Goal: Information Seeking & Learning: Learn about a topic

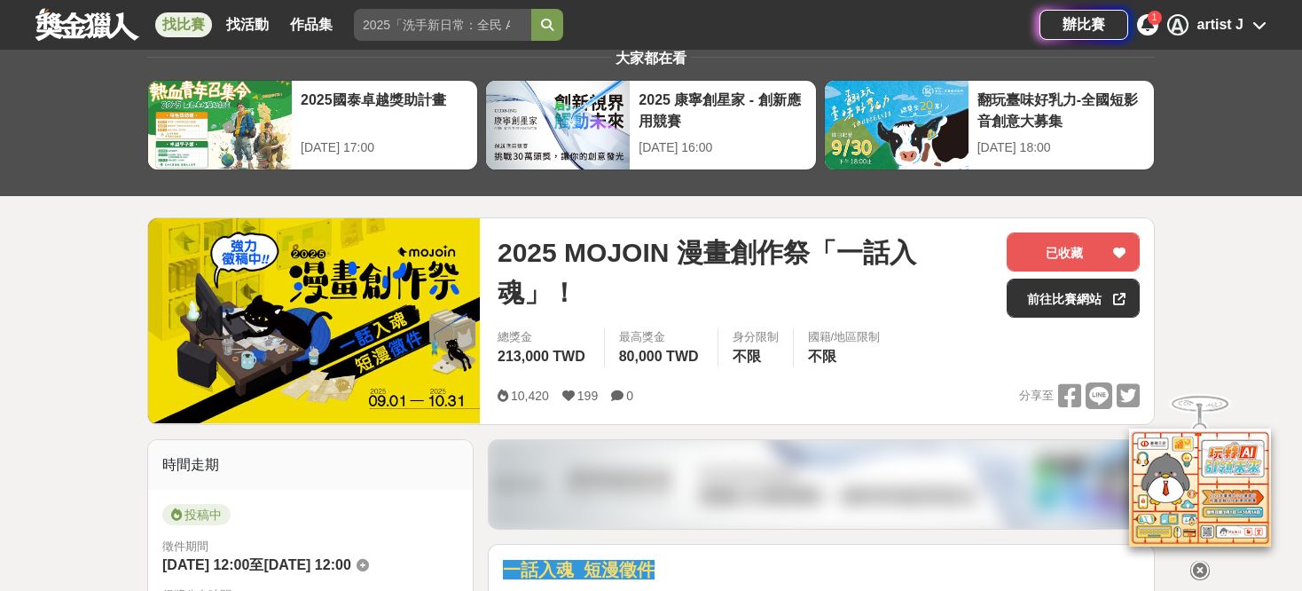
scroll to position [89, 0]
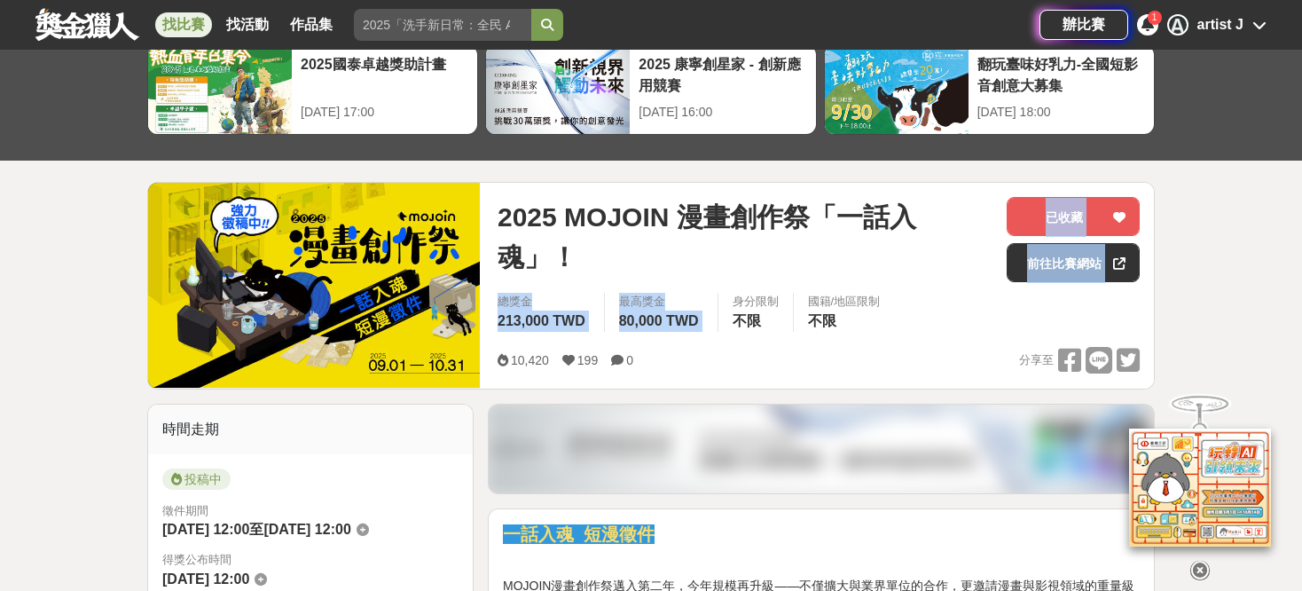
drag, startPoint x: 734, startPoint y: 296, endPoint x: 755, endPoint y: 246, distance: 54.5
click at [755, 246] on div "2025 MOJOIN 漫畫創作祭「一話入魂」！ 已收藏 前往比賽網站 總獎金 213,000 TWD 最高獎金 80,000 TWD 身分限制 不限 國籍/…" at bounding box center [818, 286] width 670 height 206
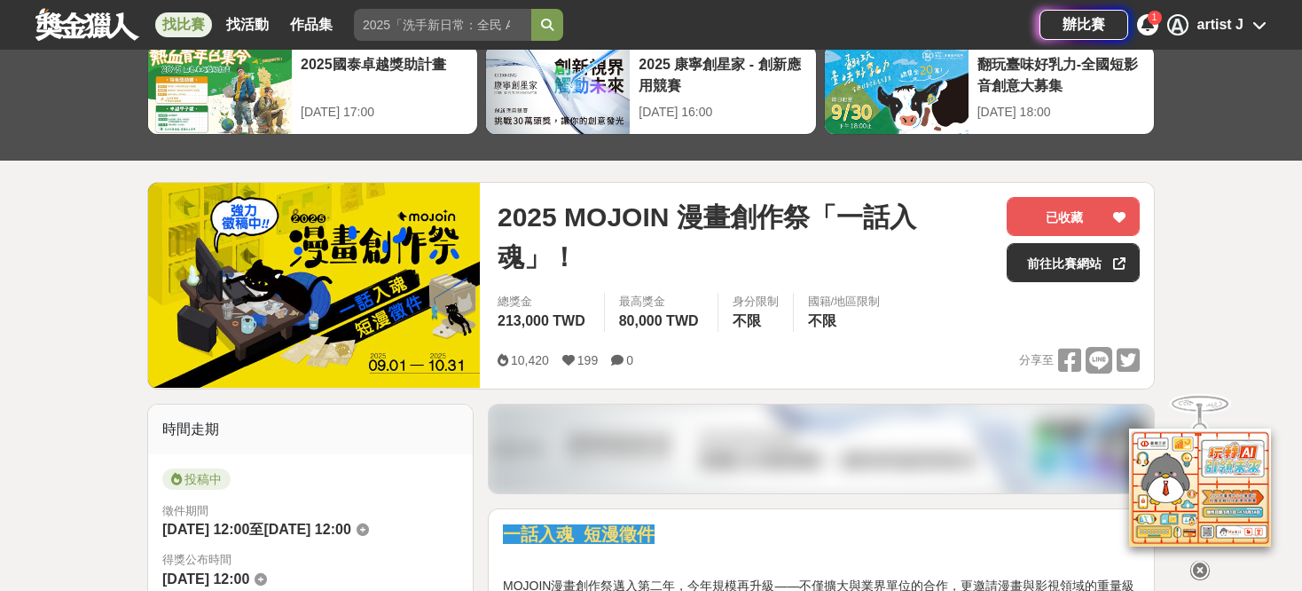
click at [785, 328] on div "身分限制 不限" at bounding box center [754, 312] width 75 height 39
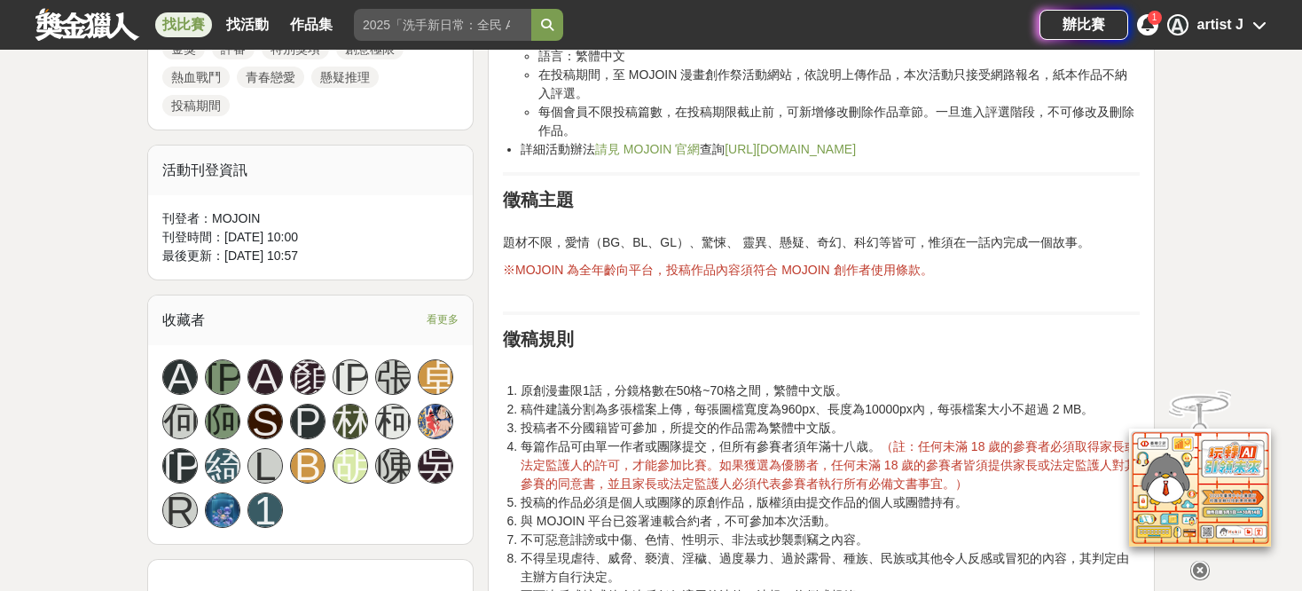
scroll to position [1153, 0]
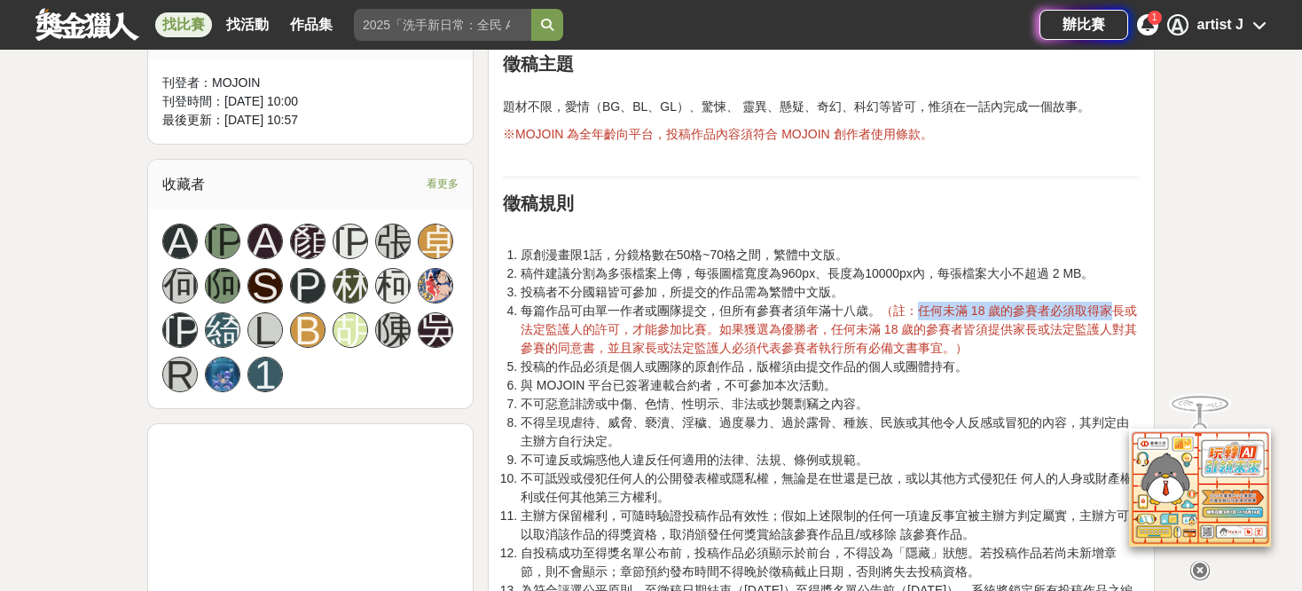
drag, startPoint x: 910, startPoint y: 310, endPoint x: 1088, endPoint y: 311, distance: 178.2
click at [1108, 309] on span "（註：任何未滿 18 歲的參賽者必須取得家長或法定監護人的許可，才能參加比賽。如果獲選為優勝者，任何未滿 18 歲的參賽者皆須提供家長或法定監護人對其參賽的同…" at bounding box center [829, 328] width 616 height 51
click at [1004, 310] on span "（註：任何未滿 18 歲的參賽者必須取得家長或法定監護人的許可，才能參加比賽。如果獲選為優勝者，任何未滿 18 歲的參賽者皆須提供家長或法定監護人對其參賽的同…" at bounding box center [829, 328] width 616 height 51
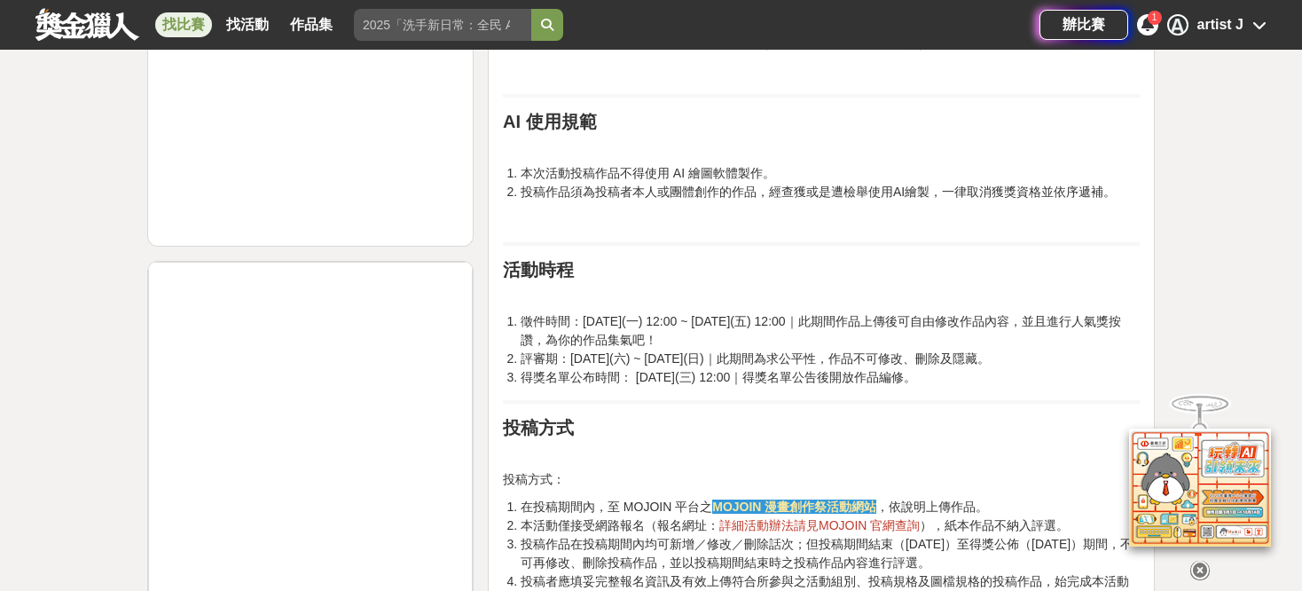
scroll to position [2040, 0]
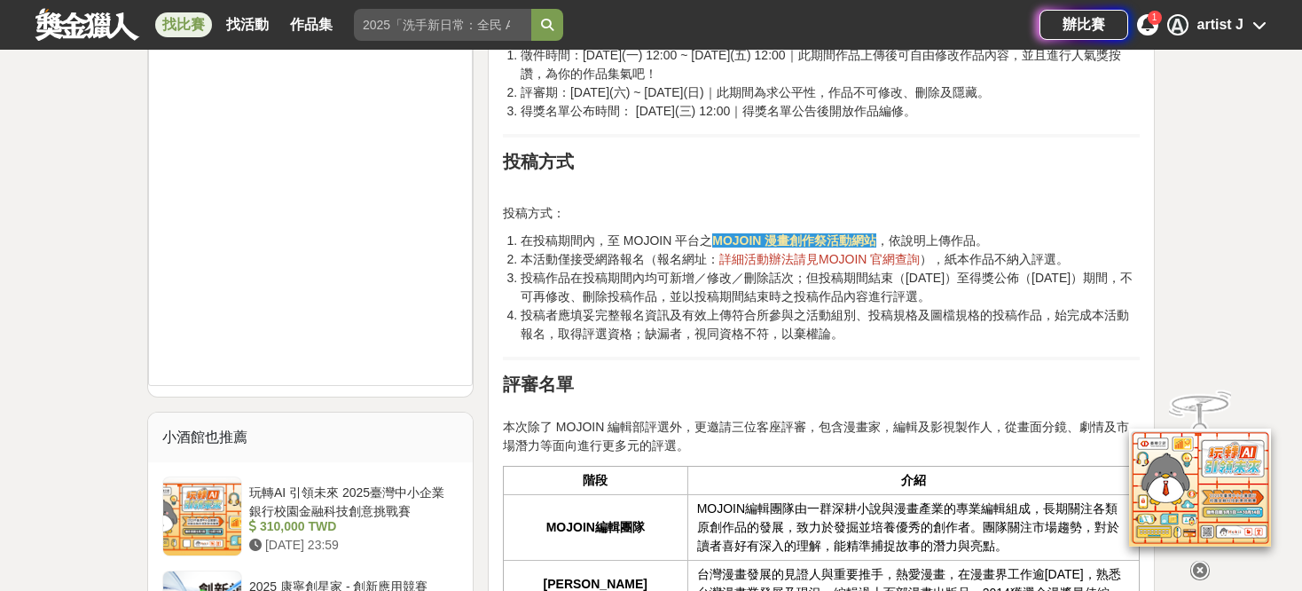
click at [730, 255] on span "詳細活動辦法請見" at bounding box center [768, 259] width 99 height 14
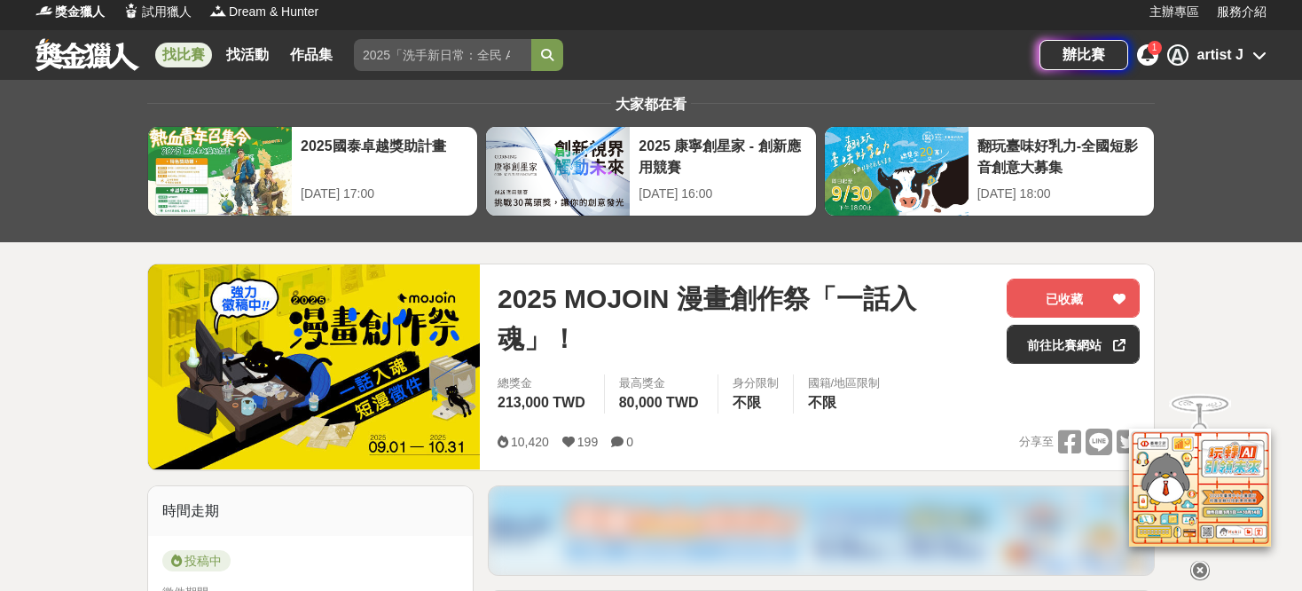
scroll to position [0, 0]
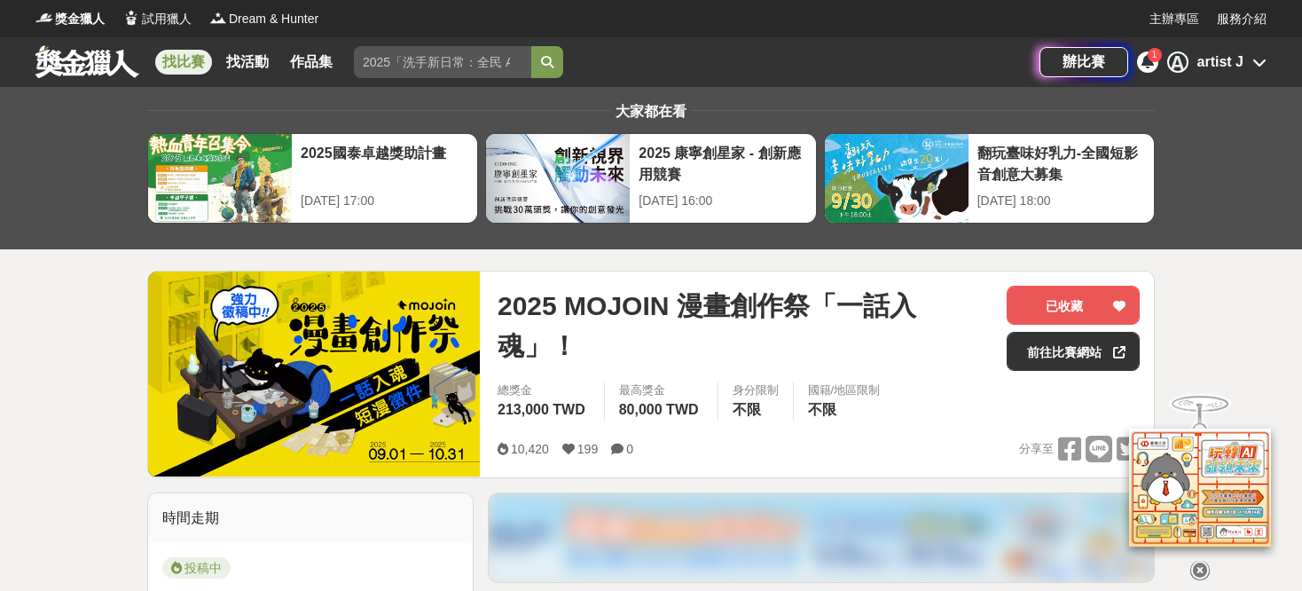
click at [109, 62] on link at bounding box center [87, 61] width 107 height 34
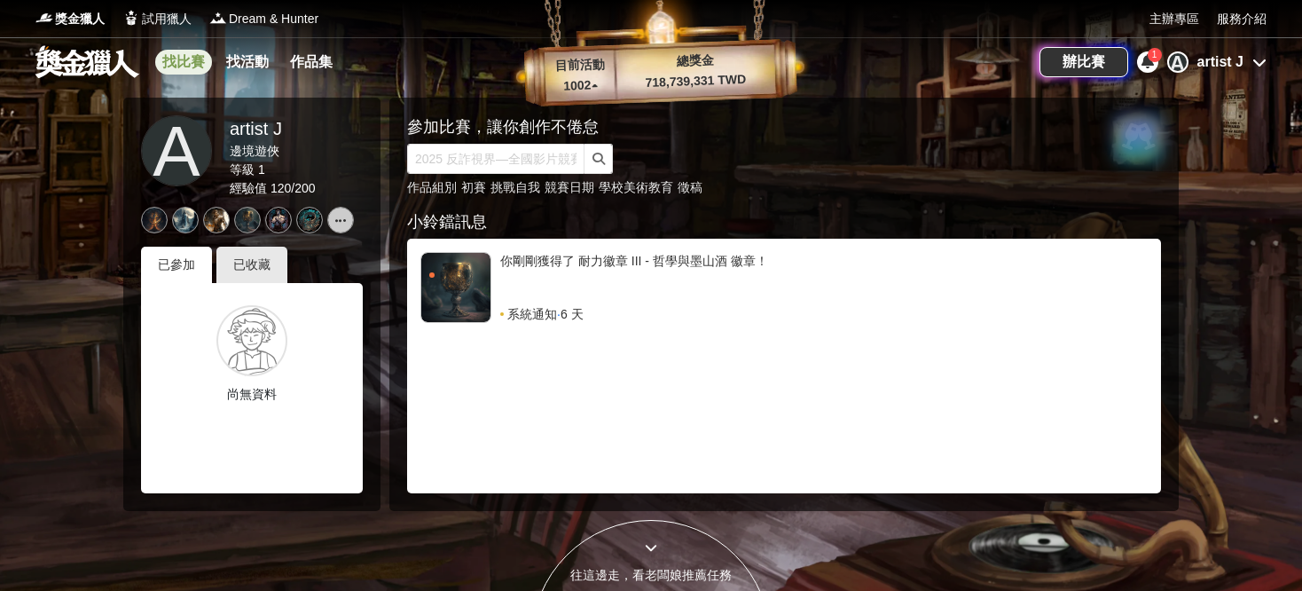
click at [189, 60] on link "找比賽" at bounding box center [183, 62] width 57 height 25
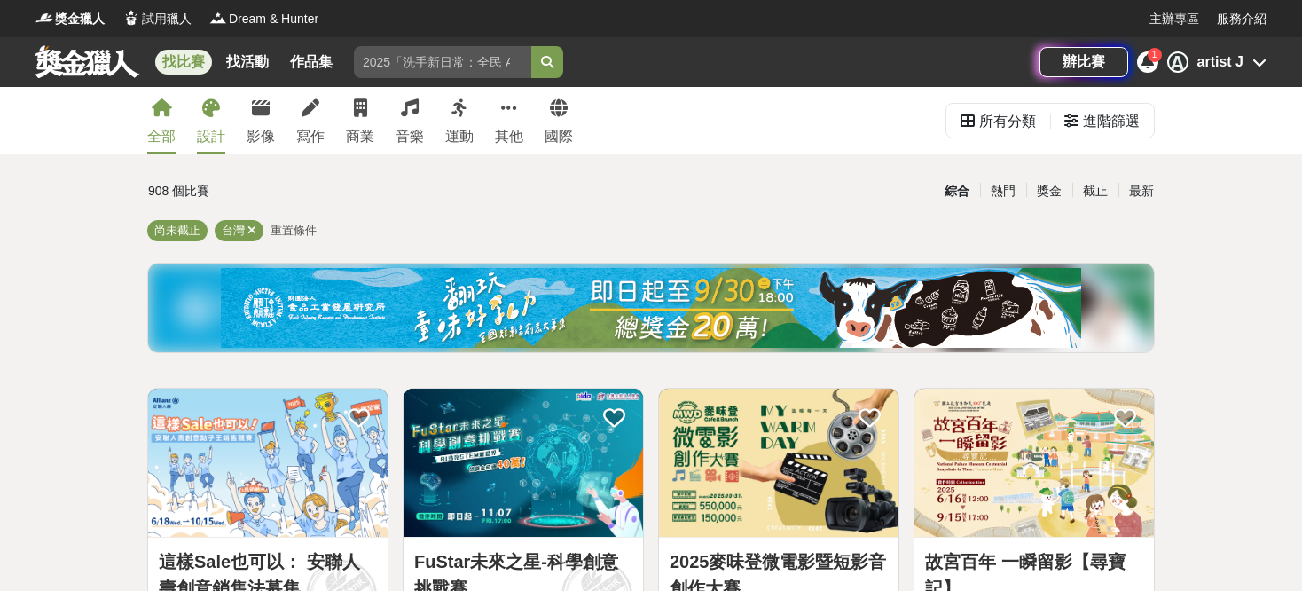
click at [215, 126] on div "設計" at bounding box center [211, 136] width 28 height 21
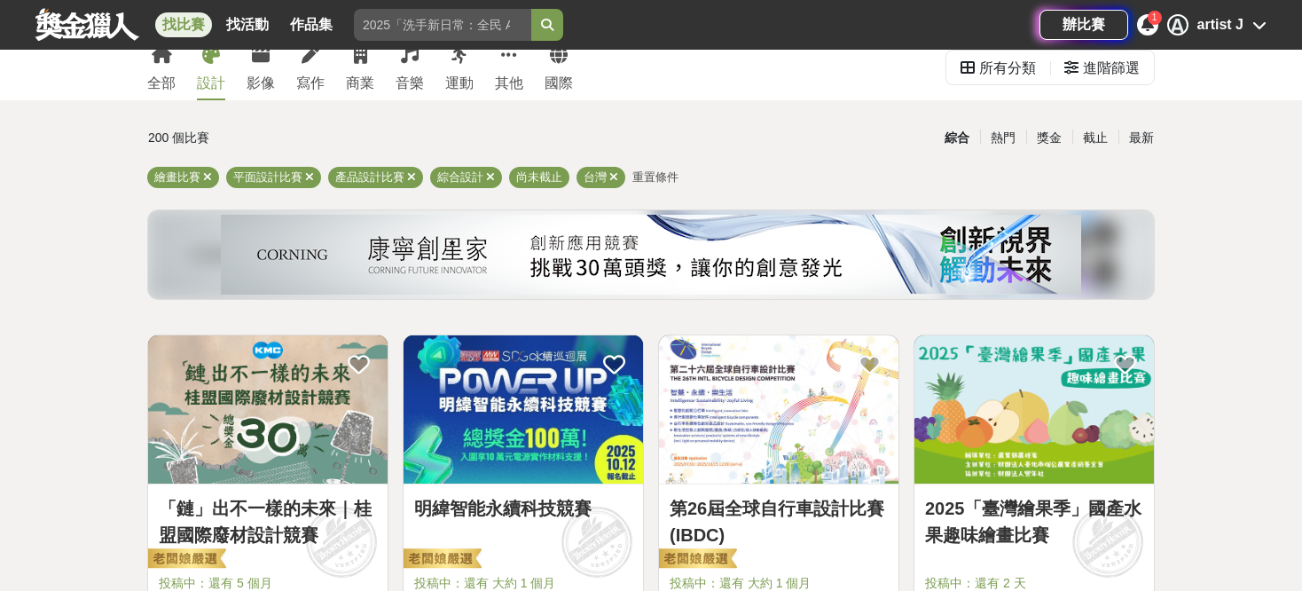
scroll to position [266, 0]
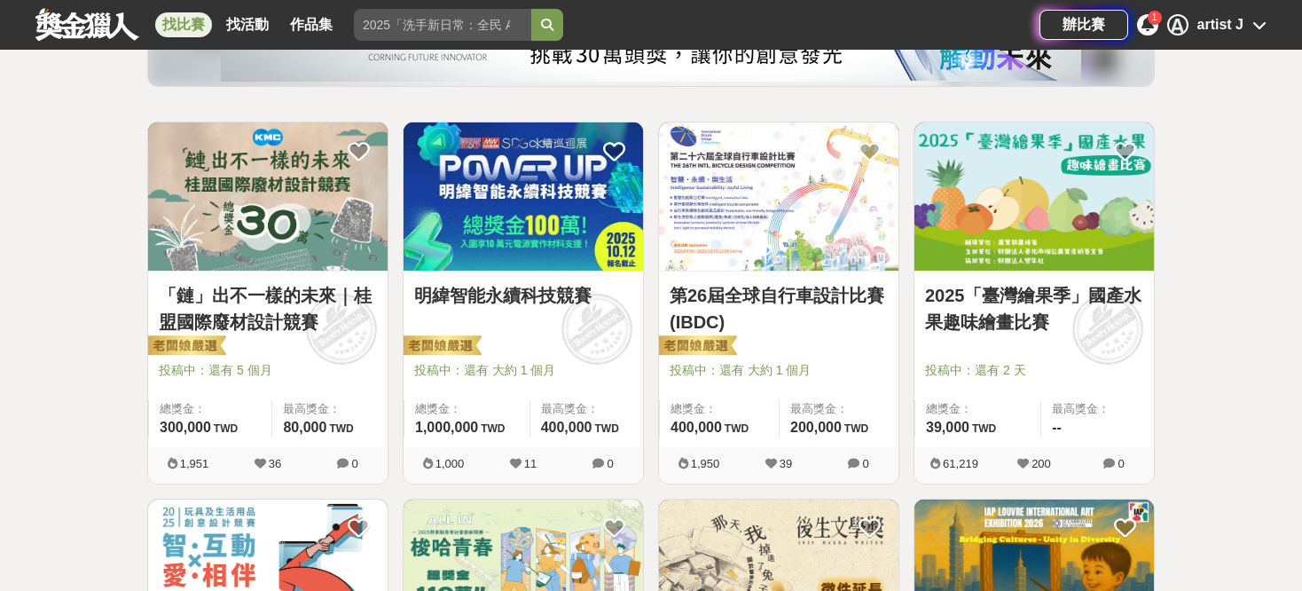
click at [361, 235] on img at bounding box center [267, 196] width 239 height 148
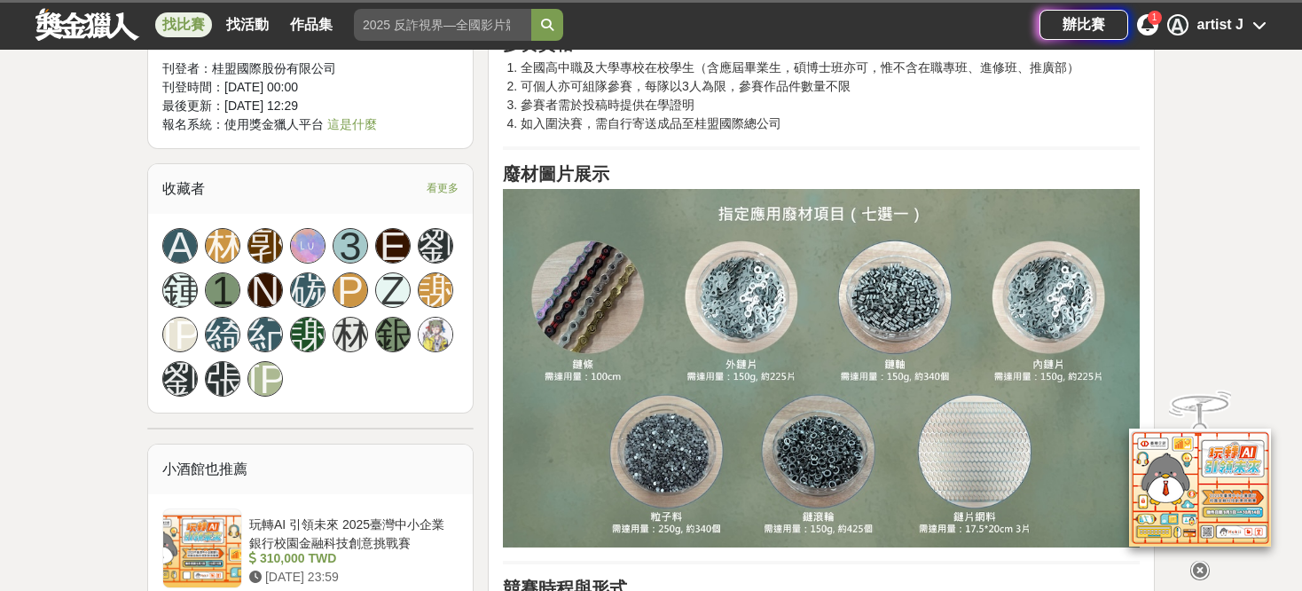
scroll to position [1064, 0]
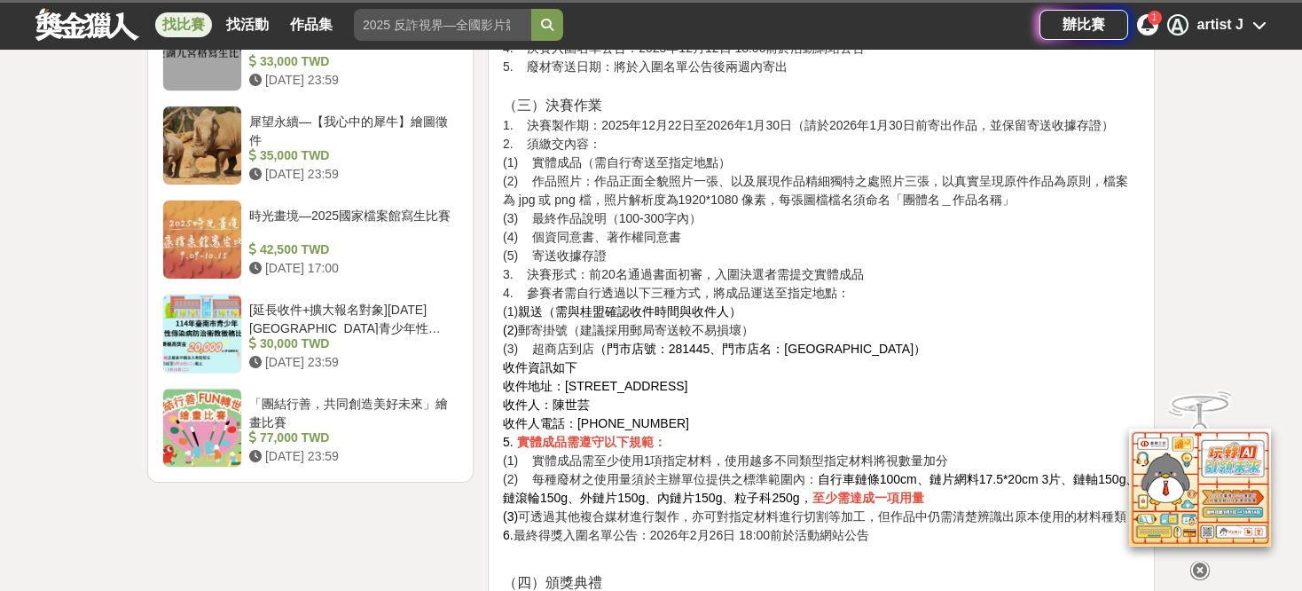
drag, startPoint x: 927, startPoint y: 304, endPoint x: 914, endPoint y: 293, distance: 16.9
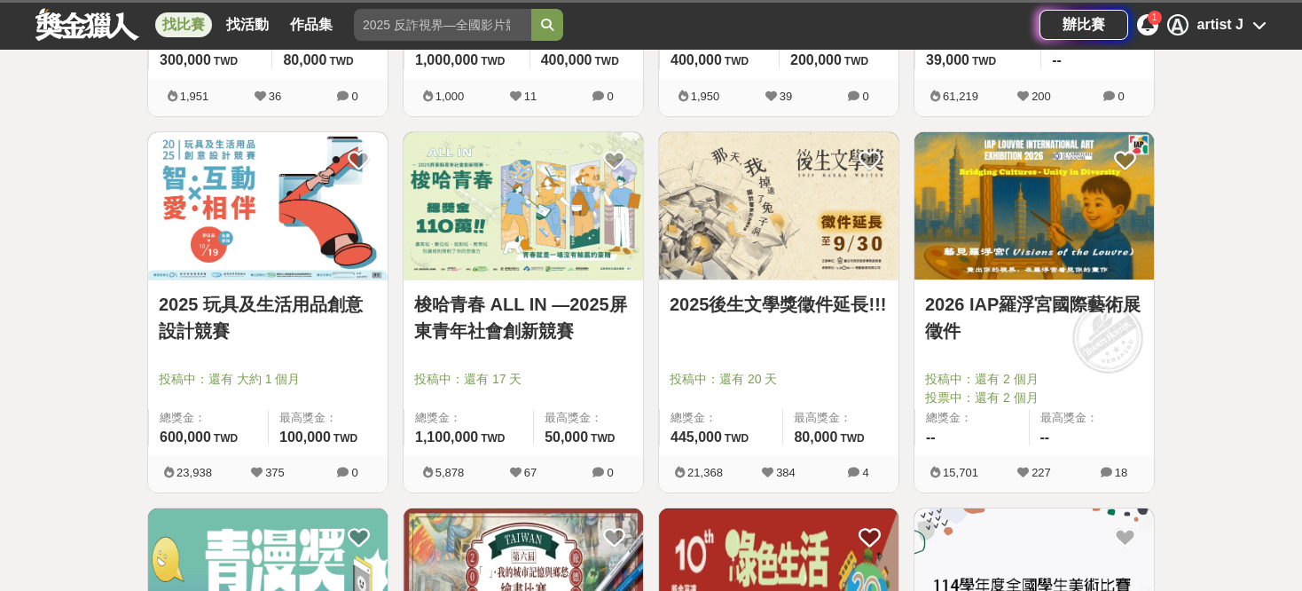
scroll to position [975, 0]
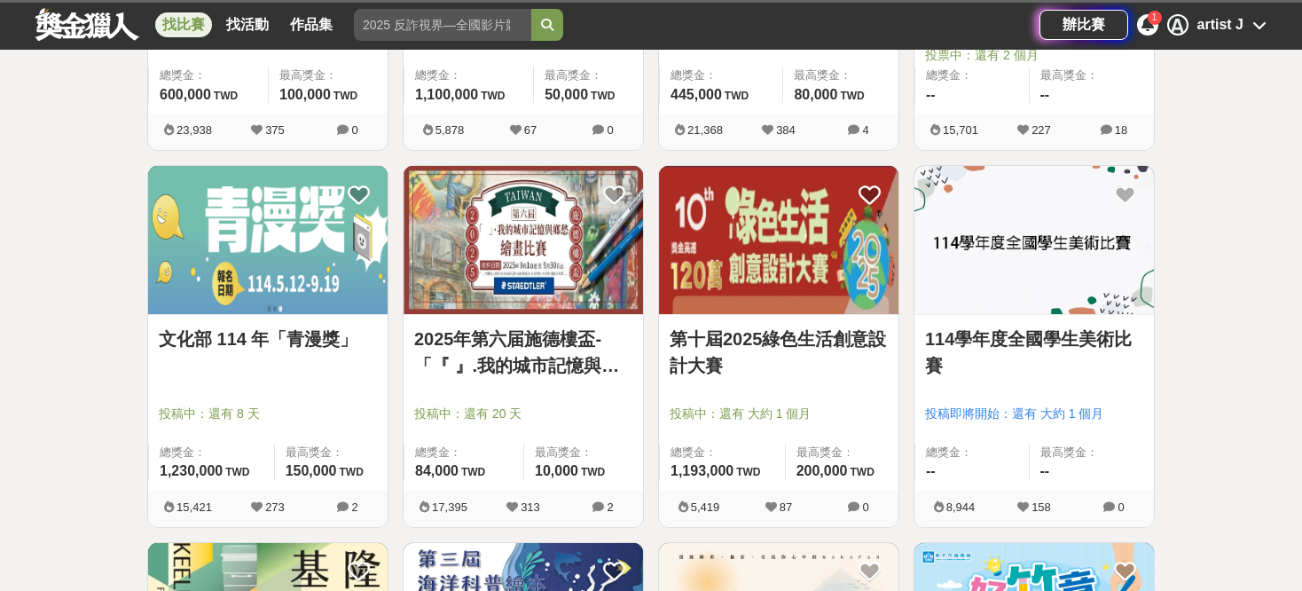
click at [331, 293] on img at bounding box center [267, 240] width 239 height 148
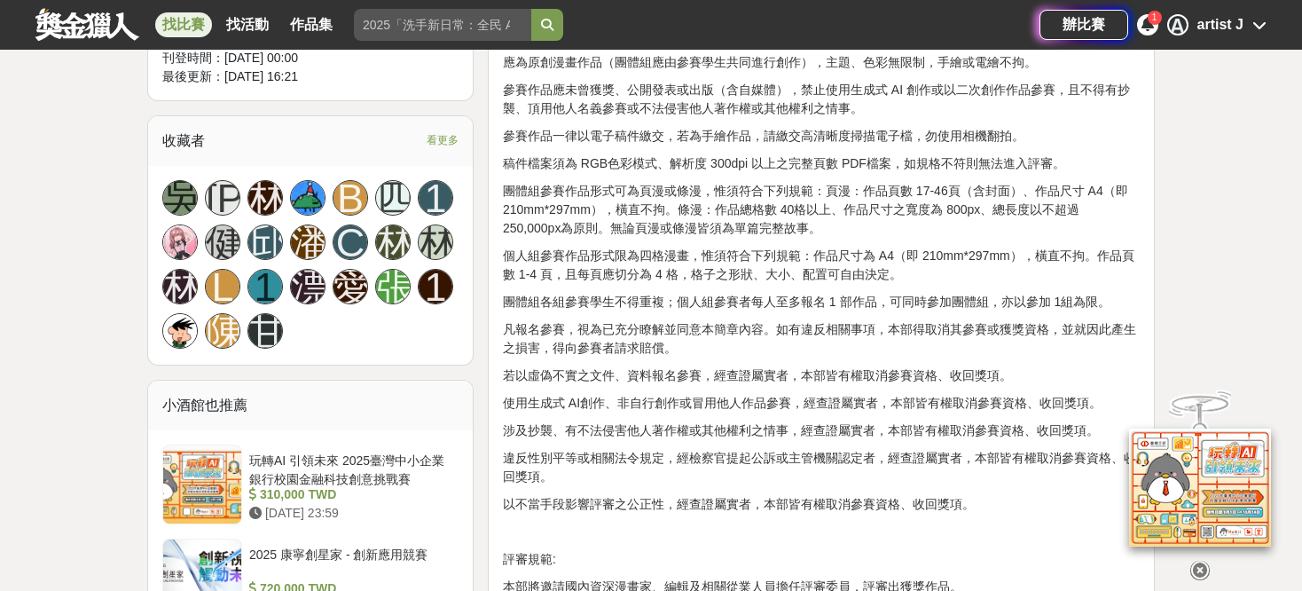
scroll to position [1064, 0]
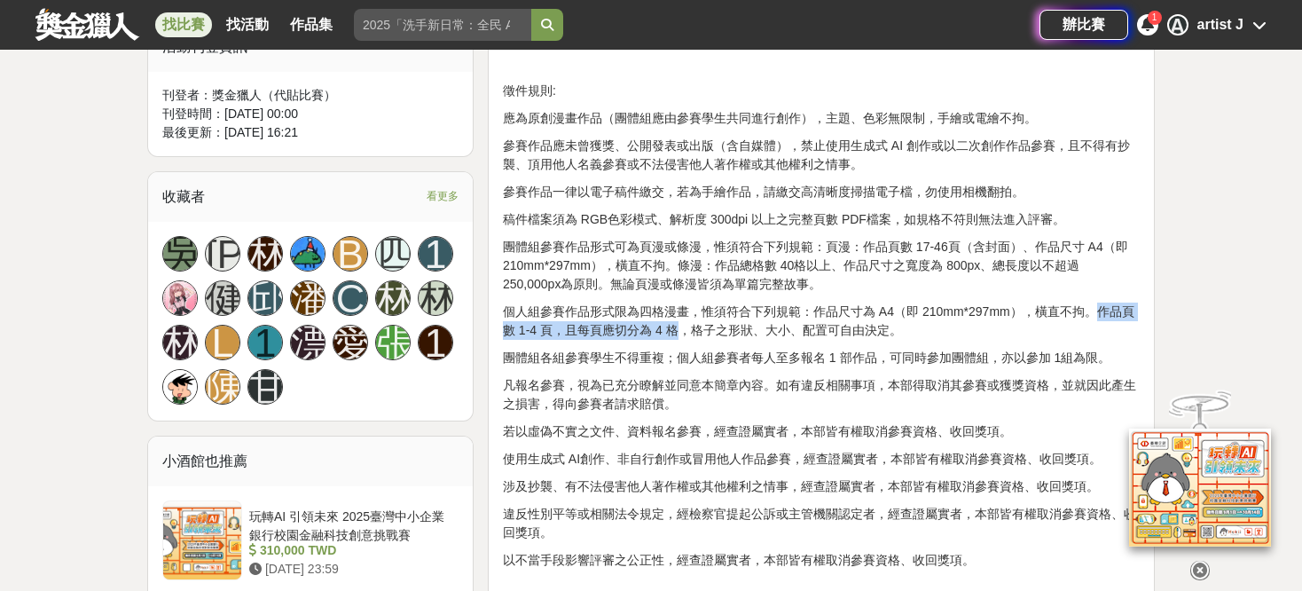
drag, startPoint x: 1095, startPoint y: 312, endPoint x: 677, endPoint y: 332, distance: 419.0
click at [677, 332] on p "個人組參賽作品形式限為四格漫畫，惟須符合下列規範：作品尺寸為 A4（即 210mm*297mm），橫直不拘。作品頁數 1-4 頁，且每頁應切分為 4 格，格子…" at bounding box center [821, 320] width 637 height 37
click at [652, 373] on div "活動主題: 為促進國內漫畫產業發展，文化部每年持續辦理國家級獎項「金漫獎」，獎勵優秀漫畫家及相關從業人員；為進一步向下扎根培育臺灣漫畫創作人才，爰辦理「青漫獎…" at bounding box center [821, 544] width 637 height 1995
drag, startPoint x: 578, startPoint y: 215, endPoint x: 606, endPoint y: 215, distance: 27.5
click at [606, 215] on p "稿件檔案須為 RGB色彩模式、解析度 300dpi 以上之完整頁數 PDF檔案，如規格不符則無法進入評審。" at bounding box center [821, 219] width 637 height 19
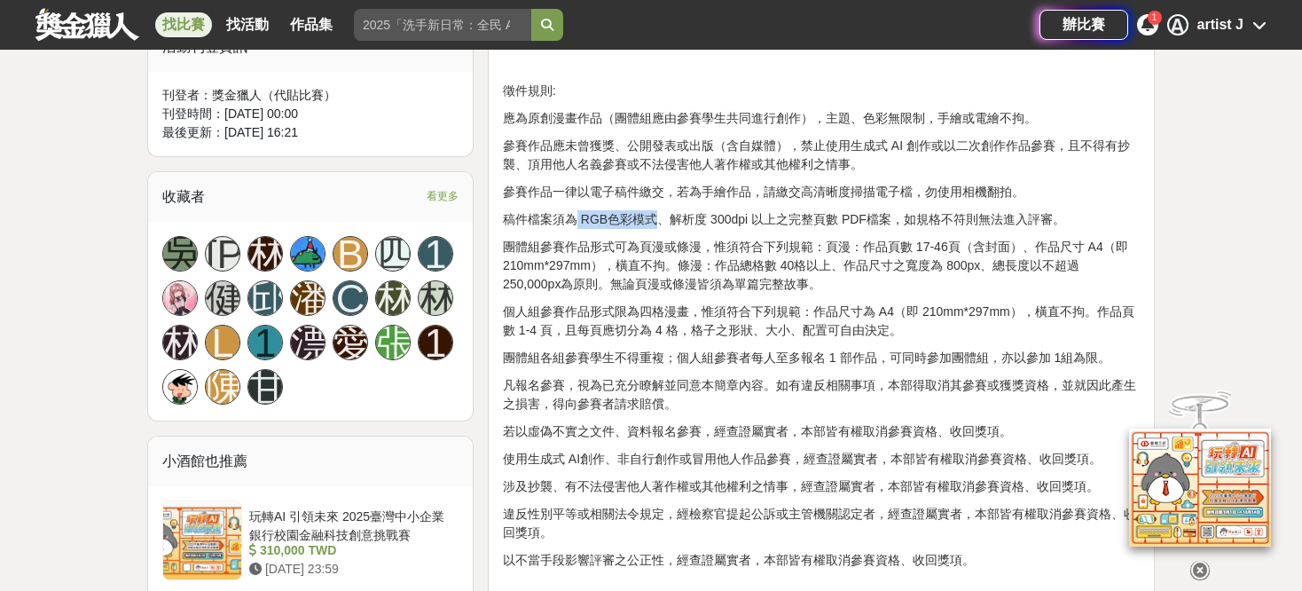
drag, startPoint x: 578, startPoint y: 220, endPoint x: 656, endPoint y: 222, distance: 78.1
click at [656, 222] on p "稿件檔案須為 RGB色彩模式、解析度 300dpi 以上之完整頁數 PDF檔案，如規格不符則無法進入評審。" at bounding box center [821, 219] width 637 height 19
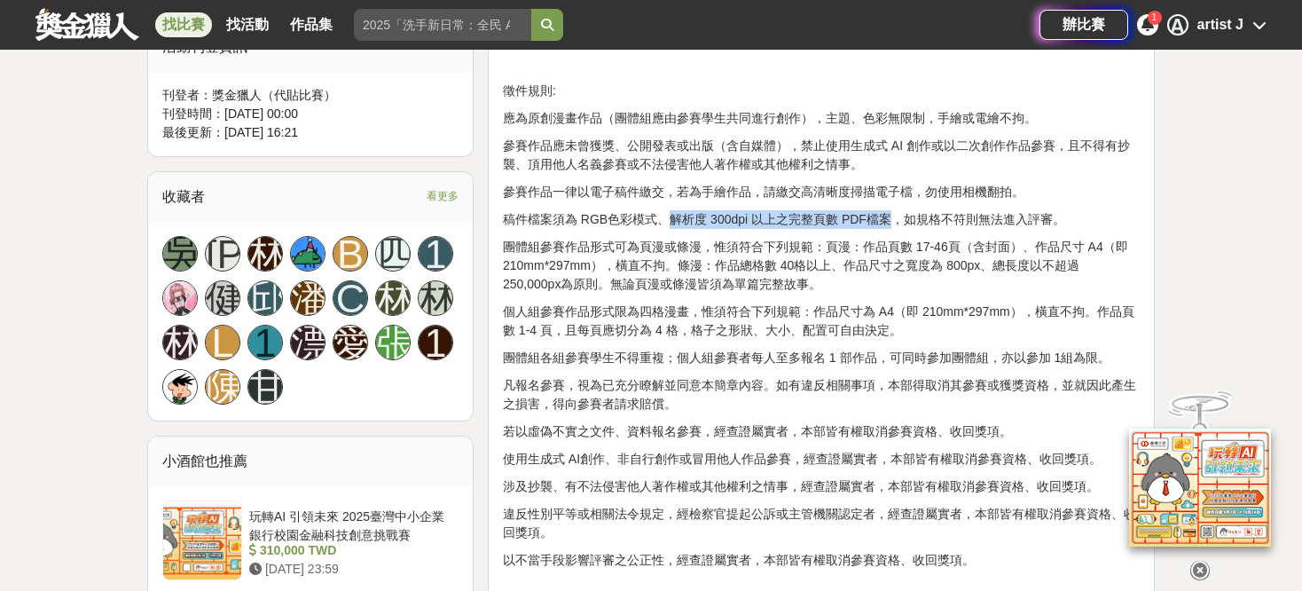
drag, startPoint x: 662, startPoint y: 224, endPoint x: 886, endPoint y: 225, distance: 223.5
click at [886, 225] on p "稿件檔案須為 RGB色彩模式、解析度 300dpi 以上之完整頁數 PDF檔案，如規格不符則無法進入評審。" at bounding box center [821, 219] width 637 height 19
click at [875, 271] on p "團體組參賽作品形式可為頁漫或條漫，惟須符合下列規範：頁漫：作品頁數 17-46頁（含封面）、作品尺寸 A4（即 210mm*297mm），橫直不拘。條漫：作品…" at bounding box center [821, 266] width 637 height 56
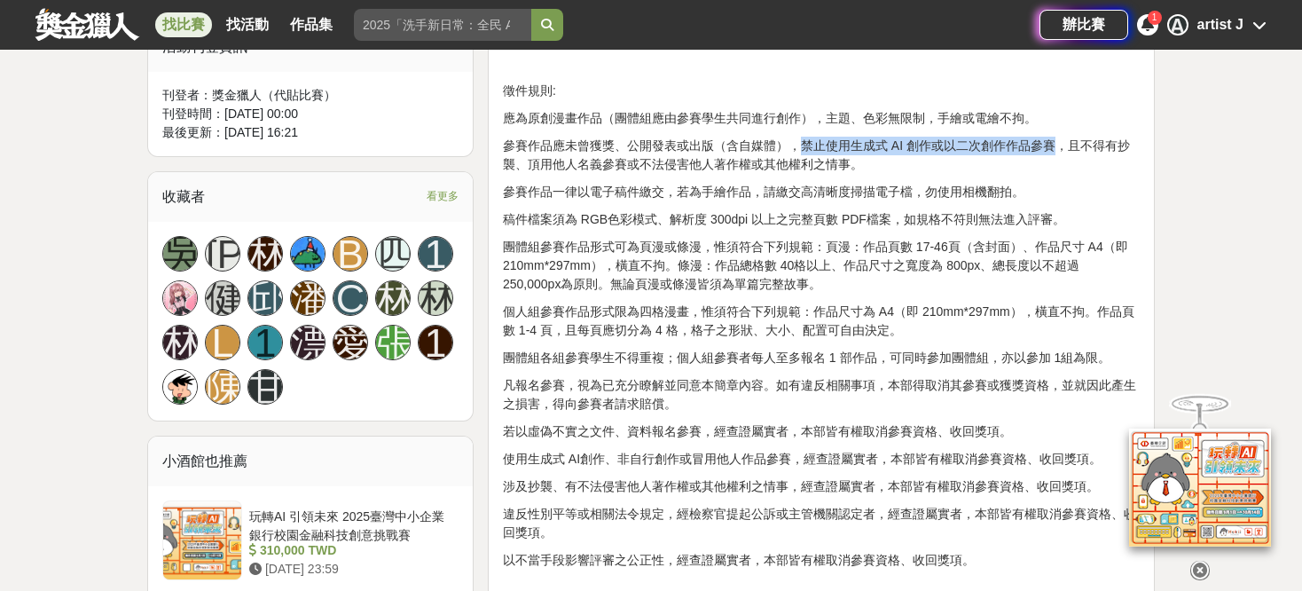
drag, startPoint x: 1052, startPoint y: 145, endPoint x: 789, endPoint y: 137, distance: 262.6
click at [789, 137] on p "參賽作品應未曾獲獎、公開發表或出版（含自媒體），禁止使用生成式 AI 創作或以二次創作作品參賽，且不得有抄襲、頂用他人名義參賽或不法侵害他人著作權或其他權利之…" at bounding box center [821, 155] width 637 height 37
click at [869, 176] on div "活動主題: 為促進國內漫畫產業發展，文化部每年持續辦理國家級獎項「金漫獎」，獎勵優秀漫畫家及相關從業人員；為進一步向下扎根培育臺灣漫畫創作人才，爰辦理「青漫獎…" at bounding box center [821, 544] width 637 height 1995
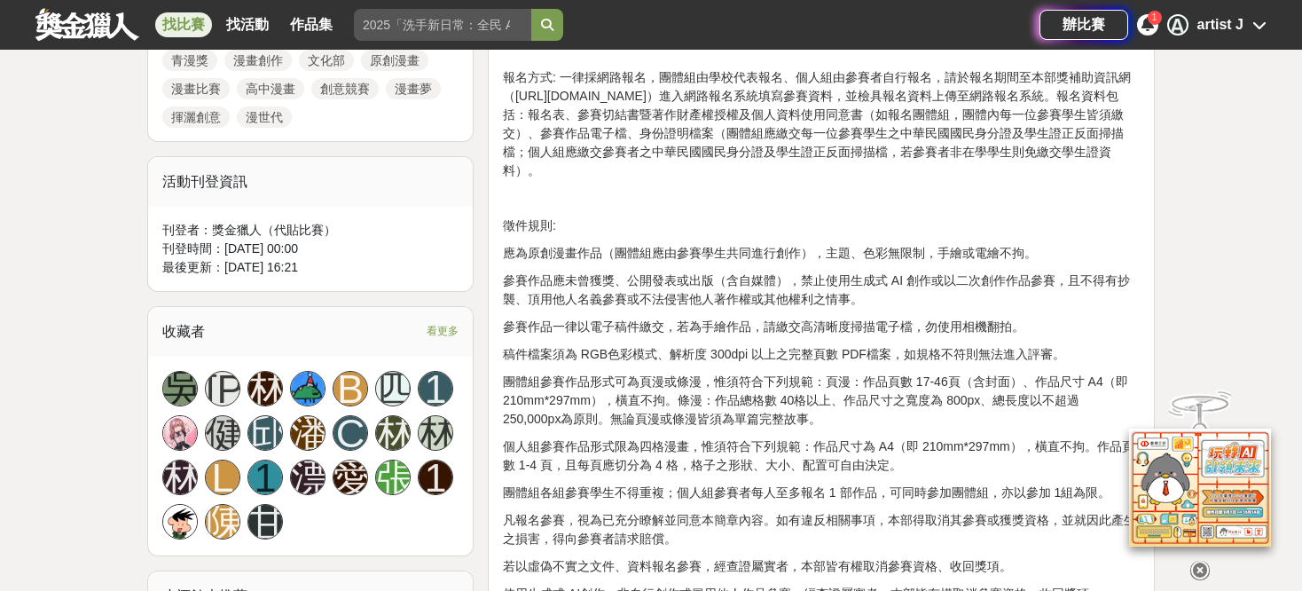
scroll to position [887, 0]
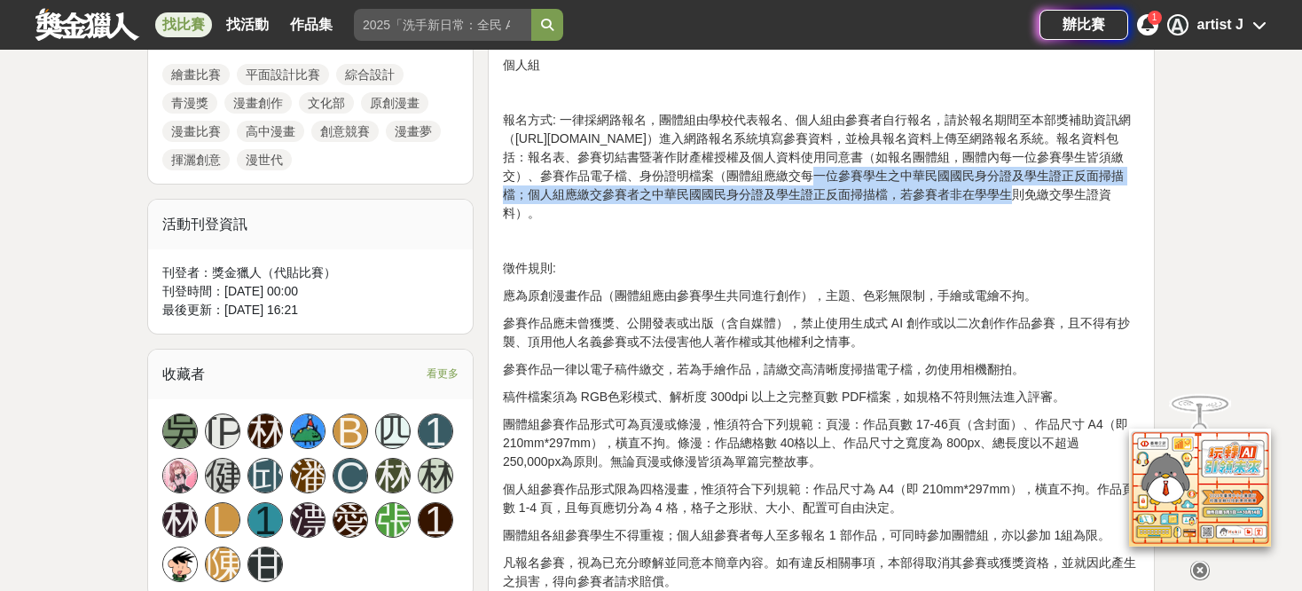
drag, startPoint x: 721, startPoint y: 172, endPoint x: 928, endPoint y: 193, distance: 208.6
click at [928, 193] on p "報名方式: 一律採網路報名，團體組由學校代表報名、個人組由參賽者自行報名，請於報名期間至本部獎補助資訊網（[URL][DOMAIN_NAME]）進入網路報名系…" at bounding box center [821, 167] width 637 height 112
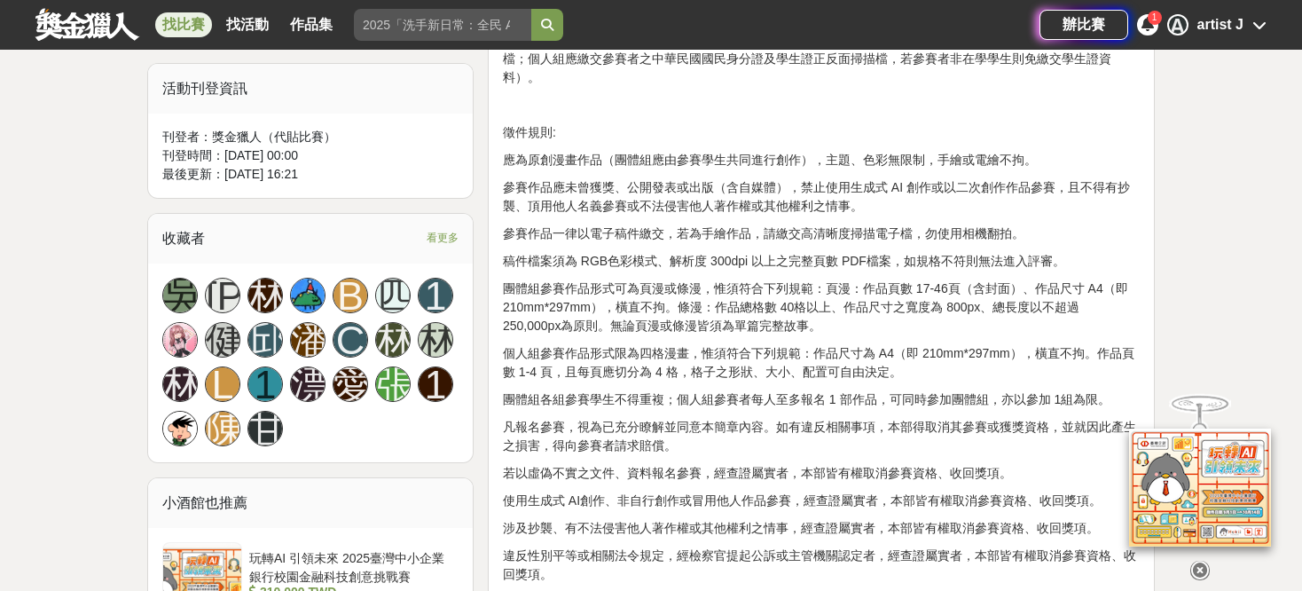
scroll to position [975, 0]
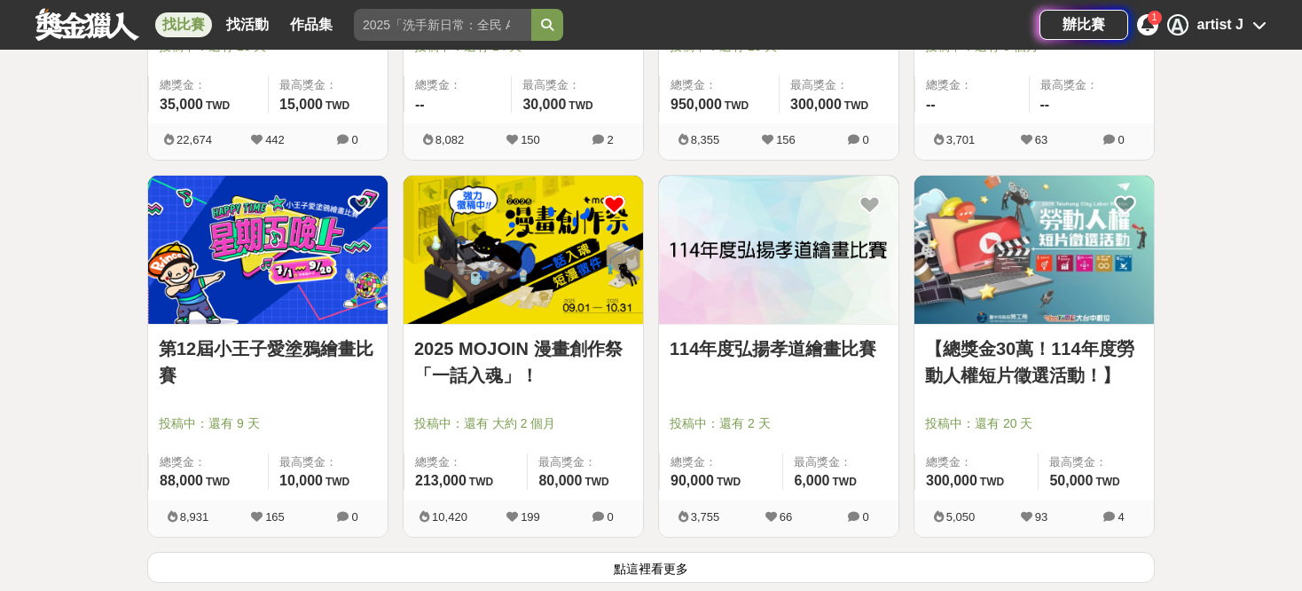
scroll to position [2128, 0]
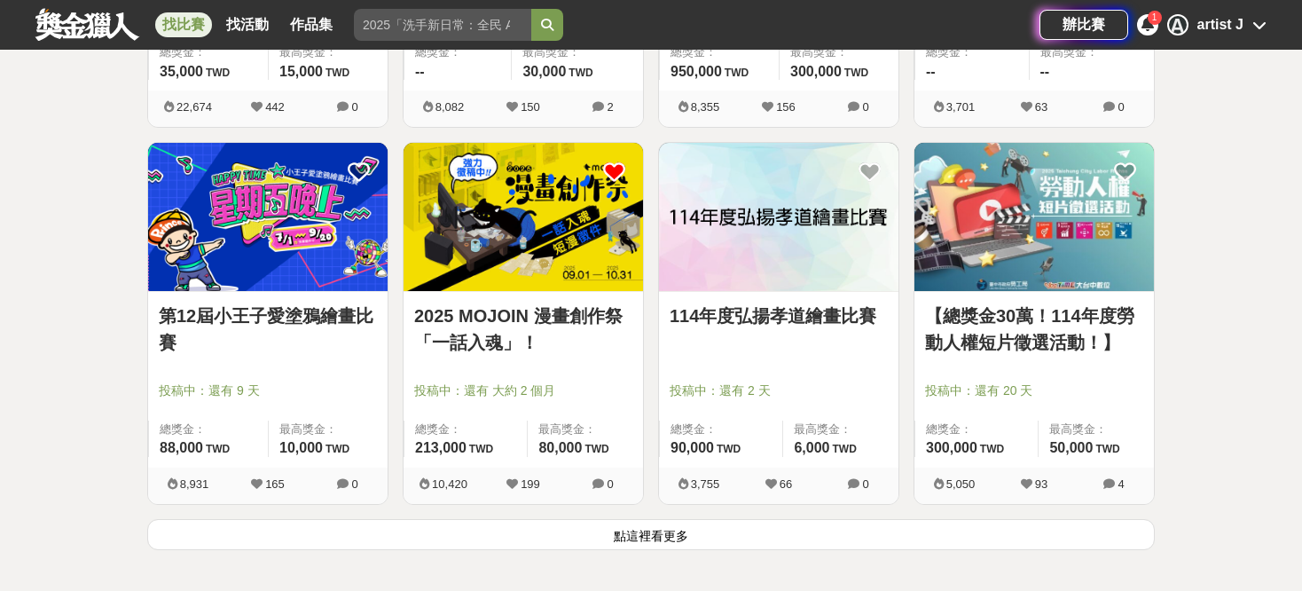
click at [909, 544] on button "點這裡看更多" at bounding box center [650, 534] width 1007 height 31
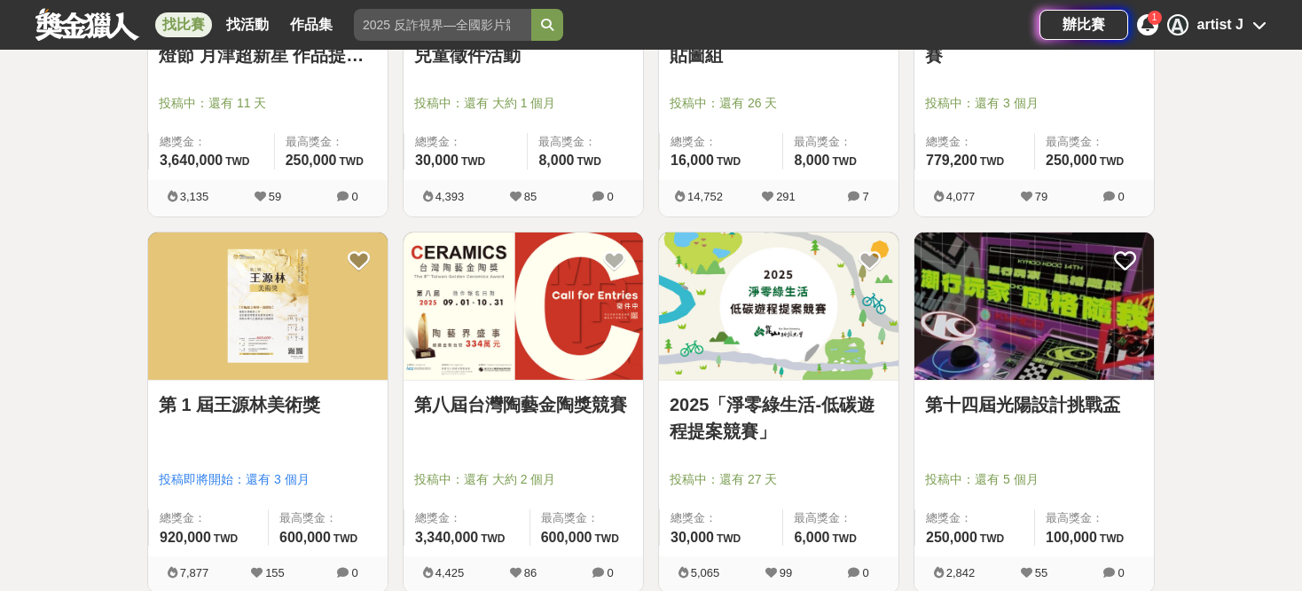
scroll to position [3636, 0]
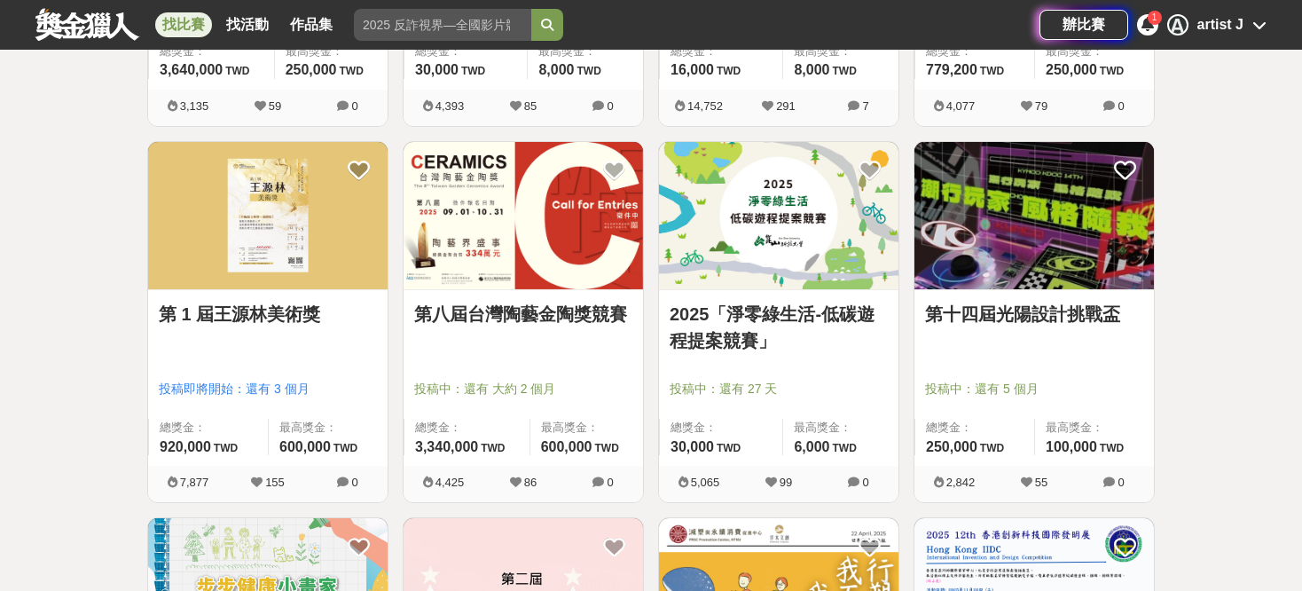
click at [1141, 255] on img at bounding box center [1033, 216] width 239 height 148
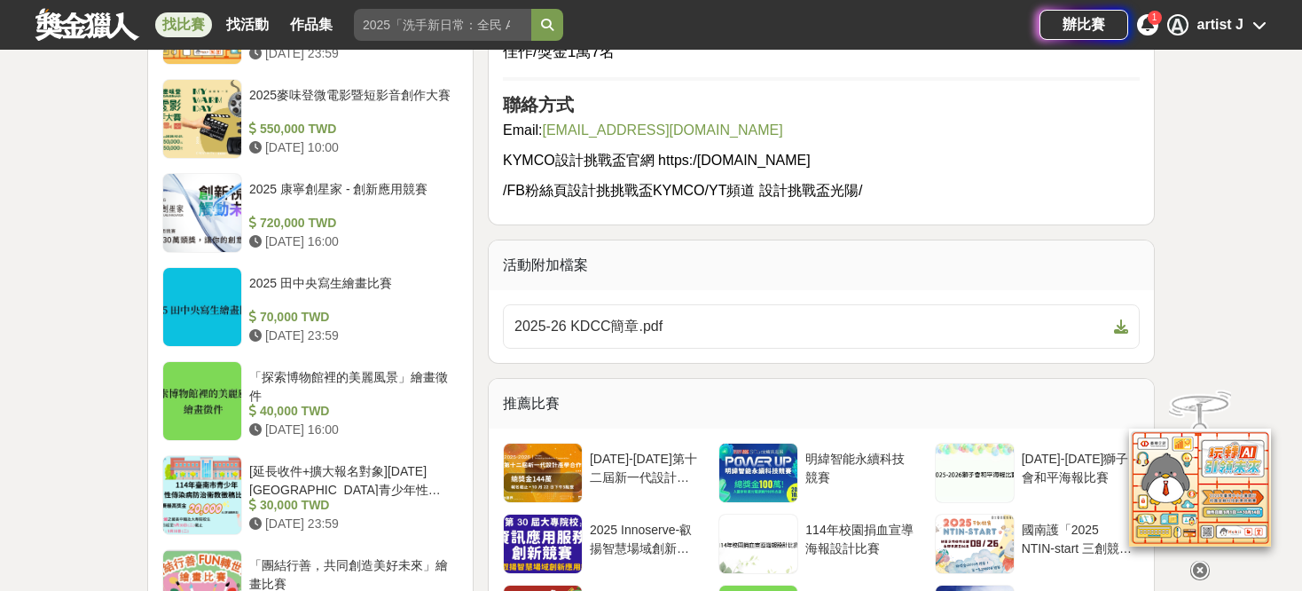
scroll to position [1596, 0]
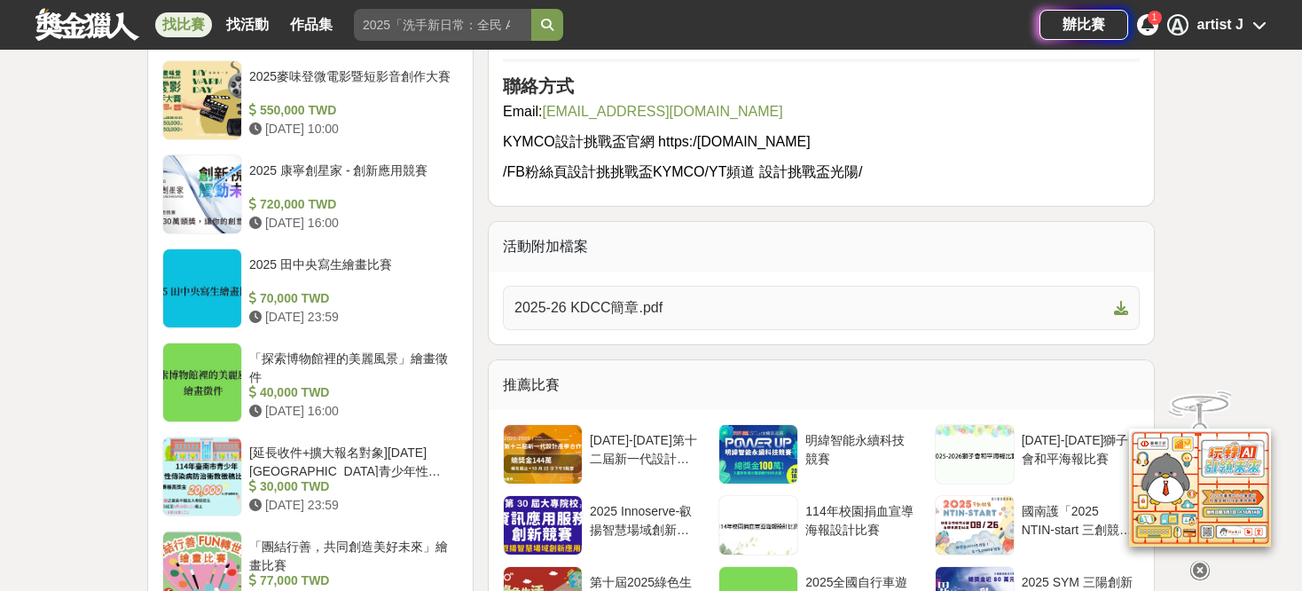
click at [702, 297] on span "2025-26 KDCC簡章.pdf" at bounding box center [810, 307] width 592 height 21
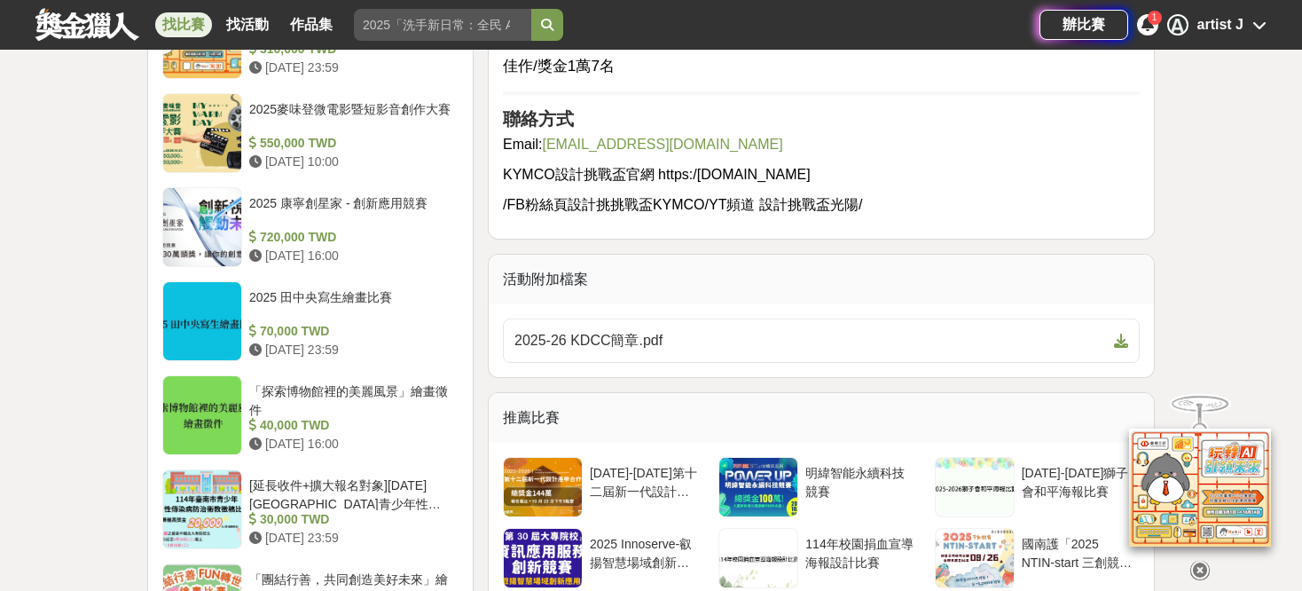
scroll to position [1508, 0]
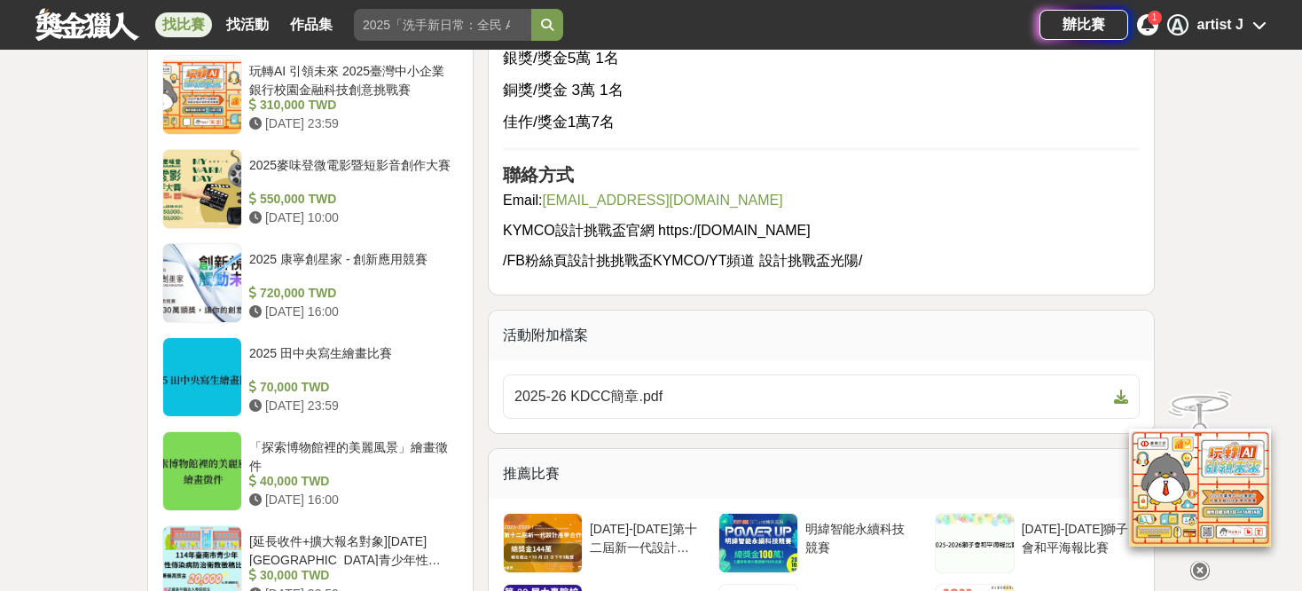
click at [682, 192] on link "[EMAIL_ADDRESS][DOMAIN_NAME]" at bounding box center [662, 199] width 240 height 15
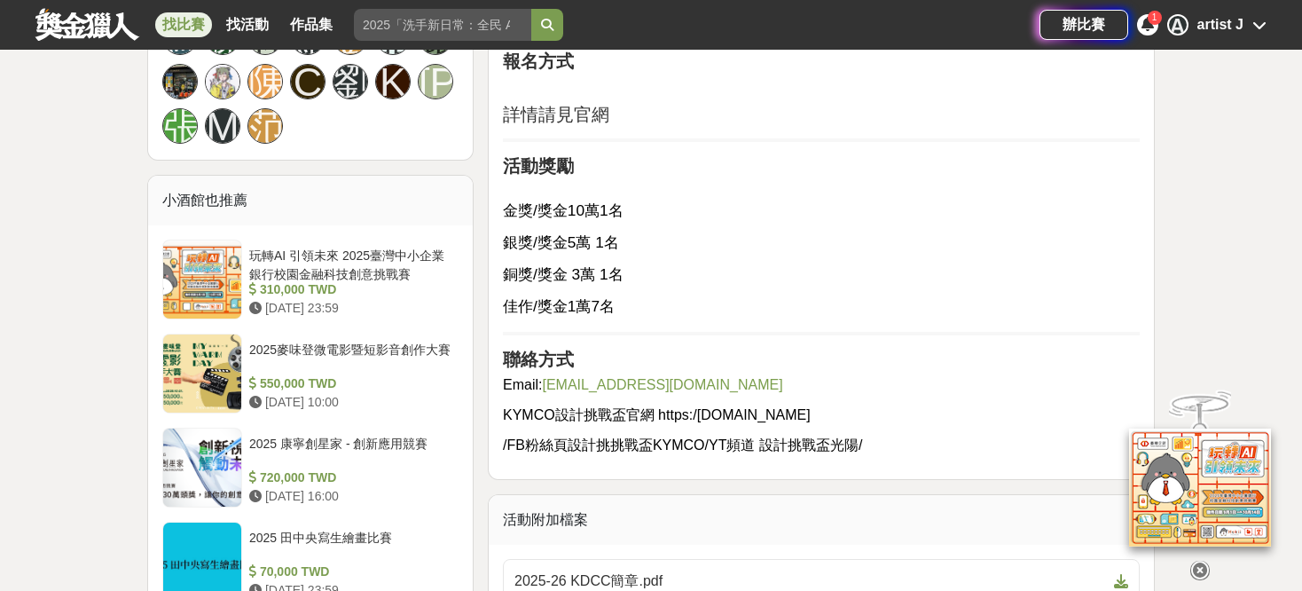
scroll to position [1330, 0]
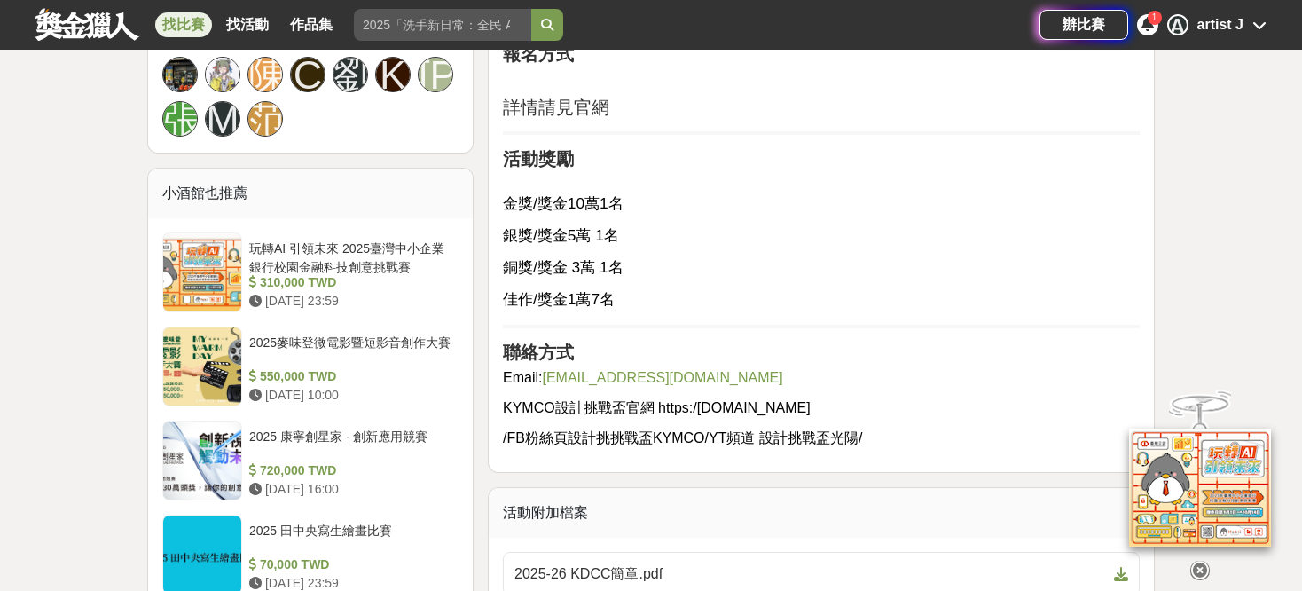
drag, startPoint x: 653, startPoint y: 385, endPoint x: 836, endPoint y: 372, distance: 184.0
copy span "https:/[DOMAIN_NAME]"
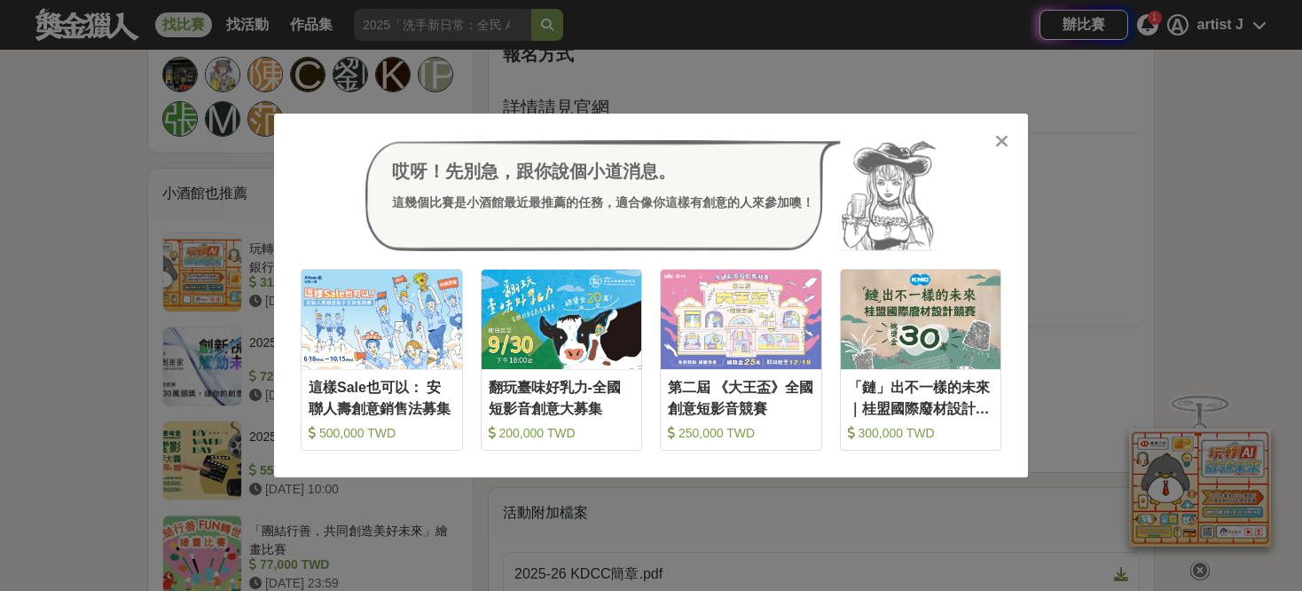
click at [1007, 144] on icon at bounding box center [1001, 141] width 13 height 18
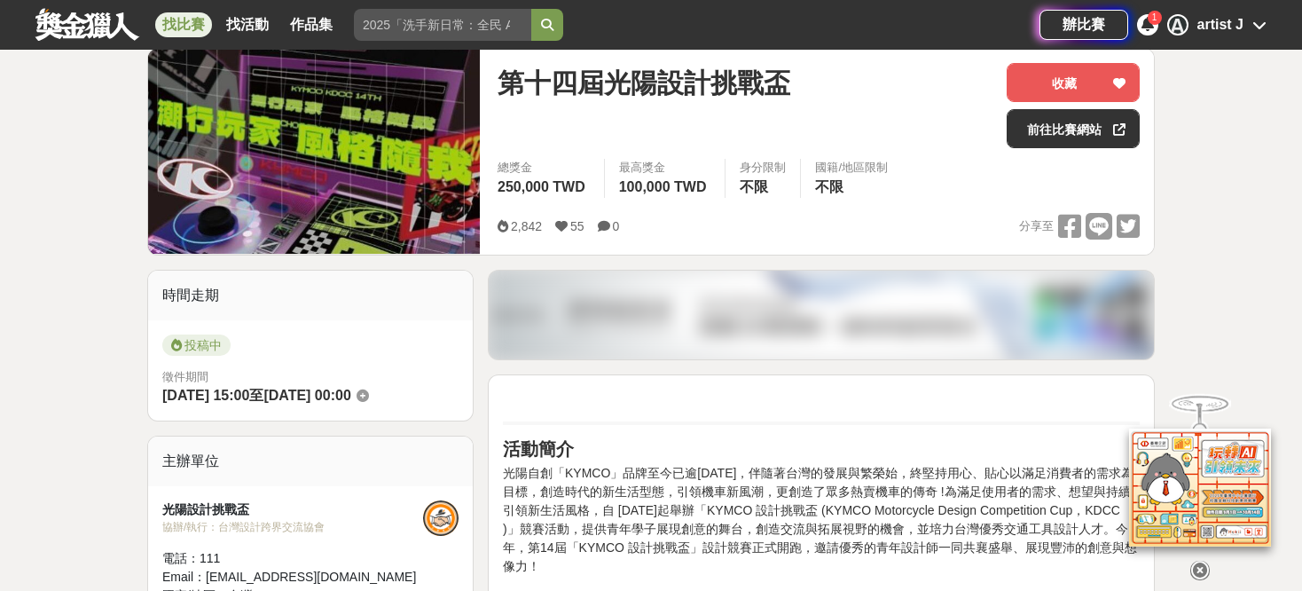
scroll to position [89, 0]
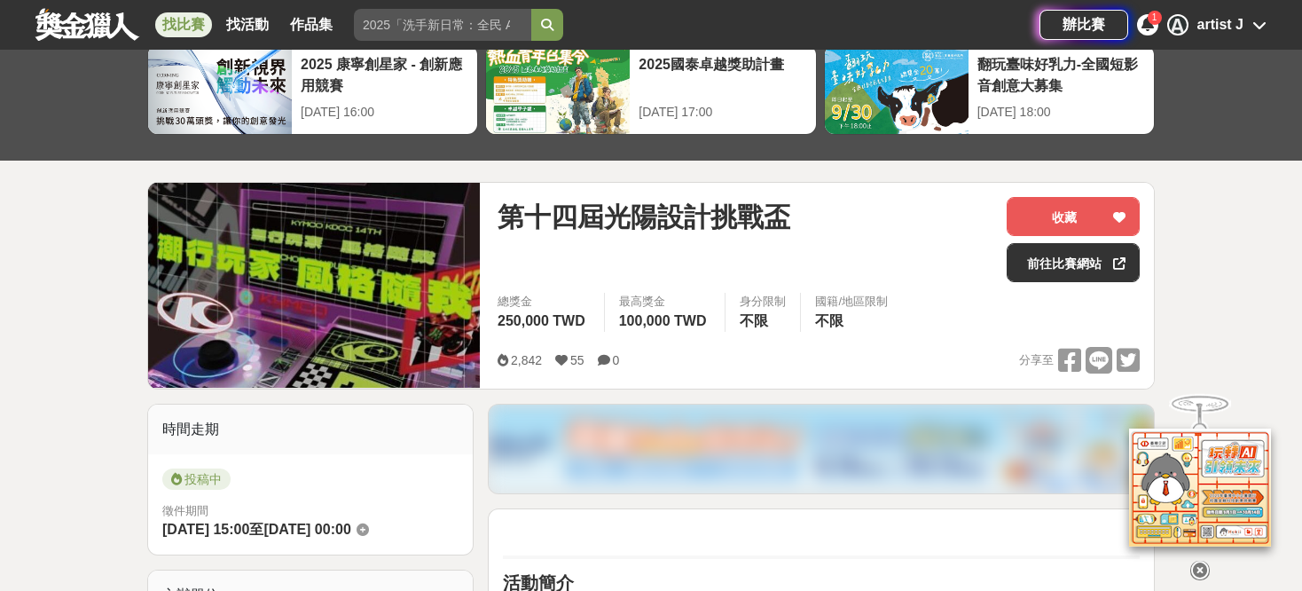
click at [208, 29] on link "找比賽" at bounding box center [183, 24] width 57 height 25
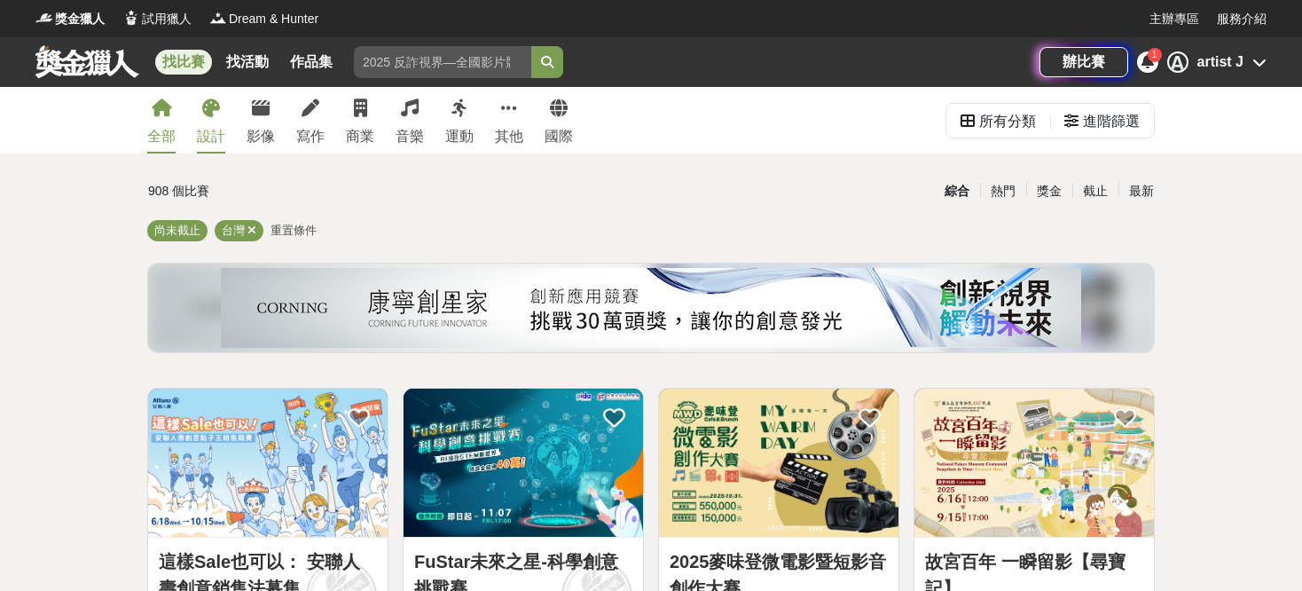
click at [223, 128] on div "設計" at bounding box center [211, 136] width 28 height 21
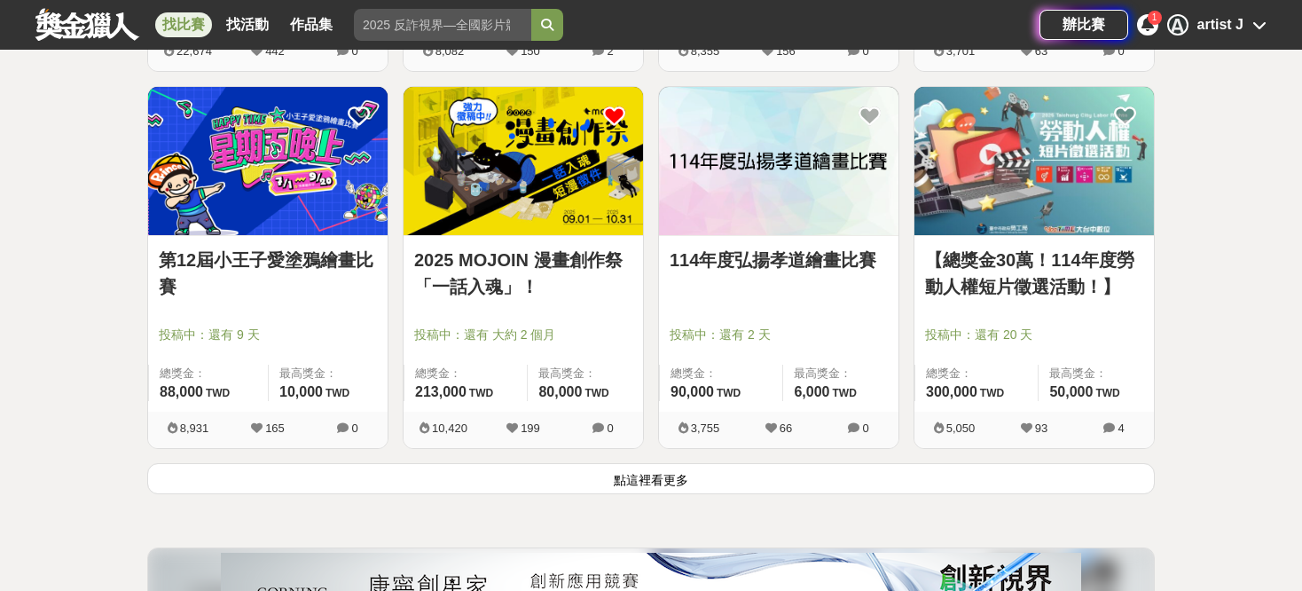
scroll to position [2217, 0]
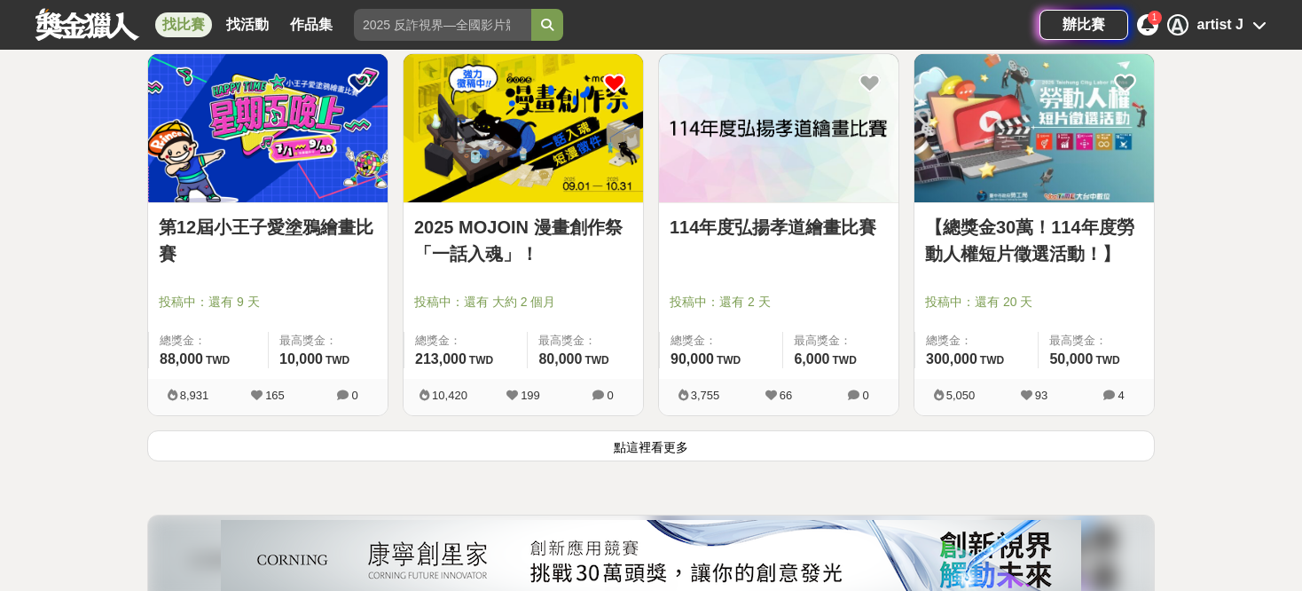
click at [762, 437] on button "點這裡看更多" at bounding box center [650, 445] width 1007 height 31
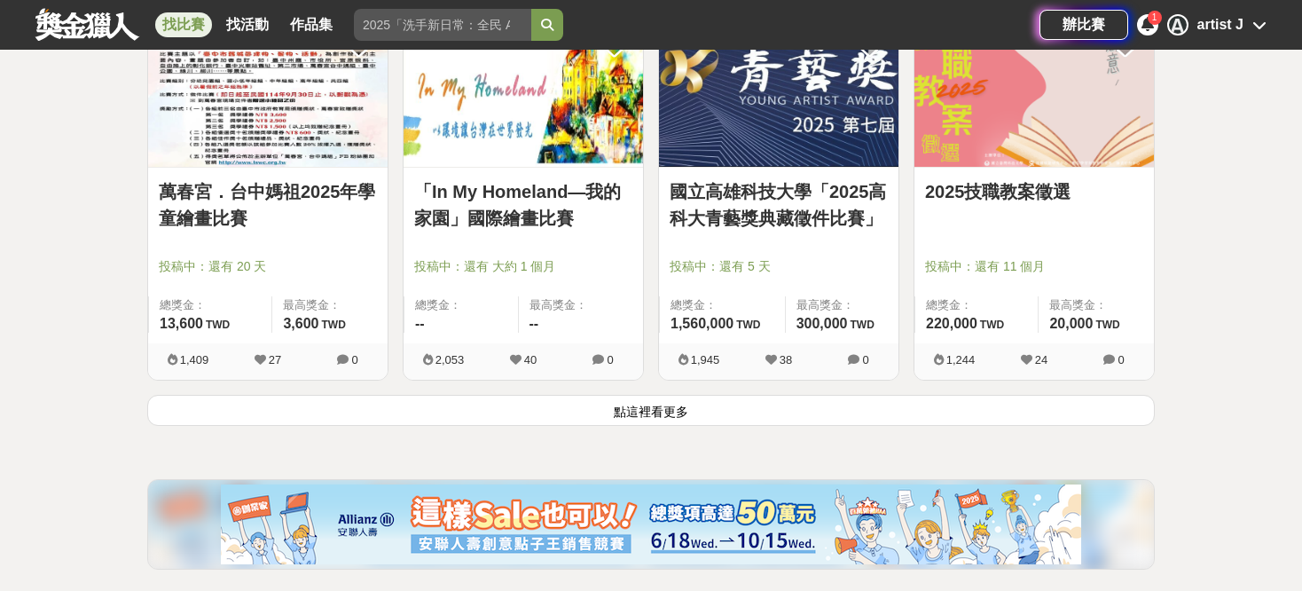
scroll to position [4523, 0]
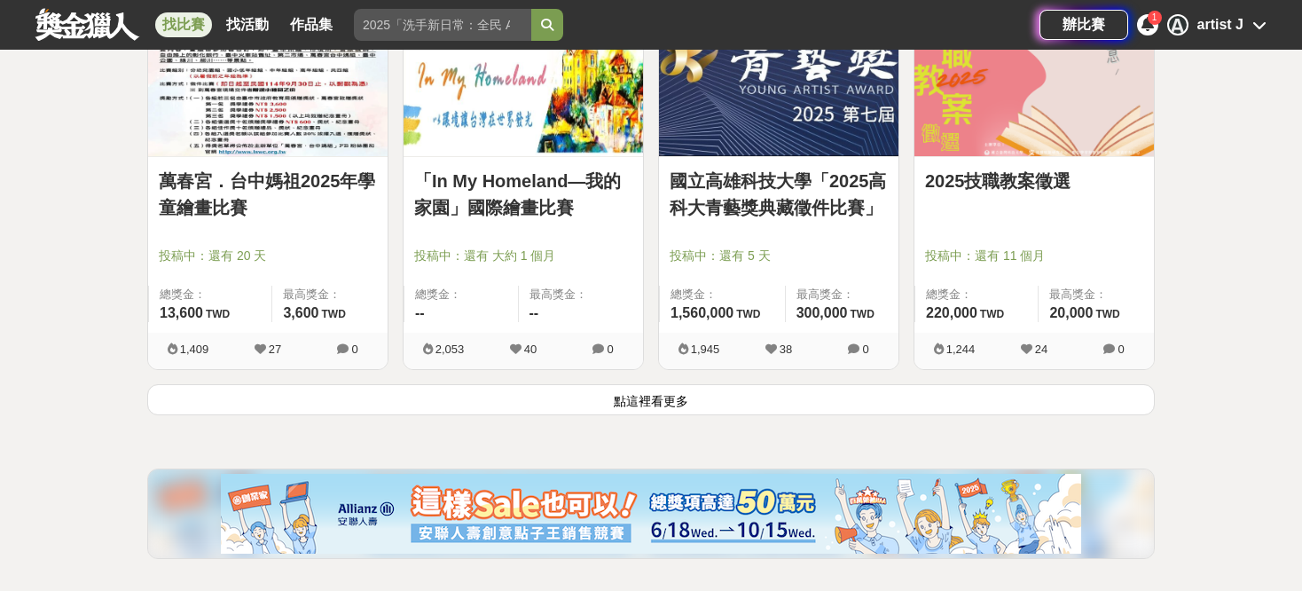
click at [687, 402] on button "點這裡看更多" at bounding box center [650, 399] width 1007 height 31
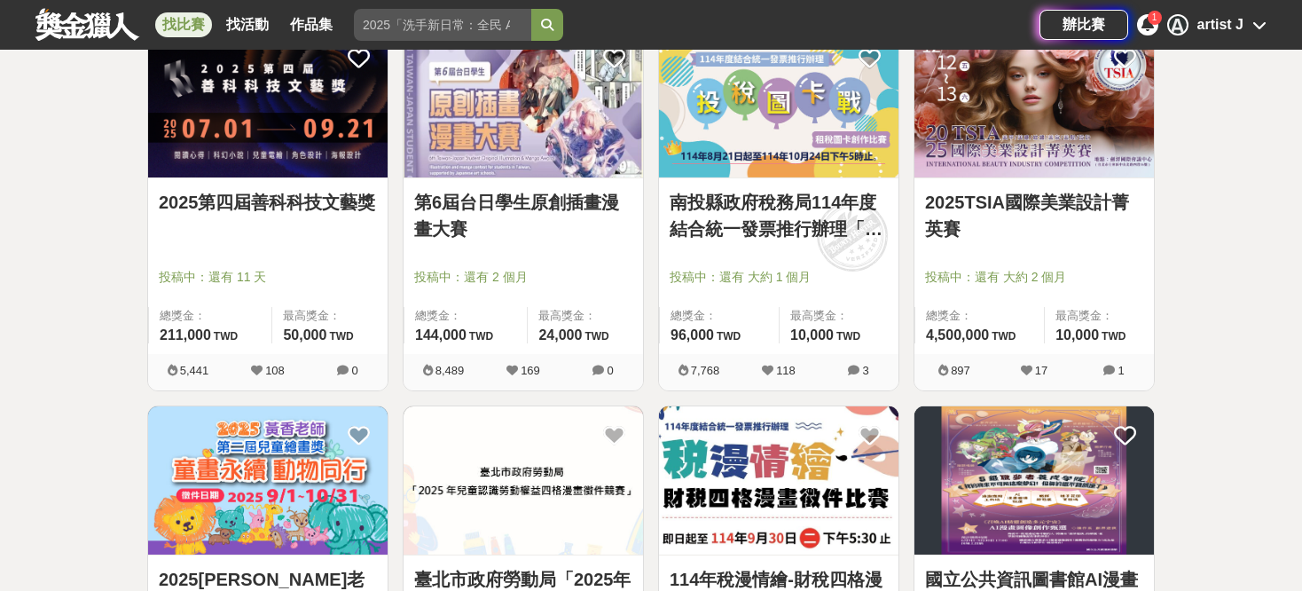
scroll to position [5143, 0]
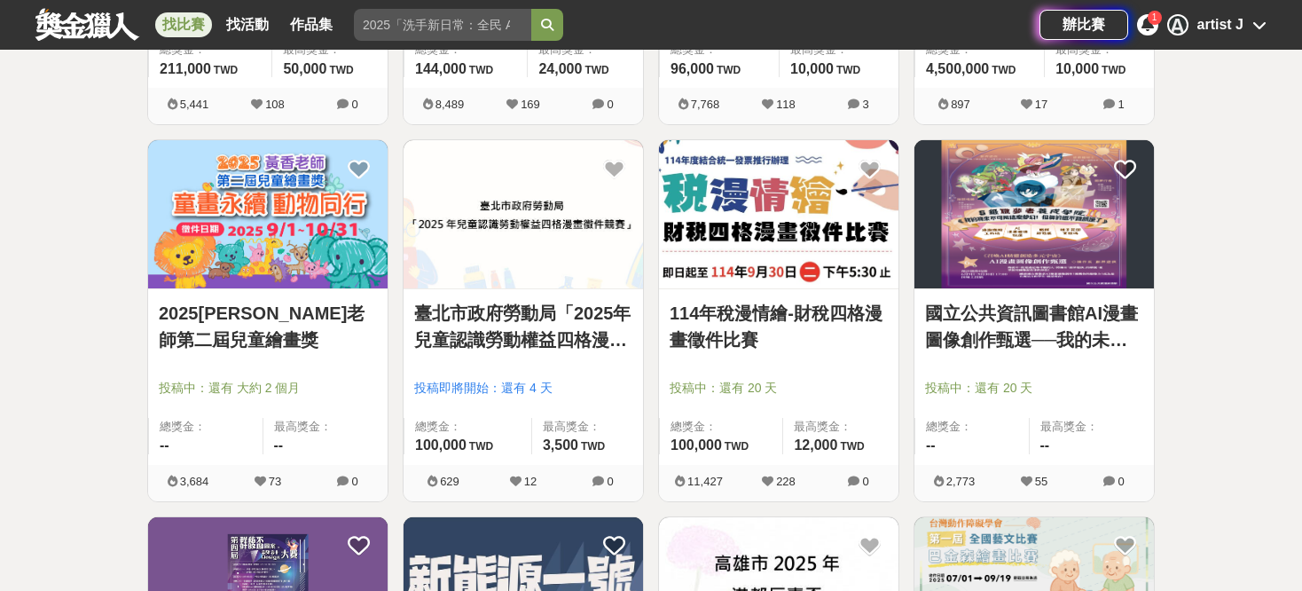
click at [748, 268] on img at bounding box center [778, 214] width 239 height 148
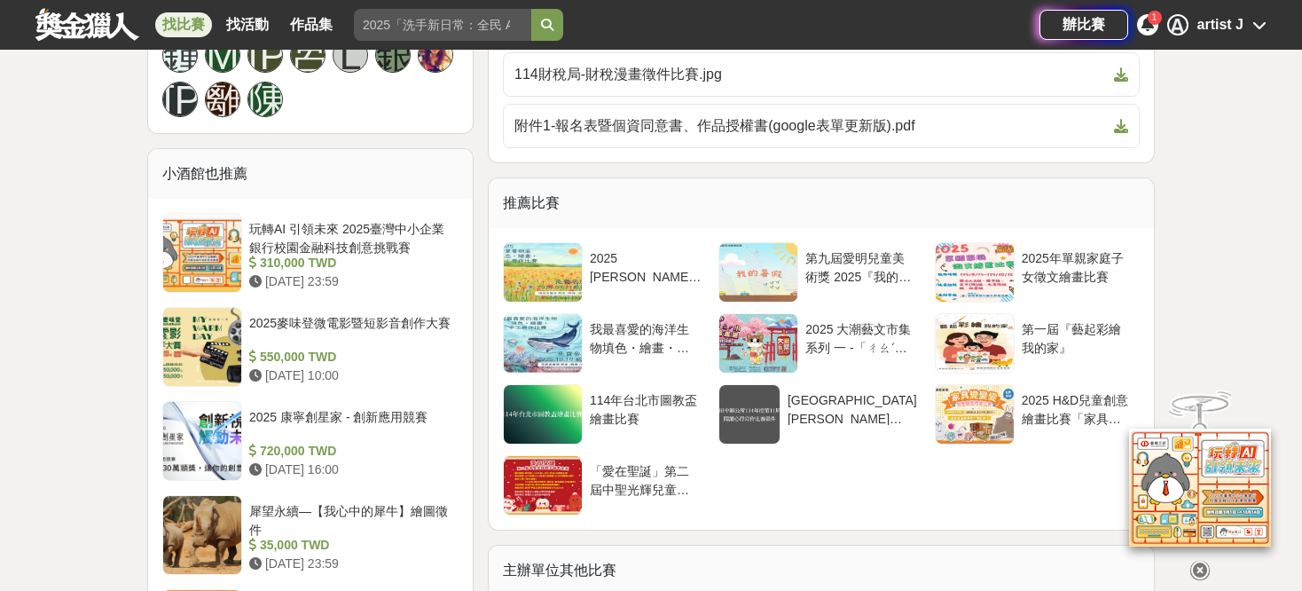
scroll to position [1419, 0]
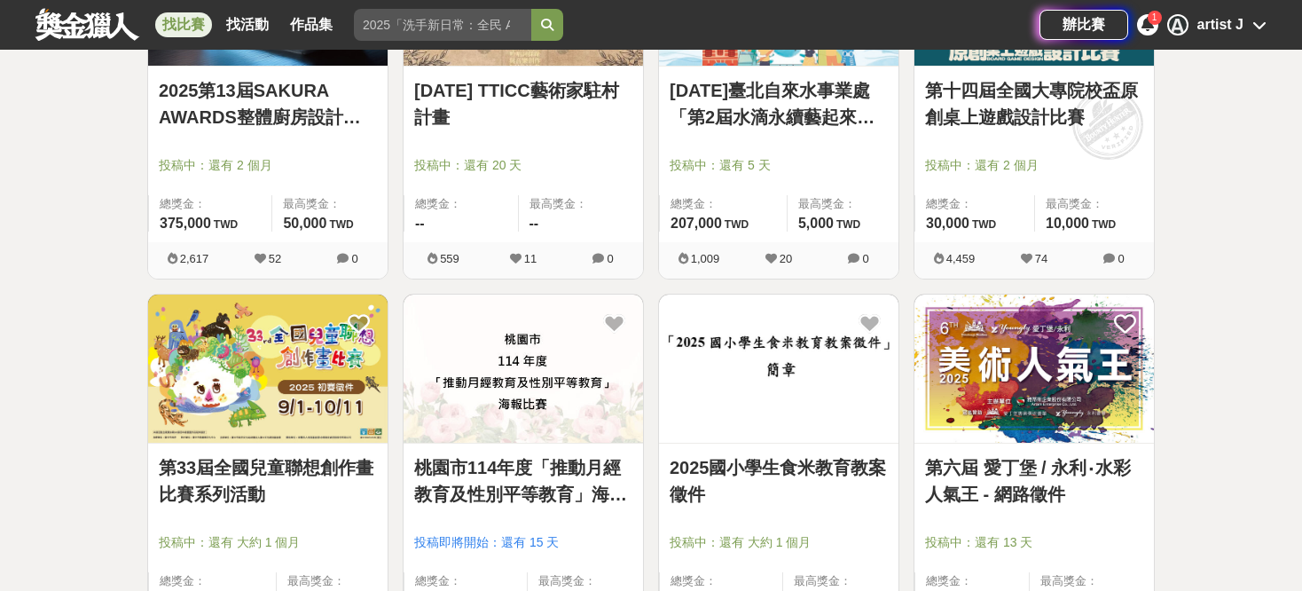
scroll to position [6385, 0]
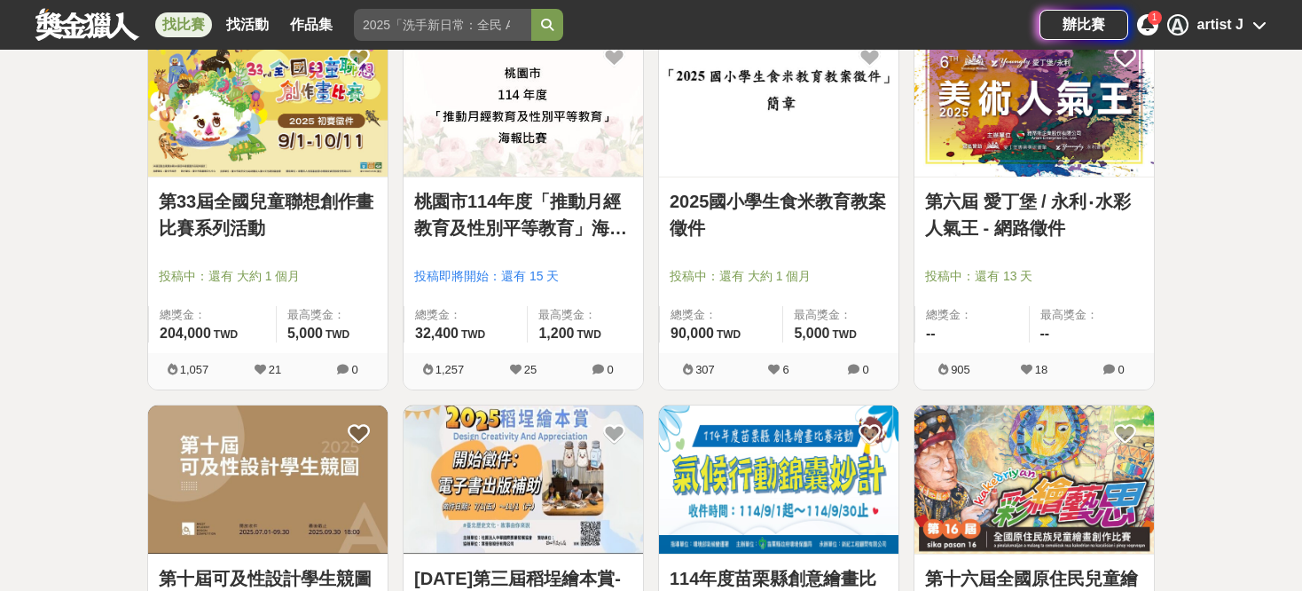
click at [286, 465] on img at bounding box center [267, 479] width 239 height 148
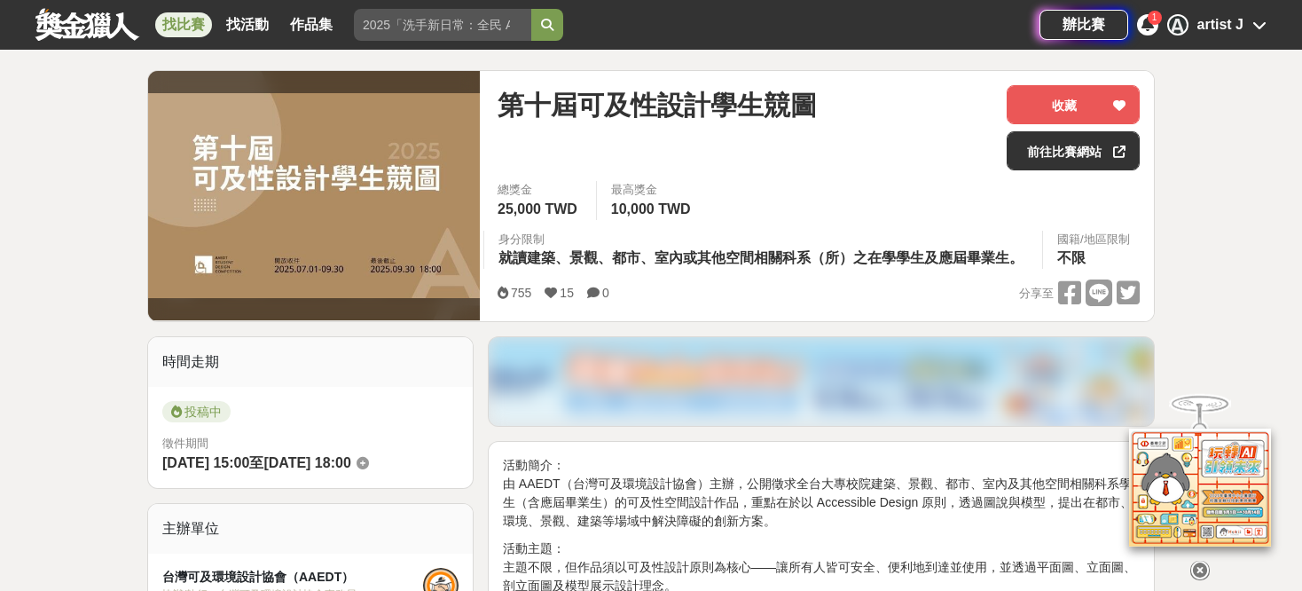
scroll to position [177, 0]
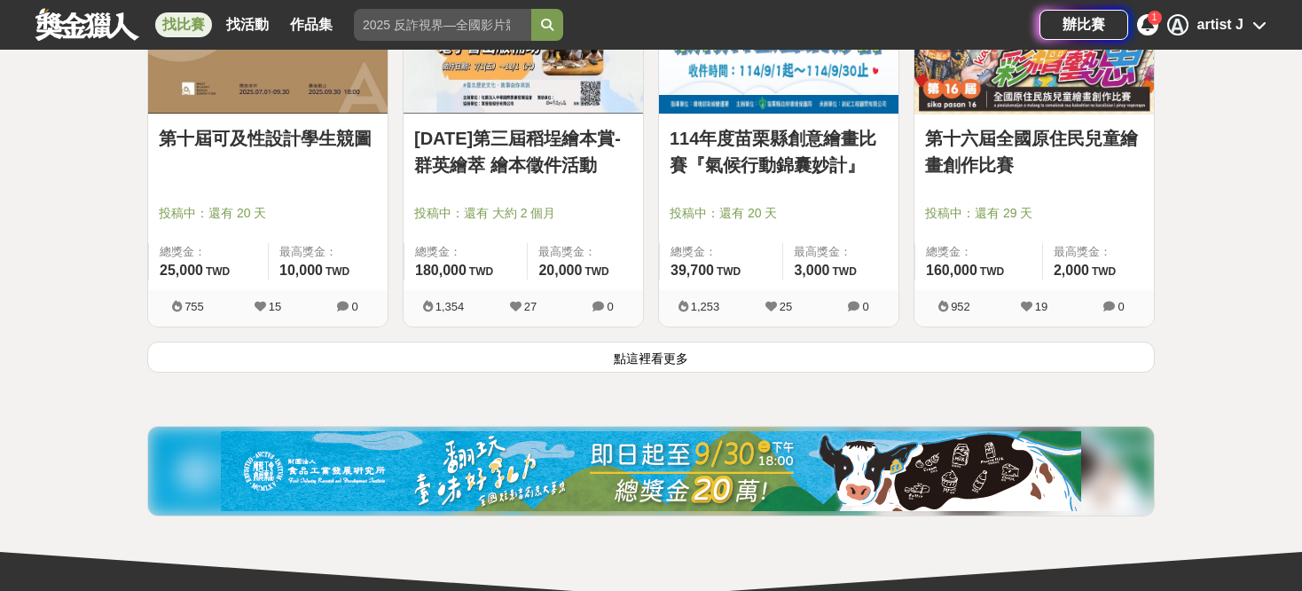
scroll to position [6828, 0]
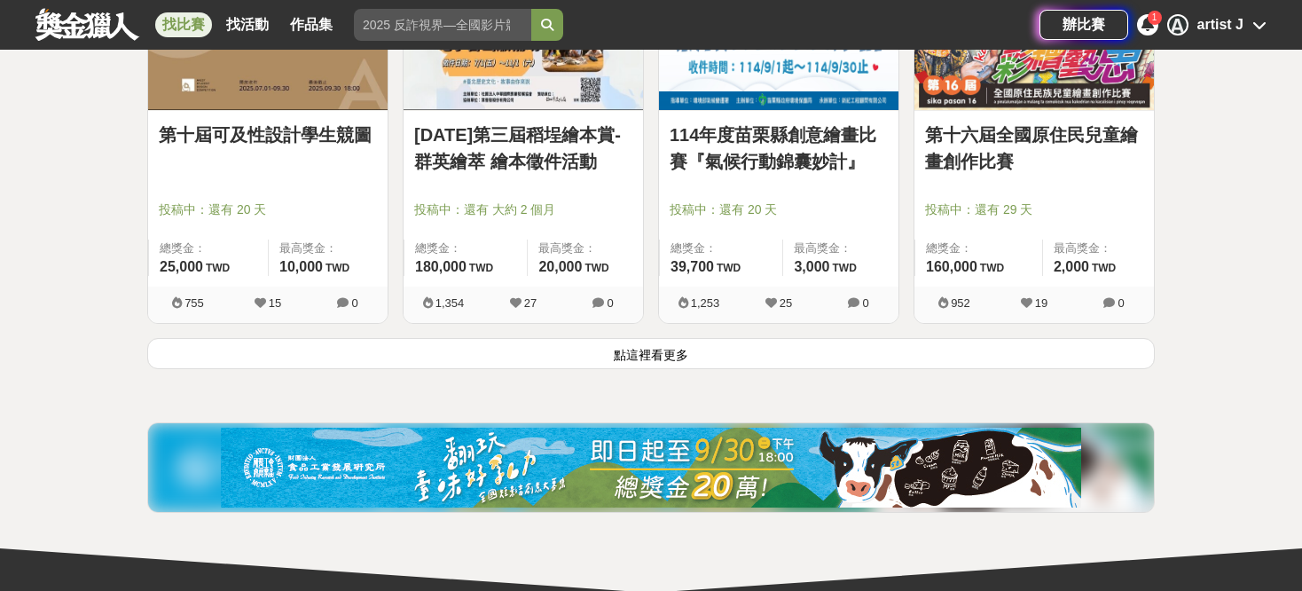
click at [567, 338] on button "點這裡看更多" at bounding box center [650, 353] width 1007 height 31
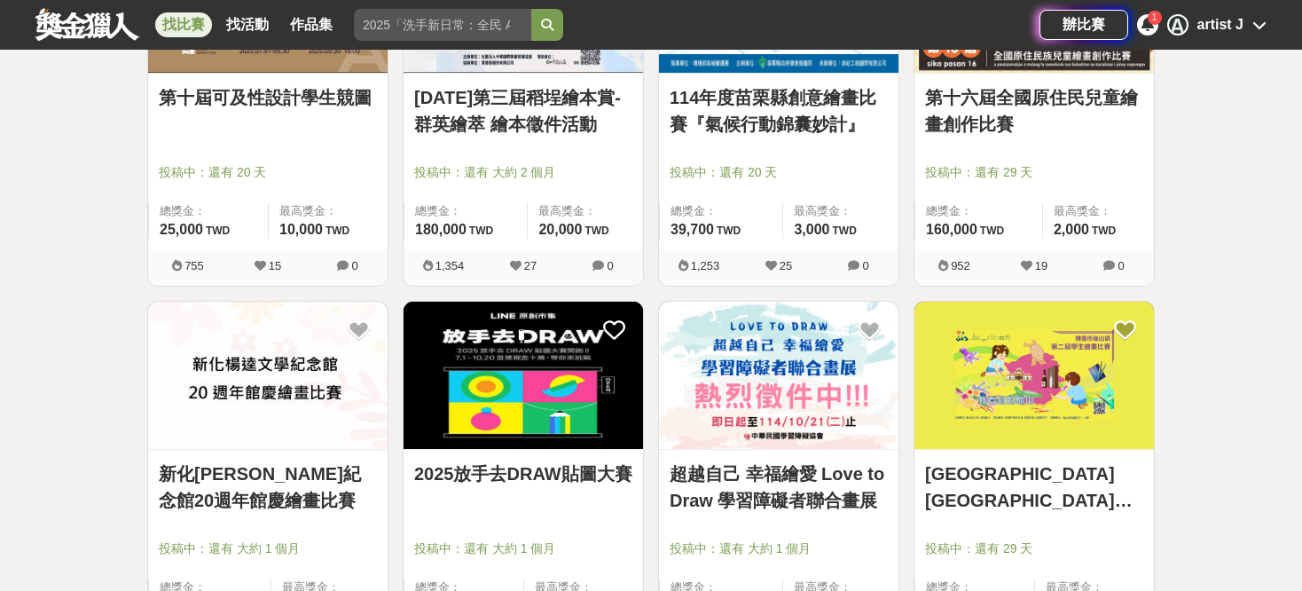
scroll to position [7006, 0]
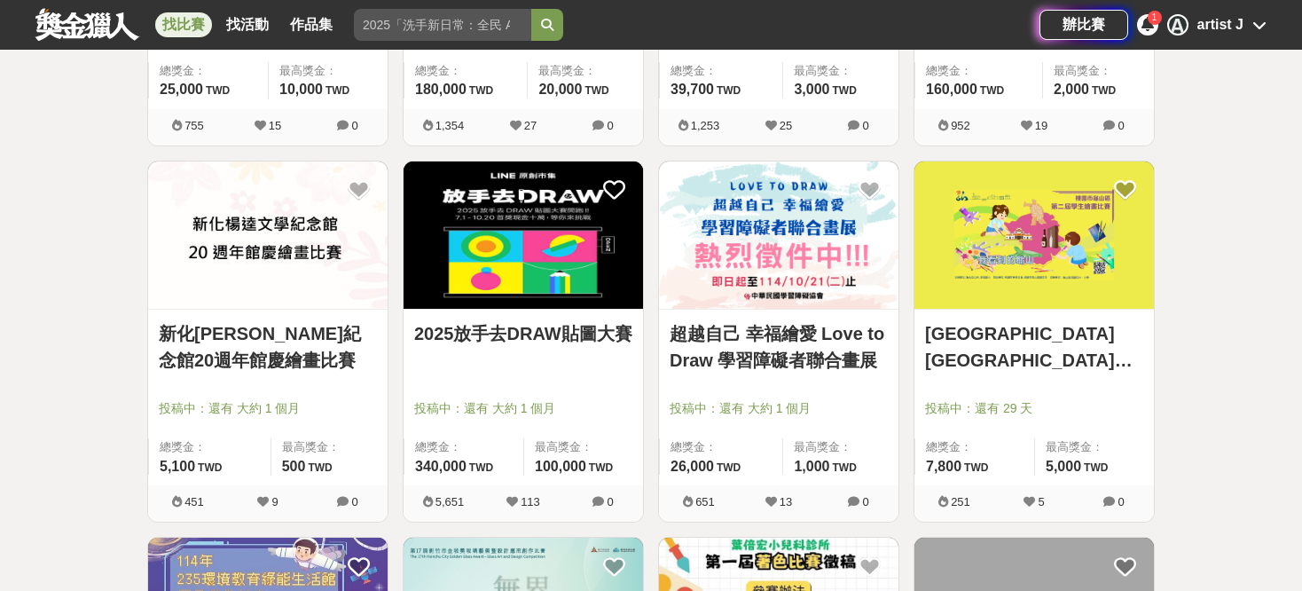
click at [597, 278] on img at bounding box center [522, 235] width 239 height 148
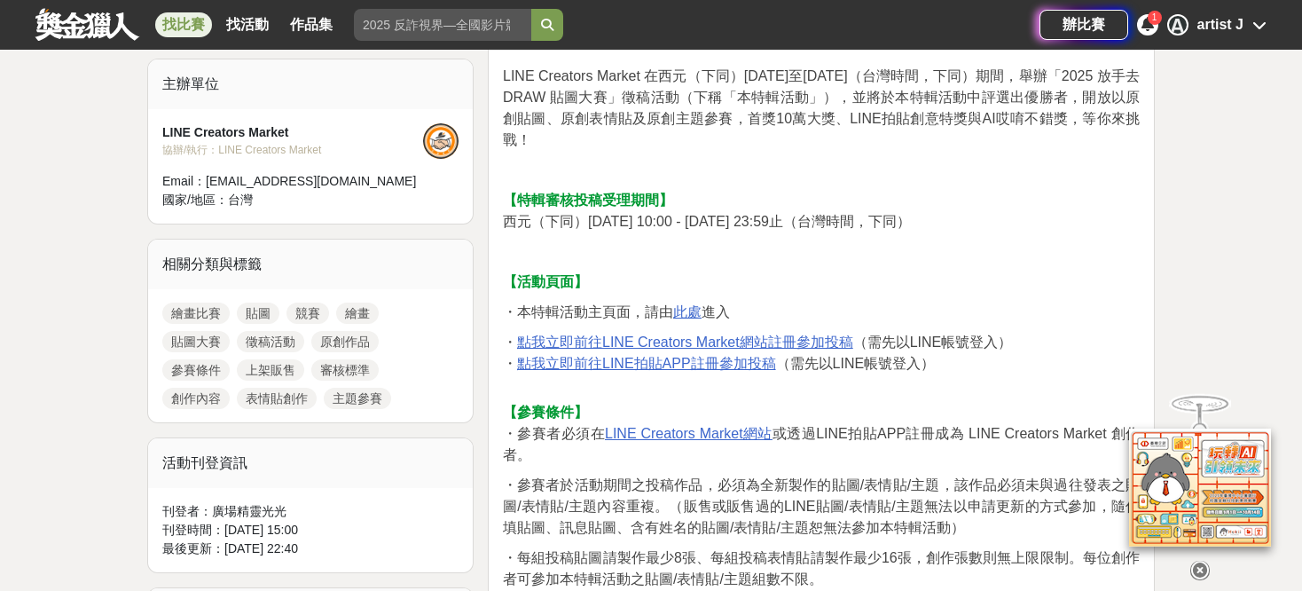
scroll to position [621, 0]
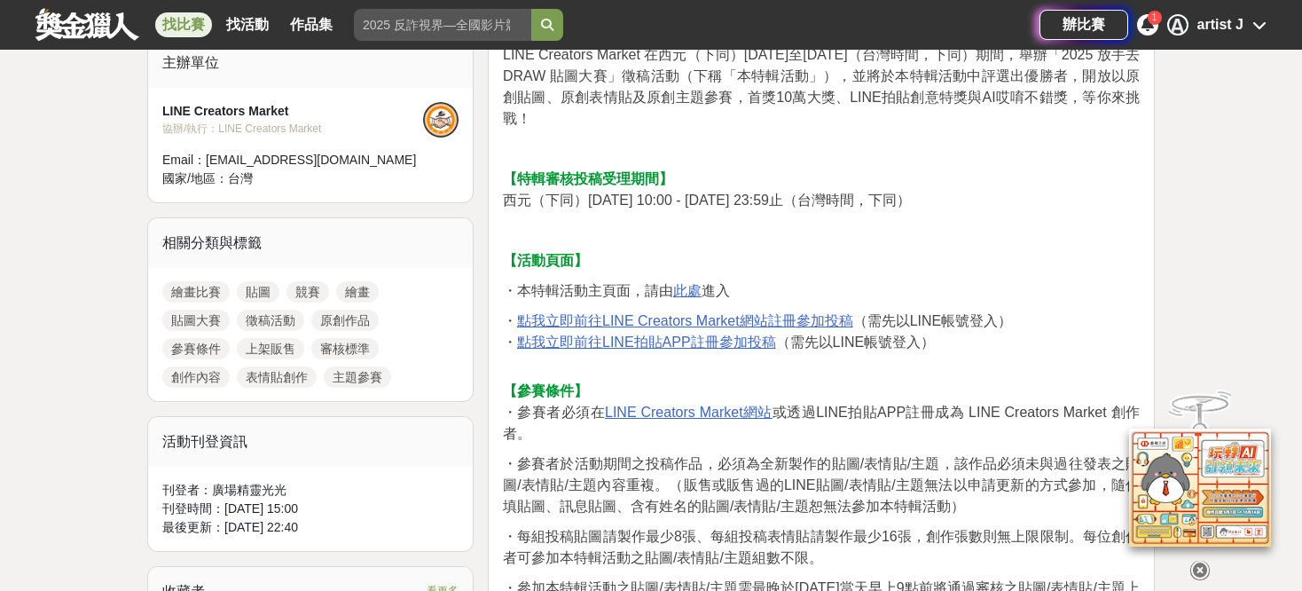
drag, startPoint x: 694, startPoint y: 435, endPoint x: 691, endPoint y: 419, distance: 16.4
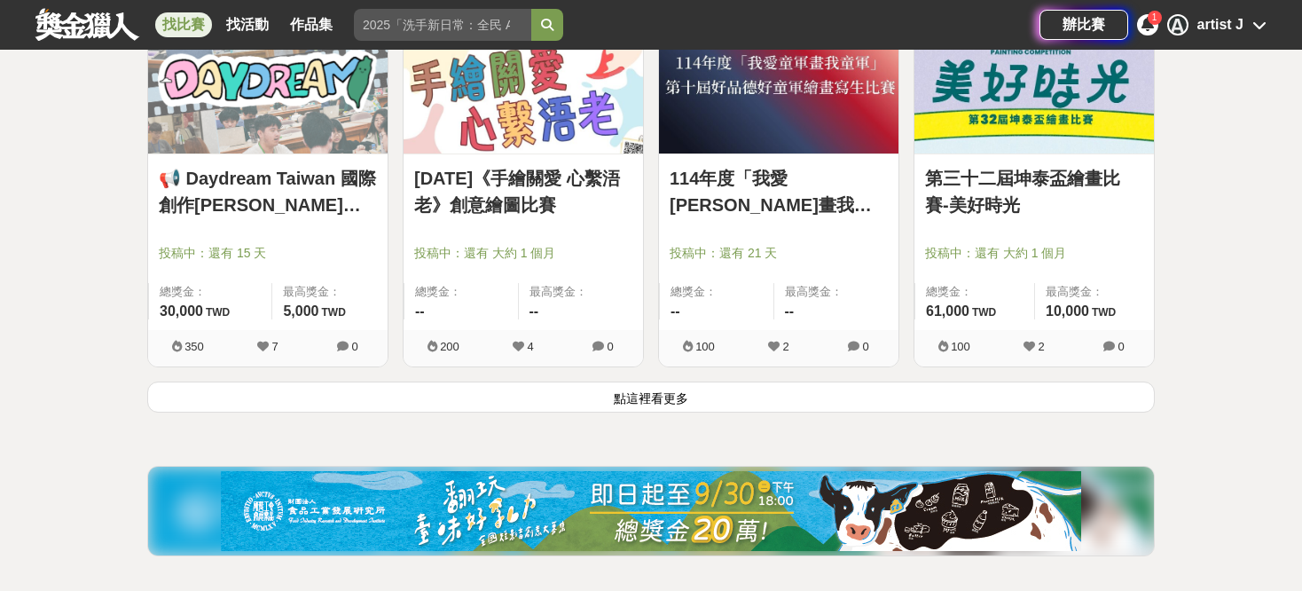
scroll to position [9045, 0]
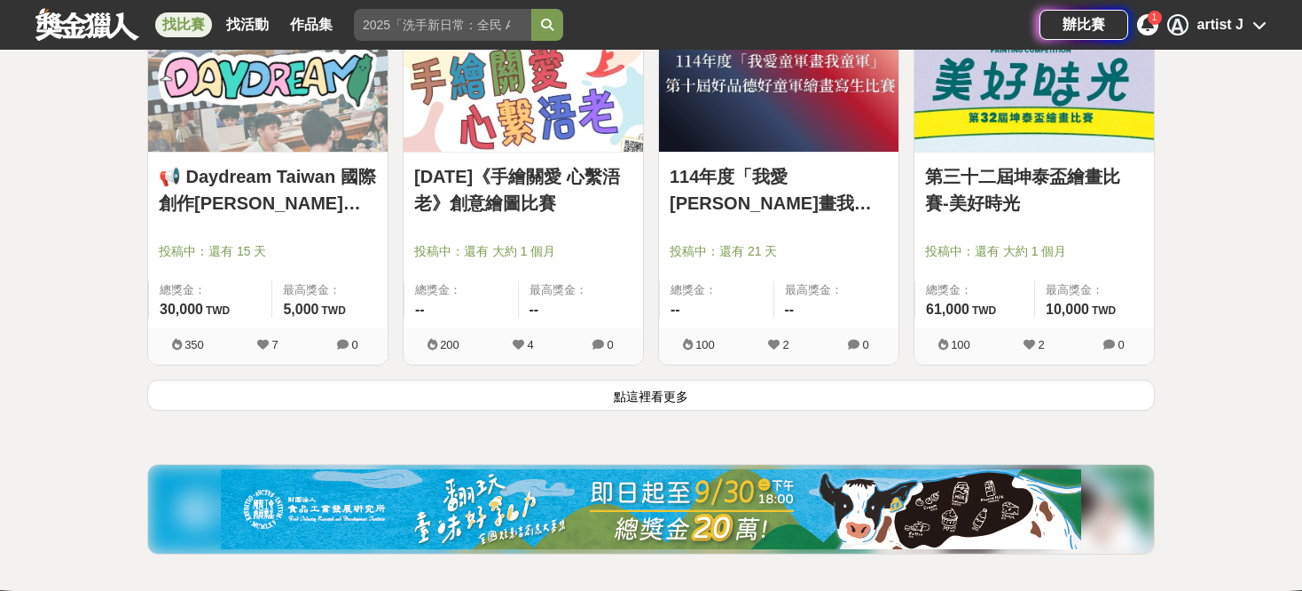
click at [803, 397] on button "點這裡看更多" at bounding box center [650, 395] width 1007 height 31
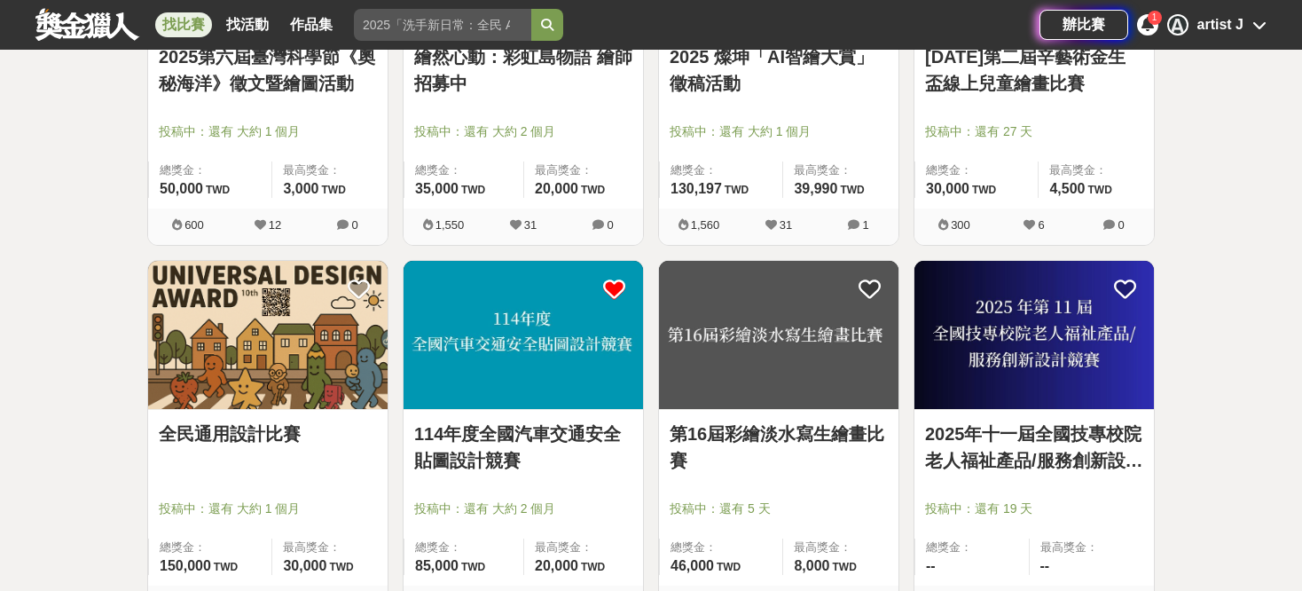
scroll to position [10730, 0]
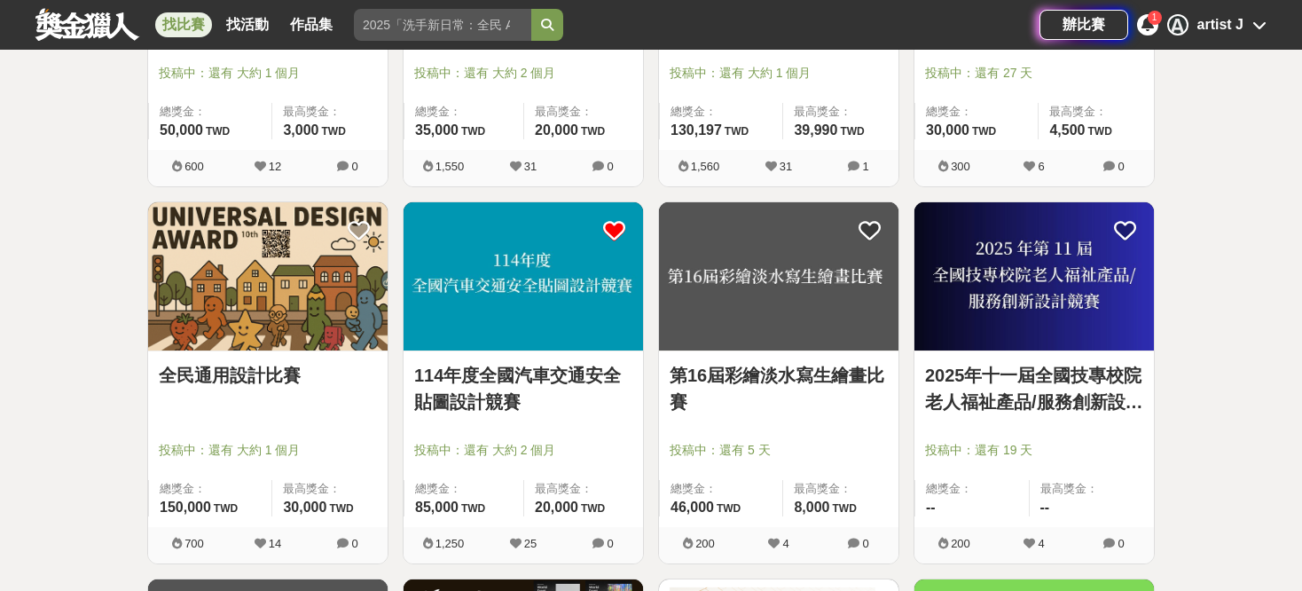
click at [554, 312] on img at bounding box center [522, 276] width 239 height 148
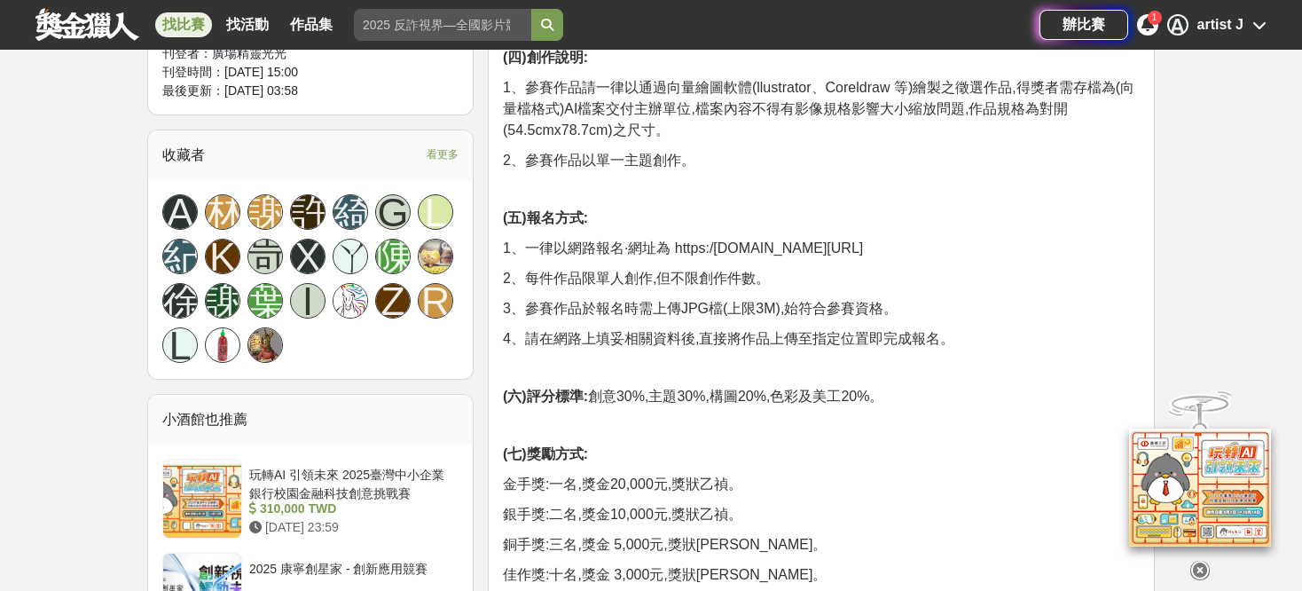
scroll to position [1064, 0]
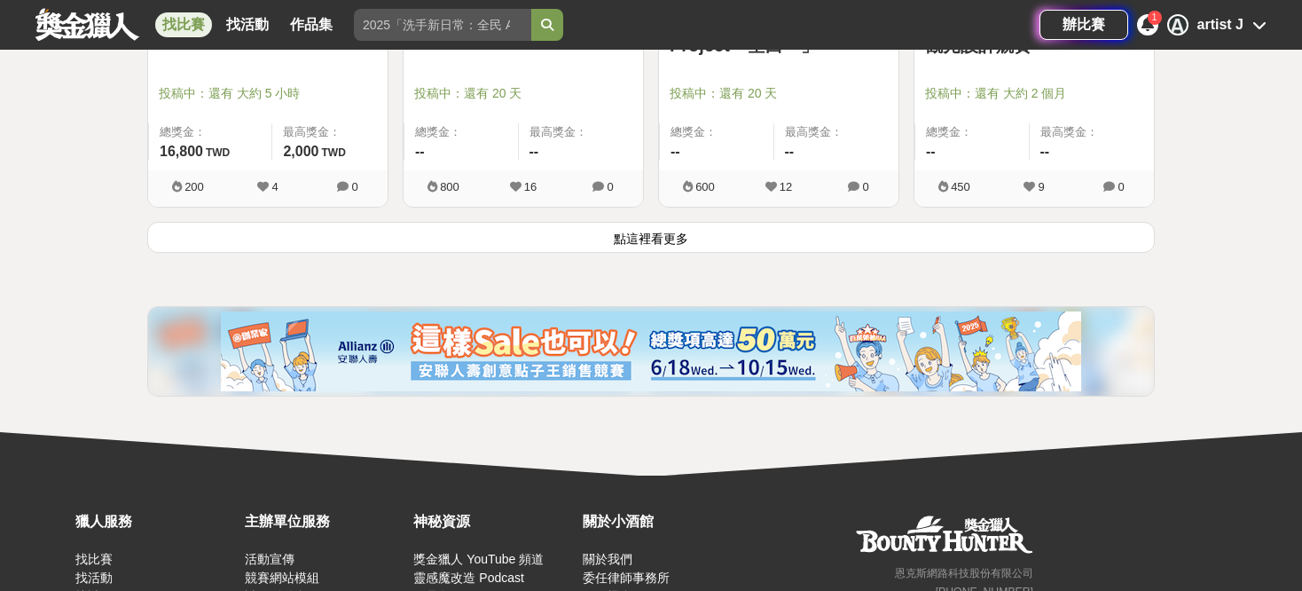
scroll to position [11528, 0]
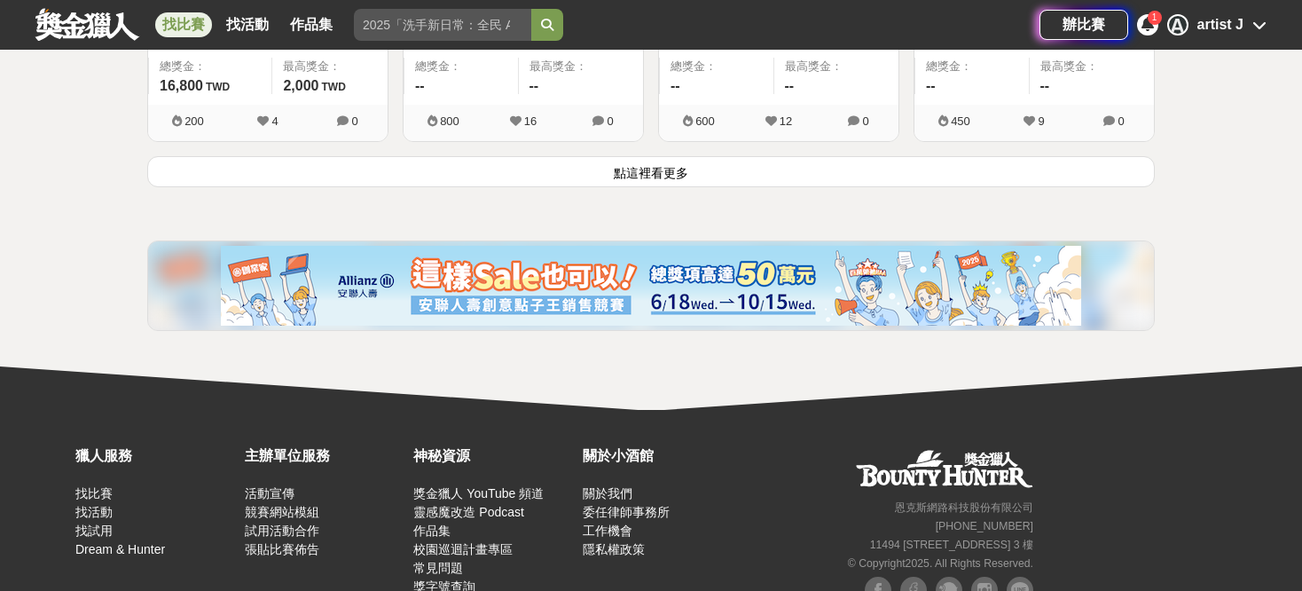
click at [772, 162] on button "點這裡看更多" at bounding box center [650, 171] width 1007 height 31
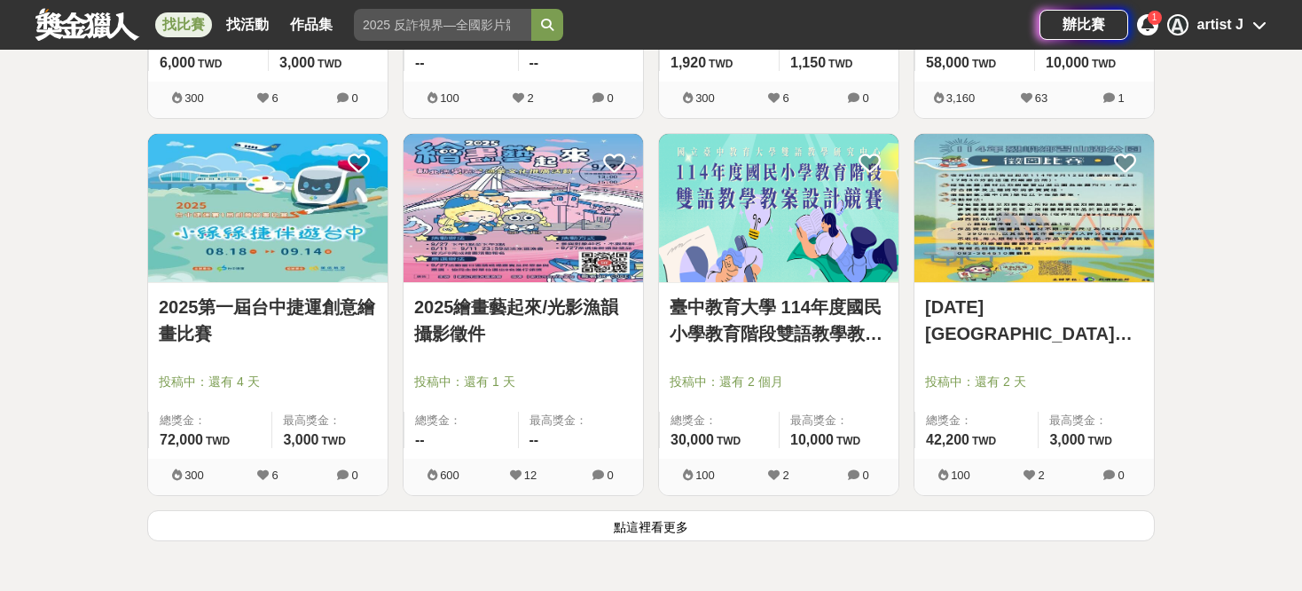
scroll to position [13657, 0]
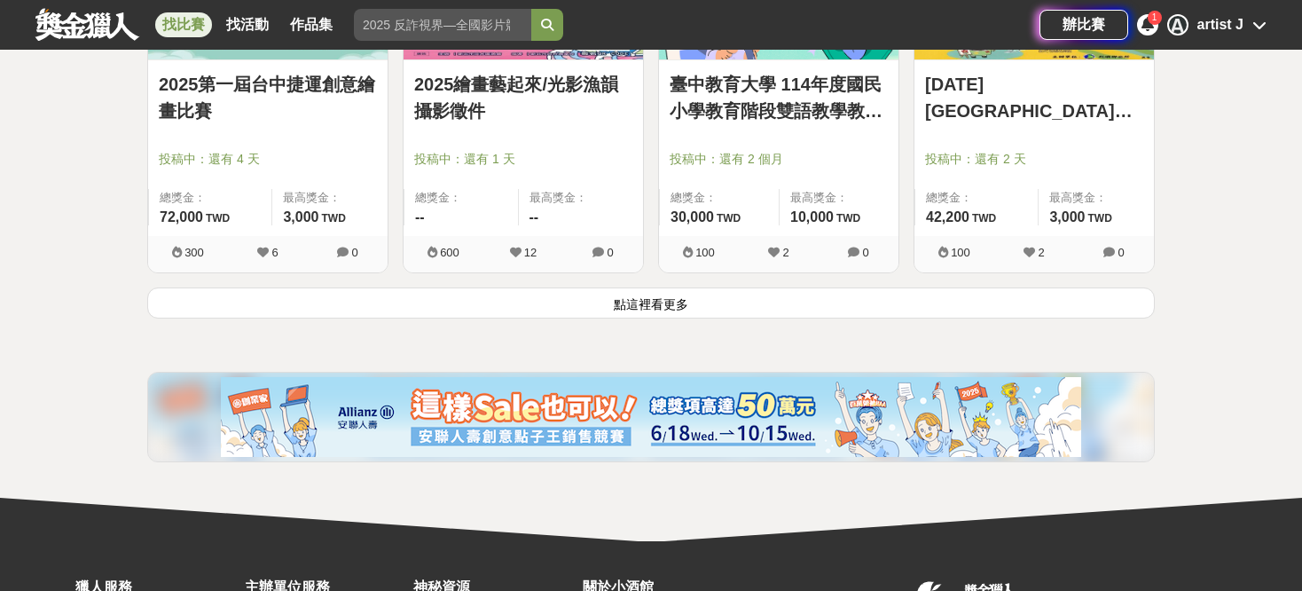
click at [596, 287] on button "點這裡看更多" at bounding box center [650, 302] width 1007 height 31
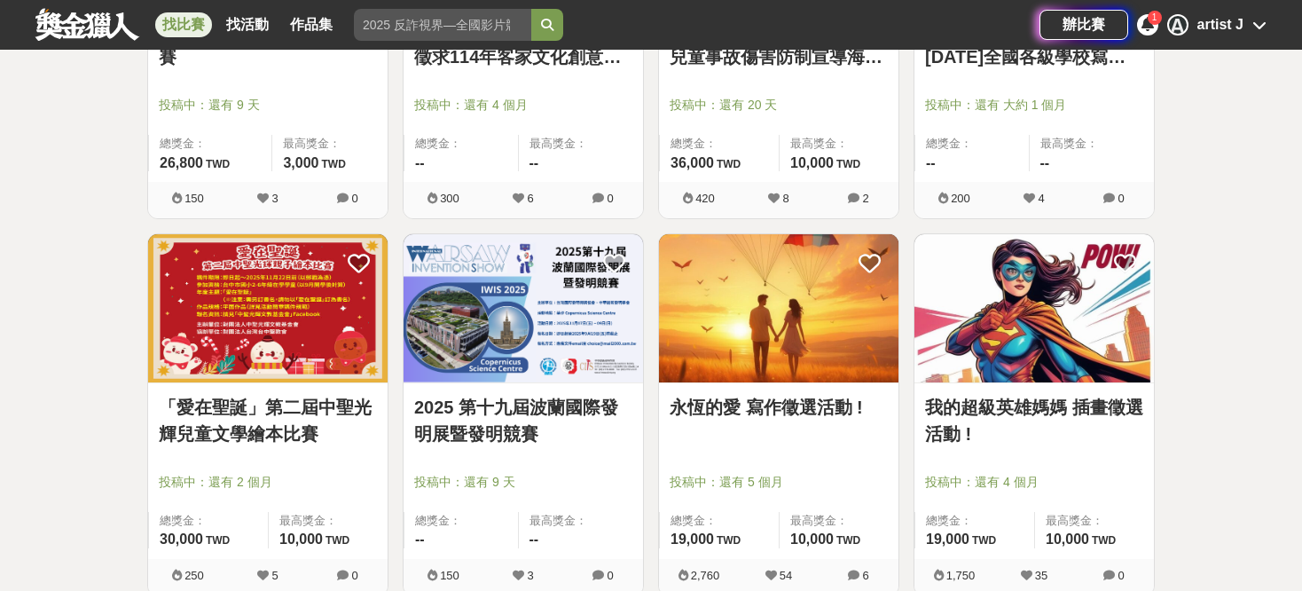
scroll to position [15164, 0]
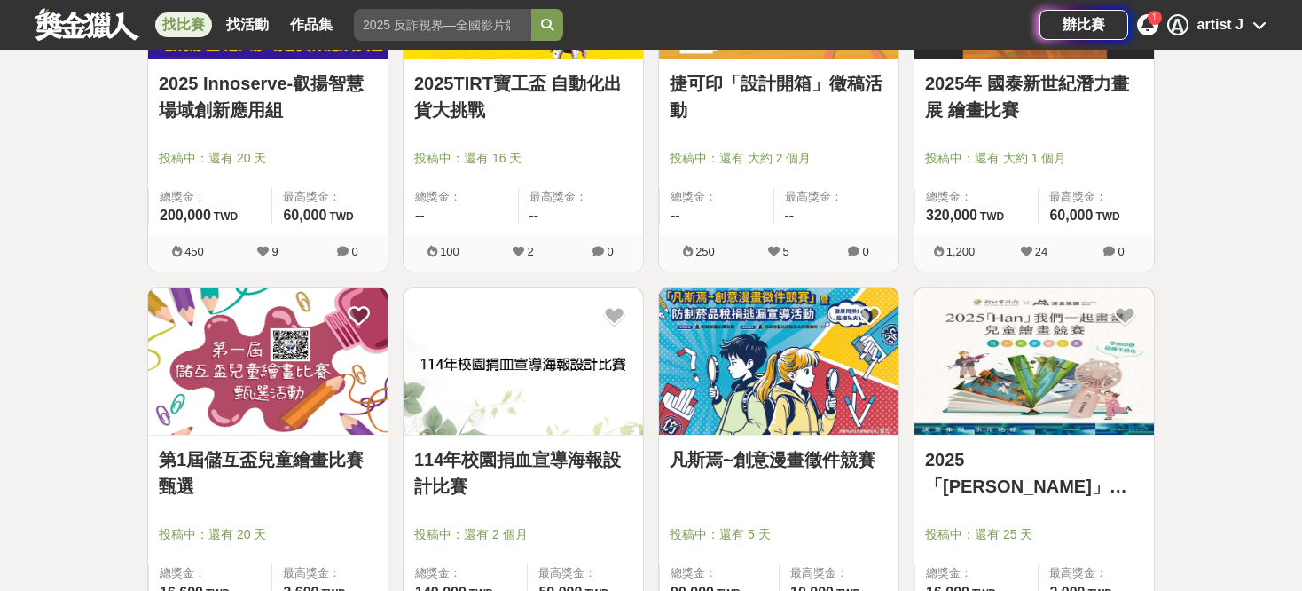
click at [529, 359] on img at bounding box center [522, 361] width 239 height 148
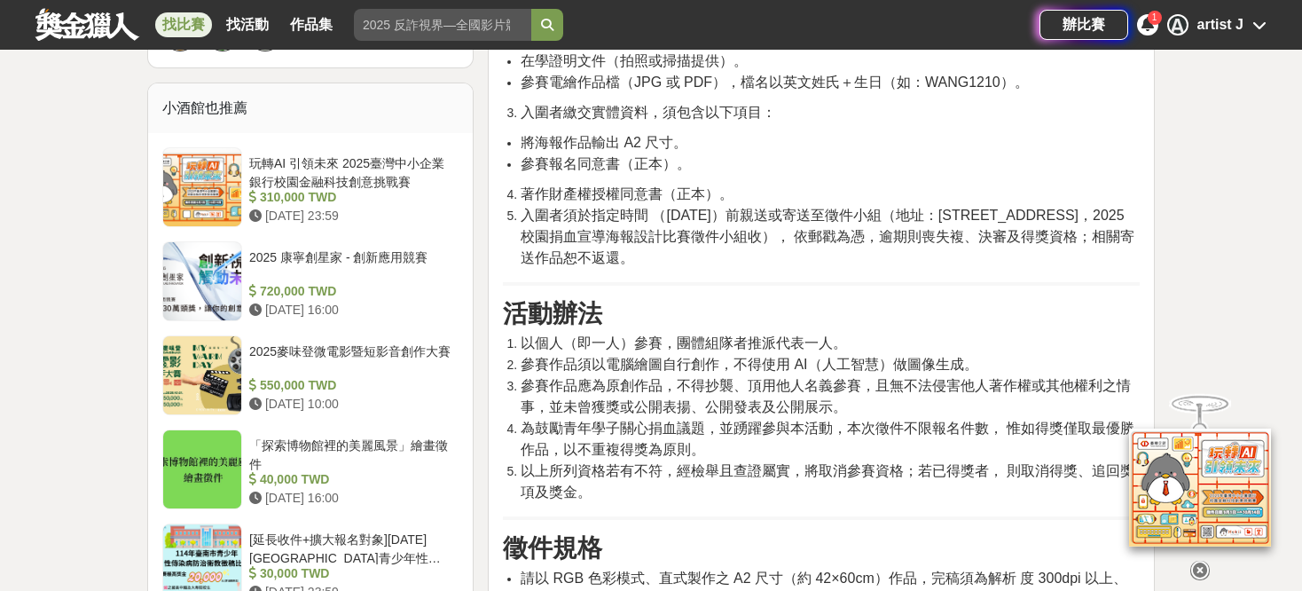
scroll to position [1419, 0]
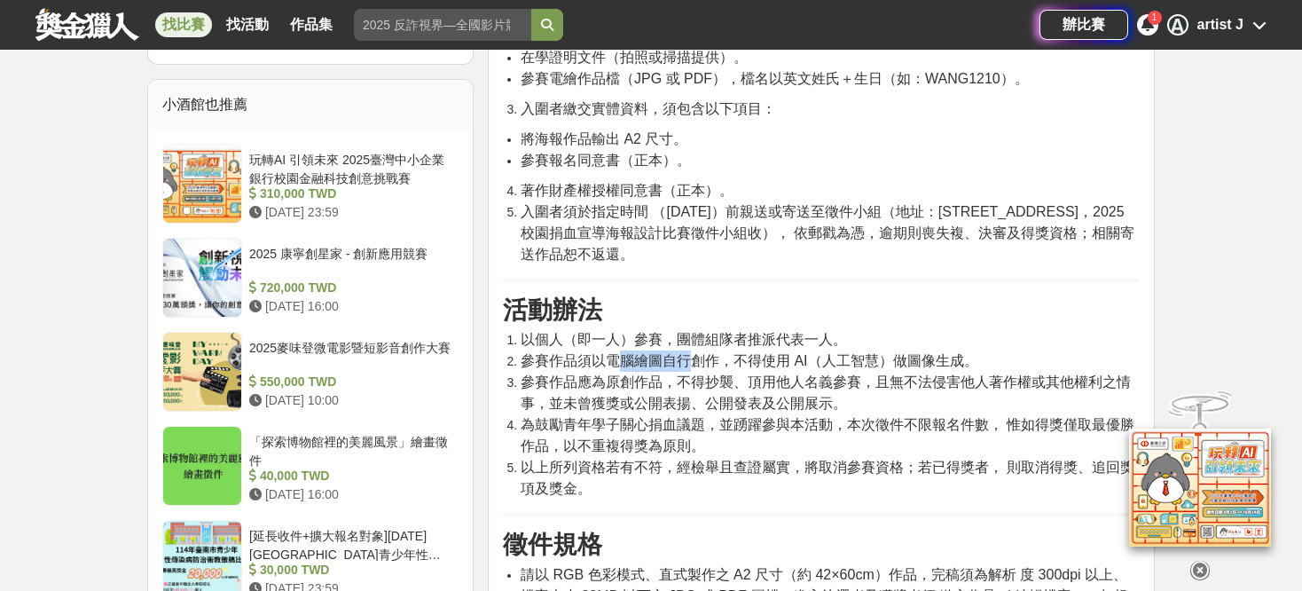
drag, startPoint x: 615, startPoint y: 321, endPoint x: 694, endPoint y: 317, distance: 79.0
click at [694, 353] on span "參賽作品須以電腦繪圖自行創作，不得使用 AI（人工智慧）做圖像生成。" at bounding box center [750, 360] width 458 height 15
click at [636, 374] on span "參賽作品應為原創作品，不得抄襲、頂用他人名義參賽，且無不法侵害他人著作權或其他權利之情事，並未曾獲獎或公開表揚、公開發表及公開展示。" at bounding box center [826, 392] width 610 height 36
drag, startPoint x: 602, startPoint y: 319, endPoint x: 715, endPoint y: 315, distance: 112.7
click at [715, 353] on span "參賽作品須以電腦繪圖自行創作，不得使用 AI（人工智慧）做圖像生成。" at bounding box center [750, 360] width 458 height 15
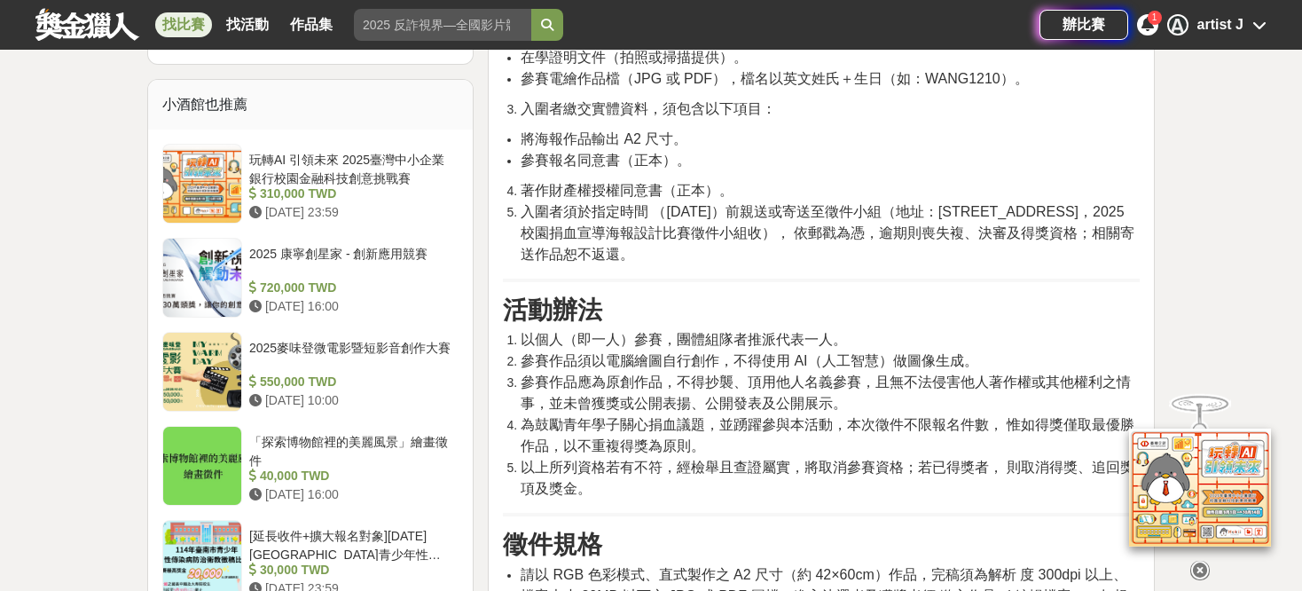
click at [861, 374] on span "參賽作品應為原創作品，不得抄襲、頂用他人名義參賽，且無不法侵害他人著作權或其他權利之情事，並未曾獲獎或公開表揚、公開發表及公開展示。" at bounding box center [826, 392] width 610 height 36
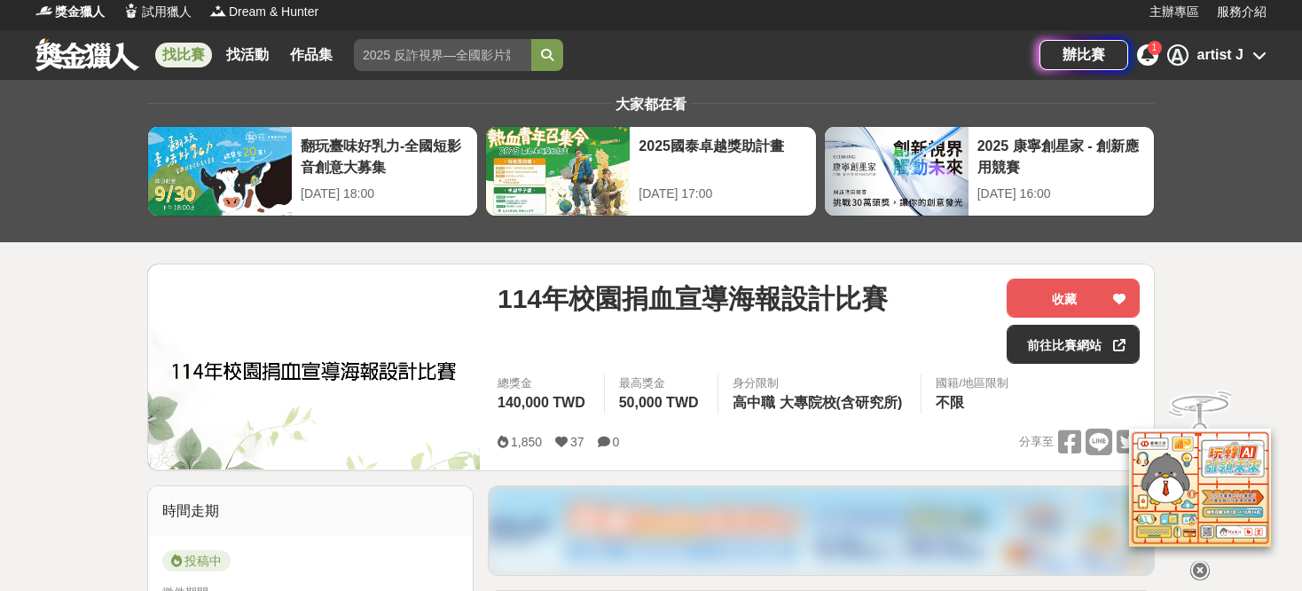
scroll to position [0, 0]
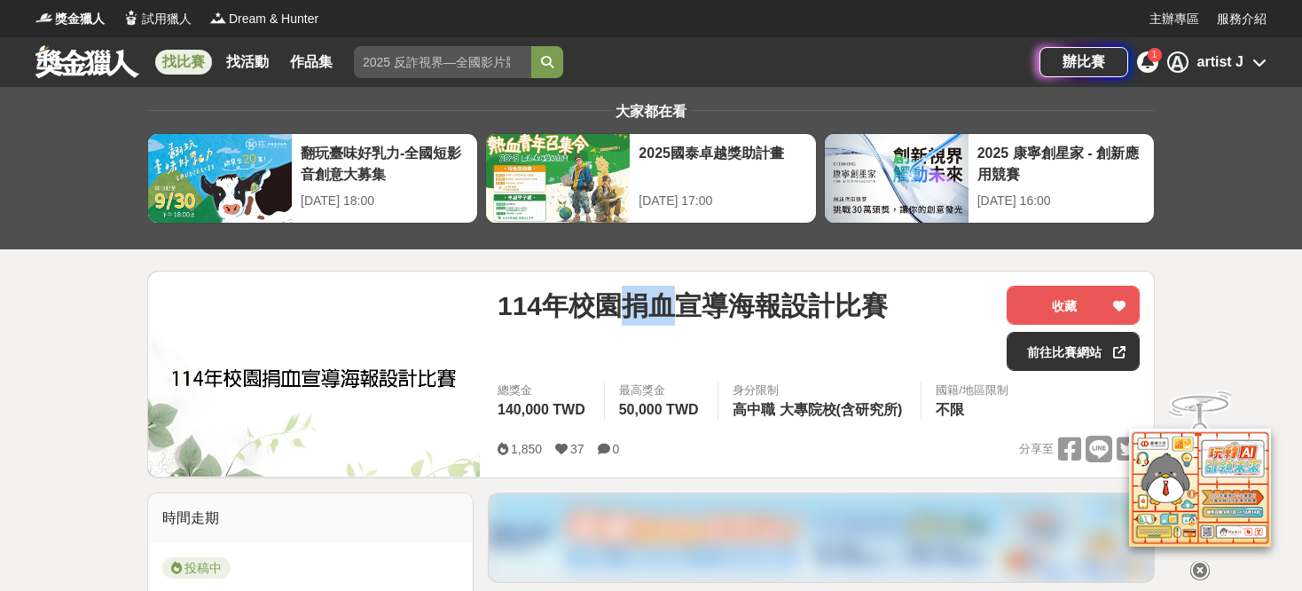
drag, startPoint x: 631, startPoint y: 317, endPoint x: 680, endPoint y: 314, distance: 48.8
click at [680, 314] on span "114年校園捐血宣導海報設計比賽" at bounding box center [692, 306] width 390 height 40
click at [819, 457] on div "1,850 37 0 分享至" at bounding box center [818, 448] width 642 height 27
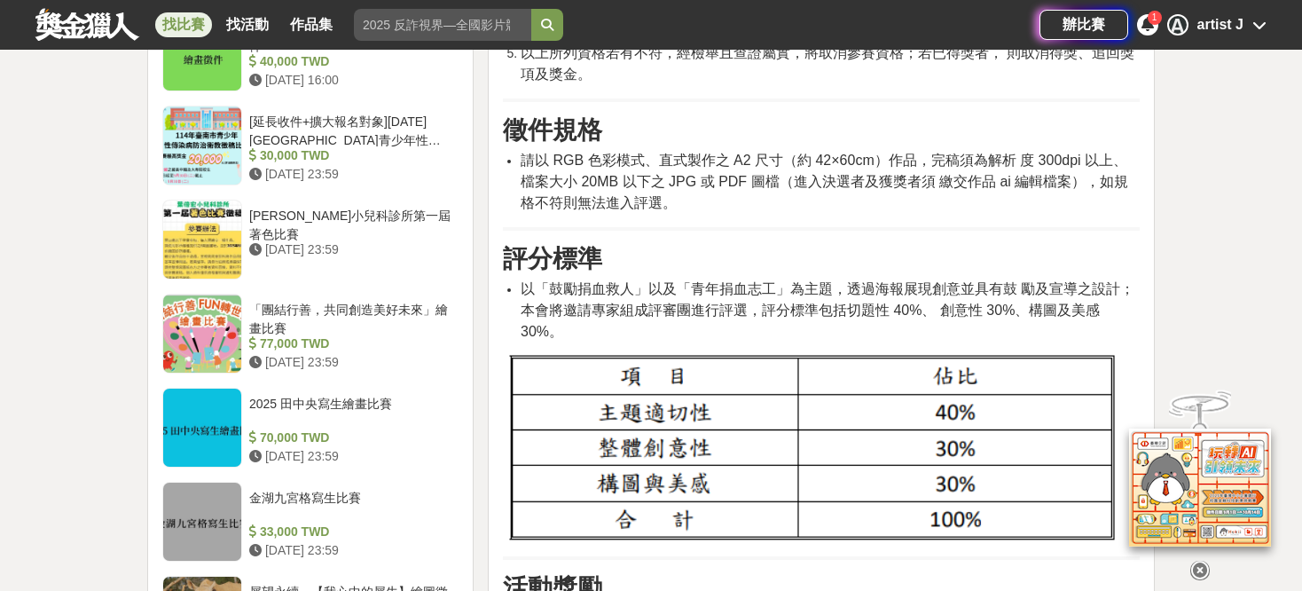
scroll to position [1862, 0]
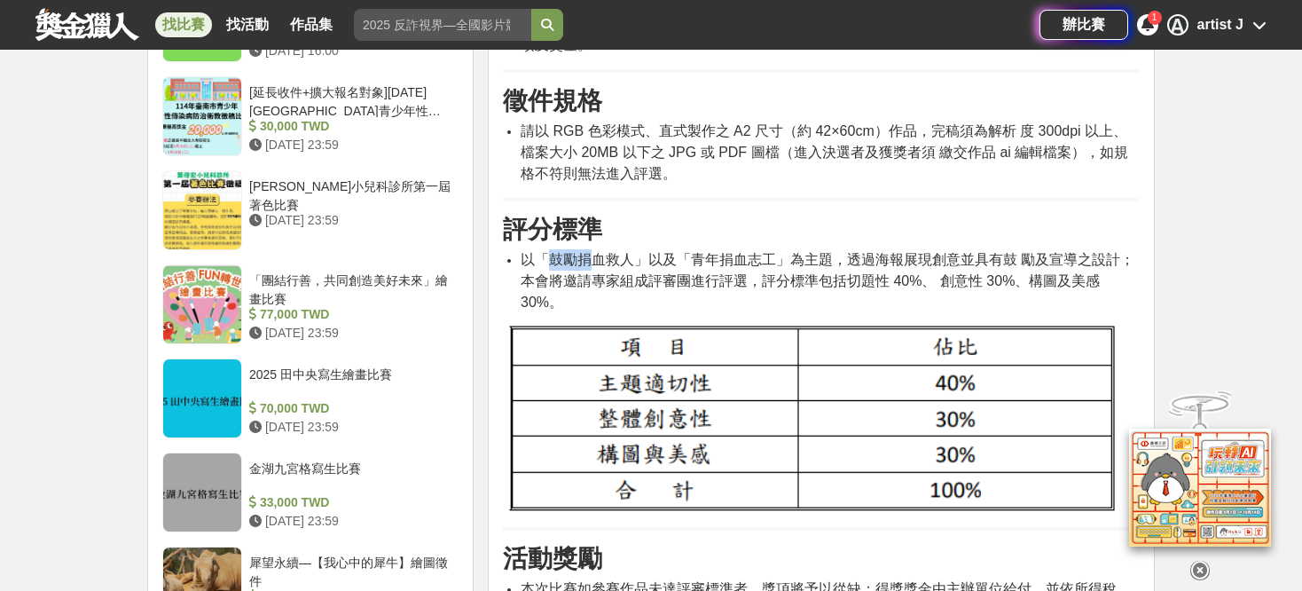
drag, startPoint x: 548, startPoint y: 214, endPoint x: 589, endPoint y: 215, distance: 40.8
click at [589, 252] on span "以「鼓勵捐血救人」以及「青年捐血志工」為主題，透過海報展現創意並具有鼓 勵及宣導之設計；本會將邀請專家組成評審團進行評選，評分標準包括切題性 40%、 創意性…" at bounding box center [828, 281] width 614 height 58
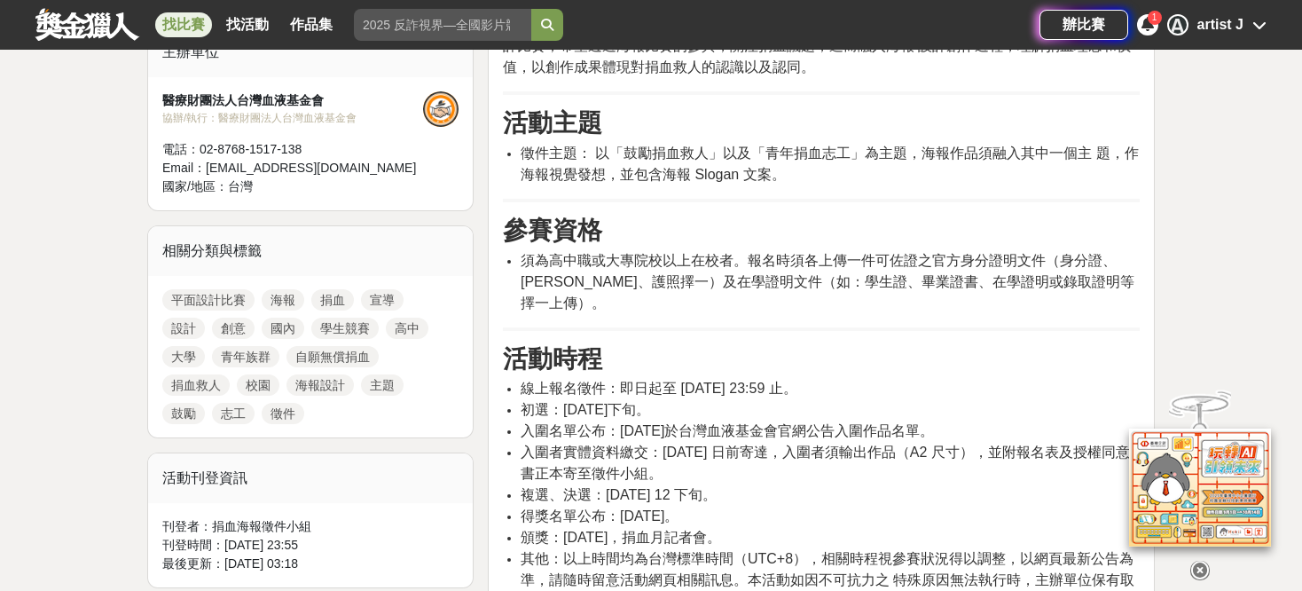
scroll to position [621, 0]
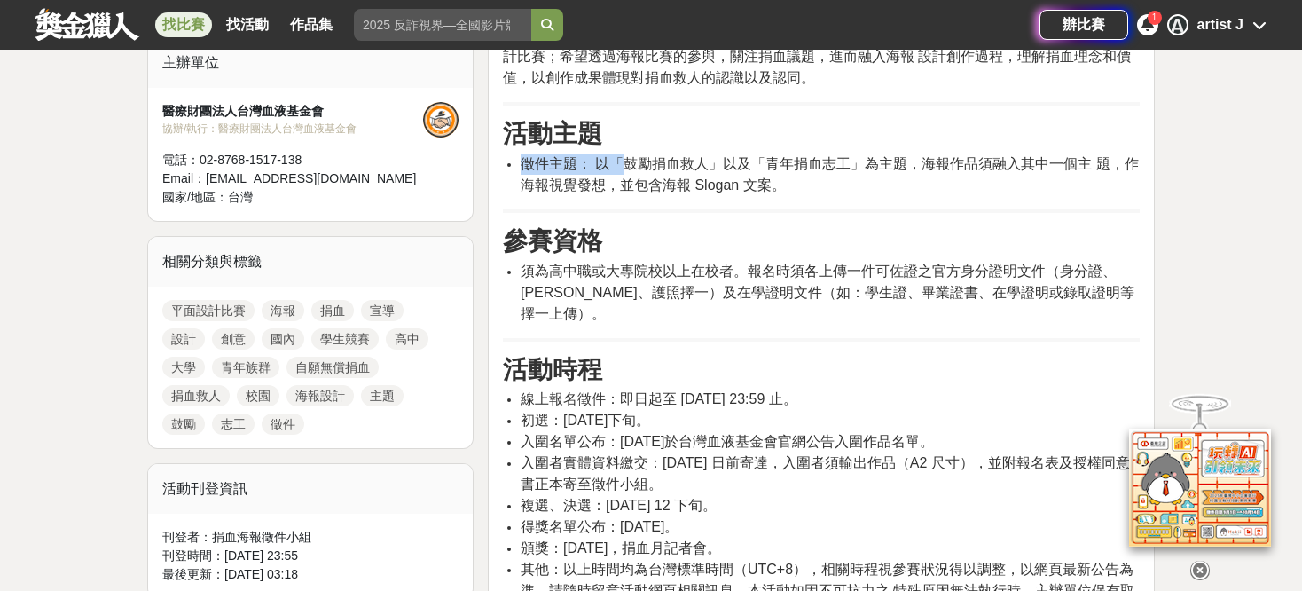
drag, startPoint x: 629, startPoint y: 164, endPoint x: 801, endPoint y: 181, distance: 172.9
drag, startPoint x: 778, startPoint y: 161, endPoint x: 875, endPoint y: 147, distance: 98.6
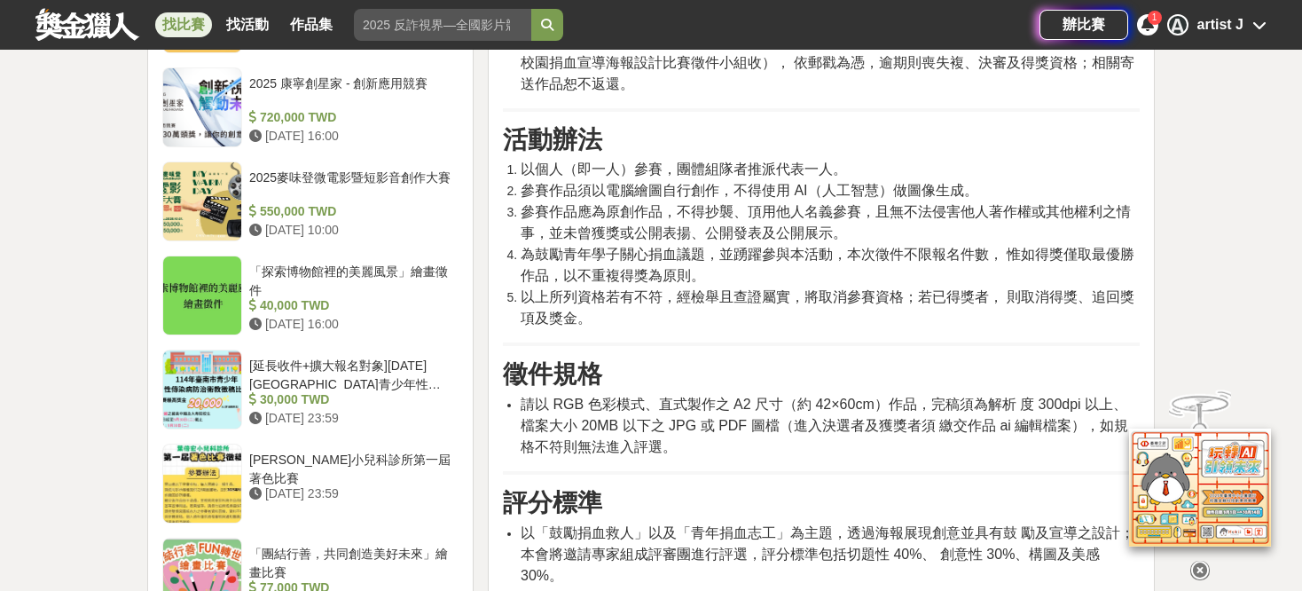
scroll to position [1596, 0]
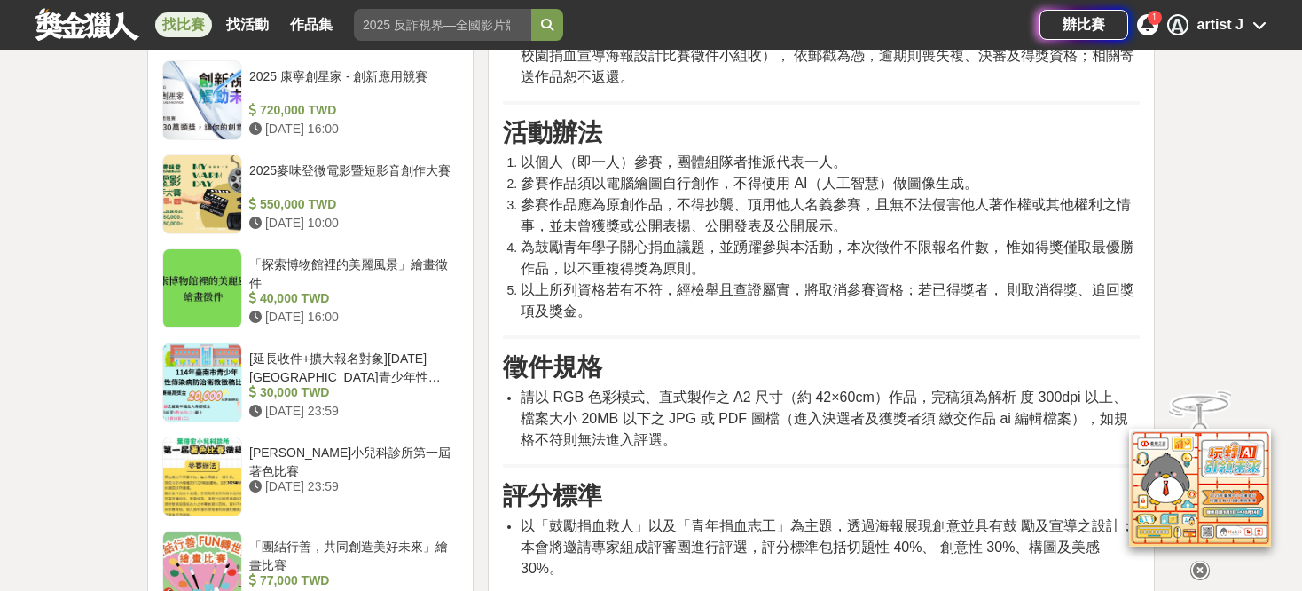
click at [552, 389] on span "請以 RGB 色彩模式、直式製作之 A2 尺寸（約 42×60cm）作品，完稿須為解析 度 300dpi 以上、檔案大小 20MB 以下之 JPG 或 PDF…" at bounding box center [824, 418] width 607 height 58
drag, startPoint x: 526, startPoint y: 356, endPoint x: 638, endPoint y: 356, distance: 111.7
click at [638, 389] on span "請以 RGB 色彩模式、直式製作之 A2 尺寸（約 42×60cm）作品，完稿須為解析 度 300dpi 以上、檔案大小 20MB 以下之 JPG 或 PDF…" at bounding box center [824, 418] width 607 height 58
click at [725, 389] on span "請以 RGB 色彩模式、直式製作之 A2 尺寸（約 42×60cm）作品，完稿須為解析 度 300dpi 以上、檔案大小 20MB 以下之 JPG 或 PDF…" at bounding box center [824, 418] width 607 height 58
drag, startPoint x: 723, startPoint y: 352, endPoint x: 803, endPoint y: 354, distance: 80.7
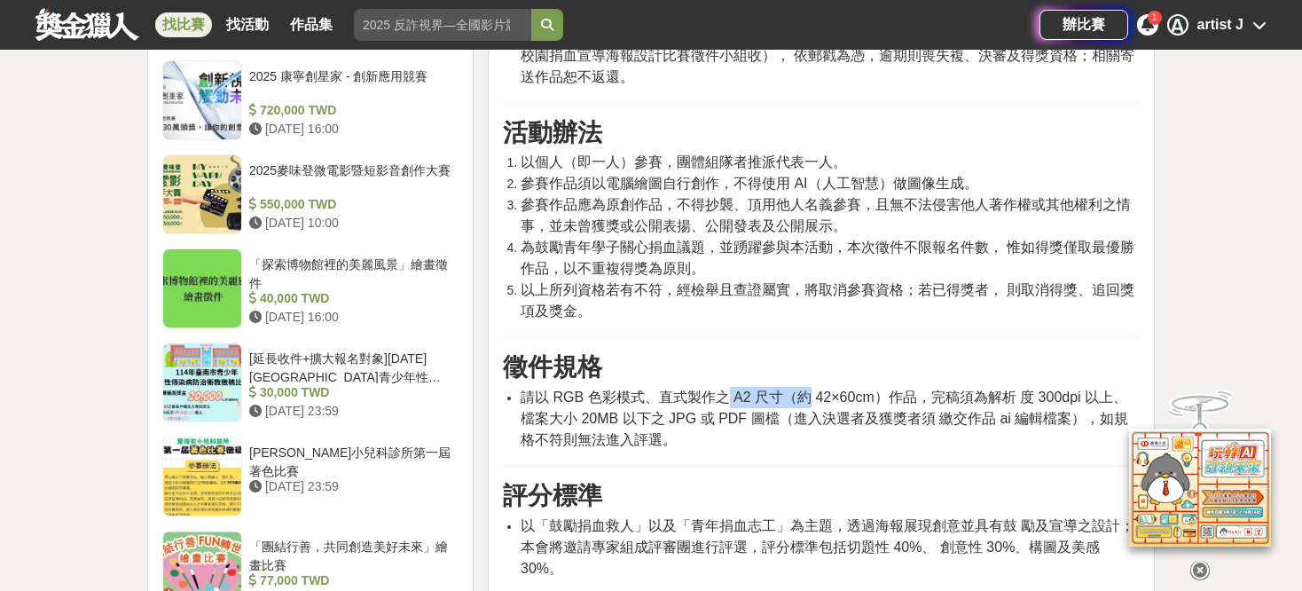
click at [803, 389] on span "請以 RGB 色彩模式、直式製作之 A2 尺寸（約 42×60cm）作品，完稿須為解析 度 300dpi 以上、檔案大小 20MB 以下之 JPG 或 PDF…" at bounding box center [824, 418] width 607 height 58
click at [872, 413] on div "活動簡介 為鼓勵青年族群捐血、加強對自願無償捐血的認知並深化捐血救人觀念，辦理 [DATE]校園捐血海報設計比賽；希望透過海報比賽的參與，關注捐血議題，進而融…" at bounding box center [821, 520] width 637 height 3008
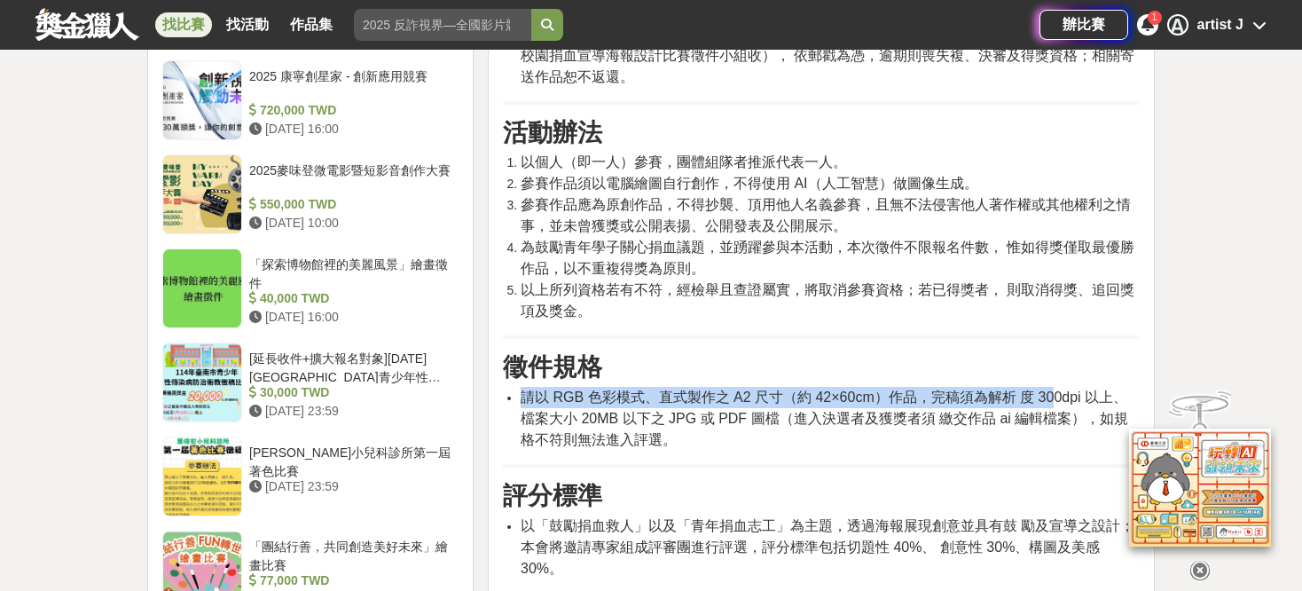
drag, startPoint x: 964, startPoint y: 349, endPoint x: 1066, endPoint y: 365, distance: 103.2
click at [1049, 362] on div "活動簡介 為鼓勵青年族群捐血、加強對自願無償捐血的認知並深化捐血救人觀念，辦理 [DATE]校園捐血海報設計比賽；希望透過海報比賽的參與，關注捐血議題，進而融…" at bounding box center [821, 520] width 637 height 3008
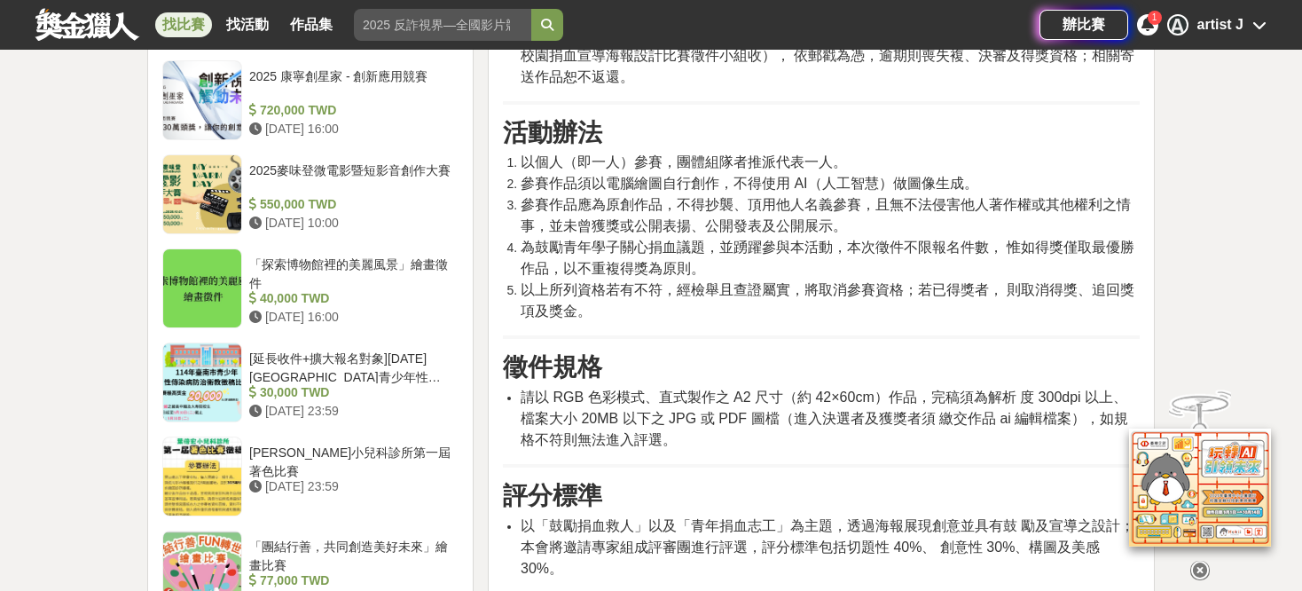
click at [1030, 518] on span "以「鼓勵捐血救人」以及「青年捐血志工」為主題，透過海報展現創意並具有鼓 勵及宣導之設計；本會將邀請專家組成評審團進行評選，評分標準包括切題性 40%、 創意性…" at bounding box center [828, 547] width 614 height 58
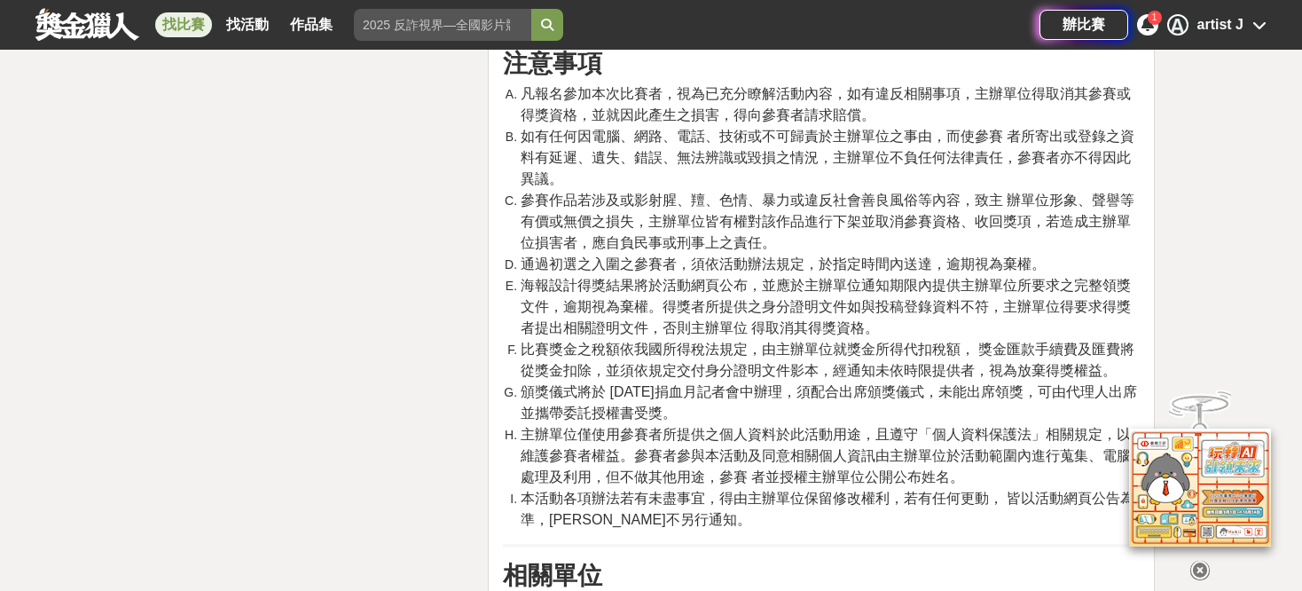
scroll to position [2838, 0]
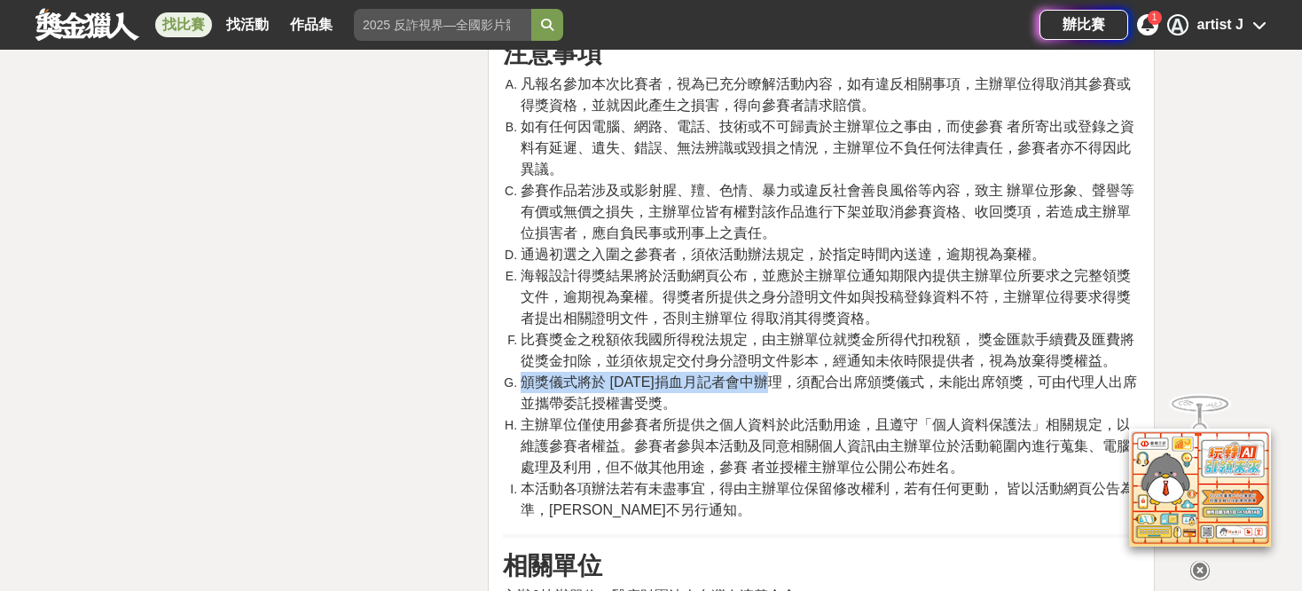
drag, startPoint x: 523, startPoint y: 337, endPoint x: 779, endPoint y: 335, distance: 255.4
click at [779, 374] on span "頒獎儀式將於 [DATE]捐血月記者會中辦理，須配合出席頒獎儀式，未能出席領獎，可由代理人出席並攜帶委託授權書受獎。" at bounding box center [829, 392] width 616 height 36
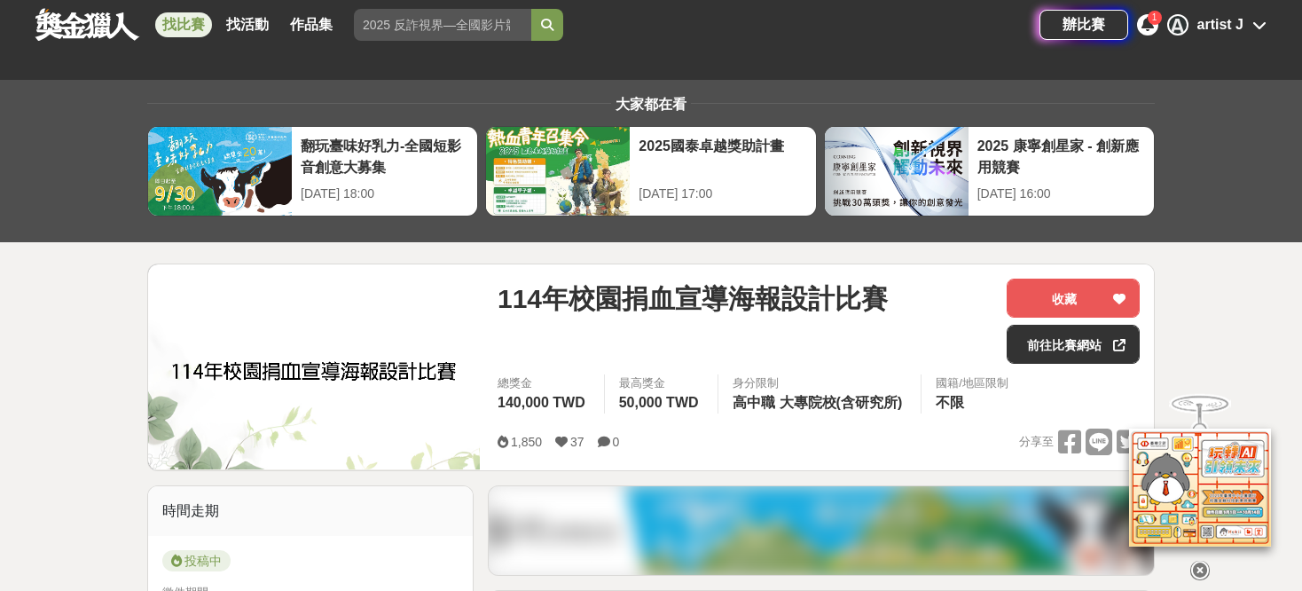
scroll to position [0, 0]
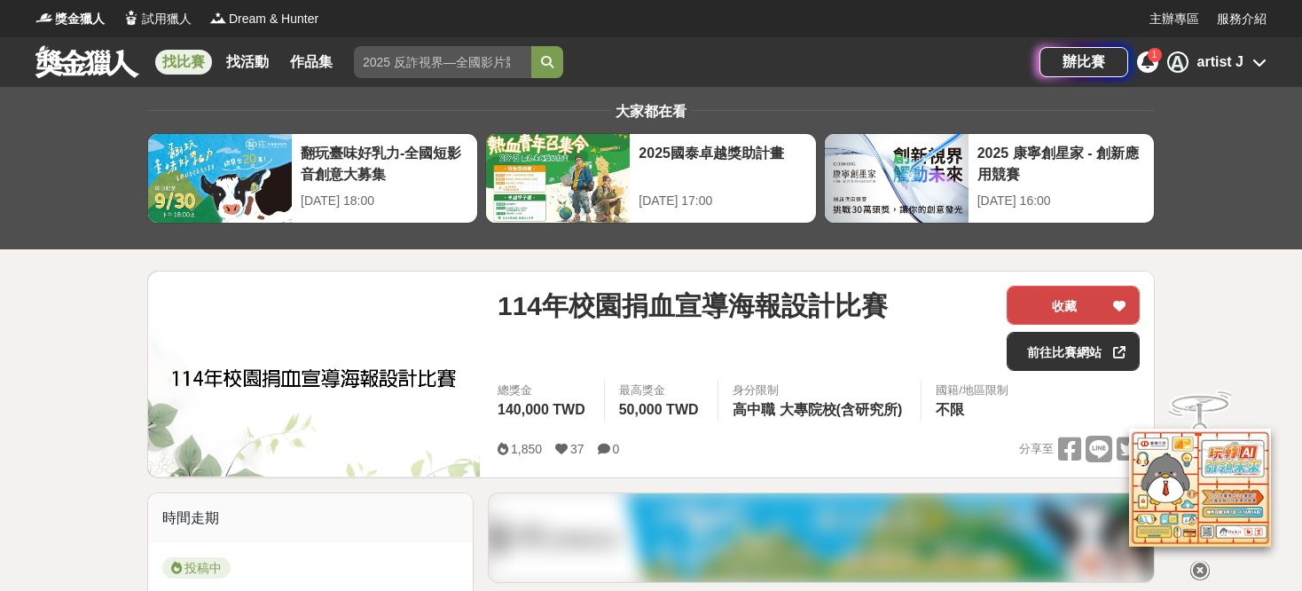
click at [1049, 314] on button "收藏" at bounding box center [1073, 305] width 133 height 39
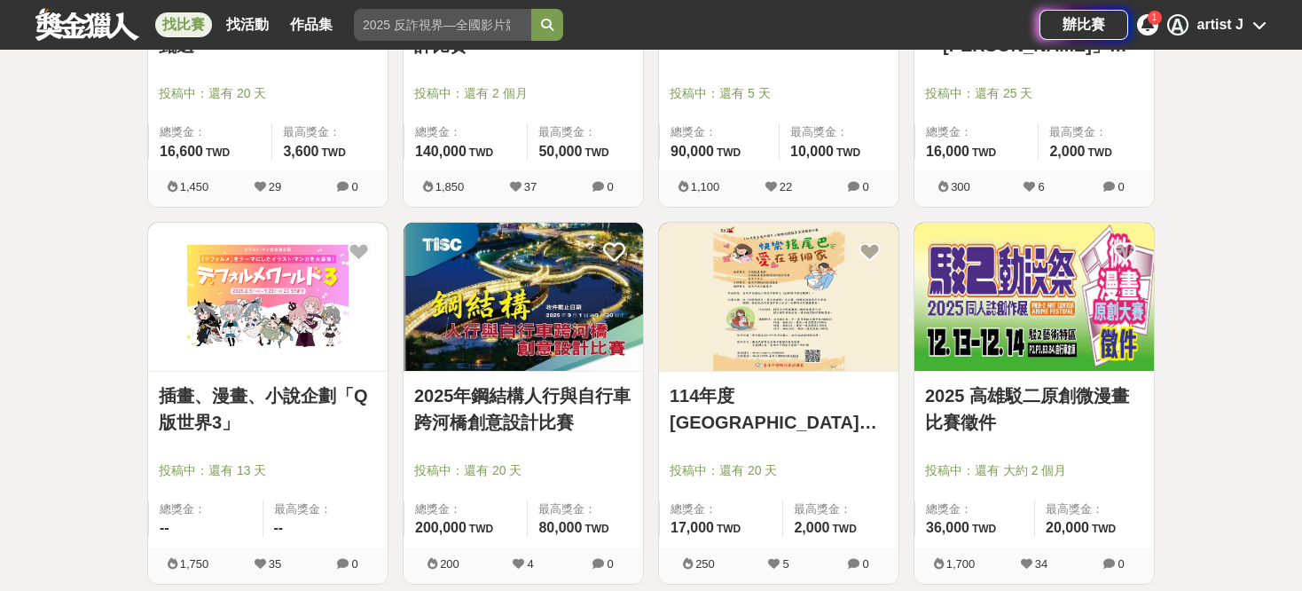
scroll to position [15607, 0]
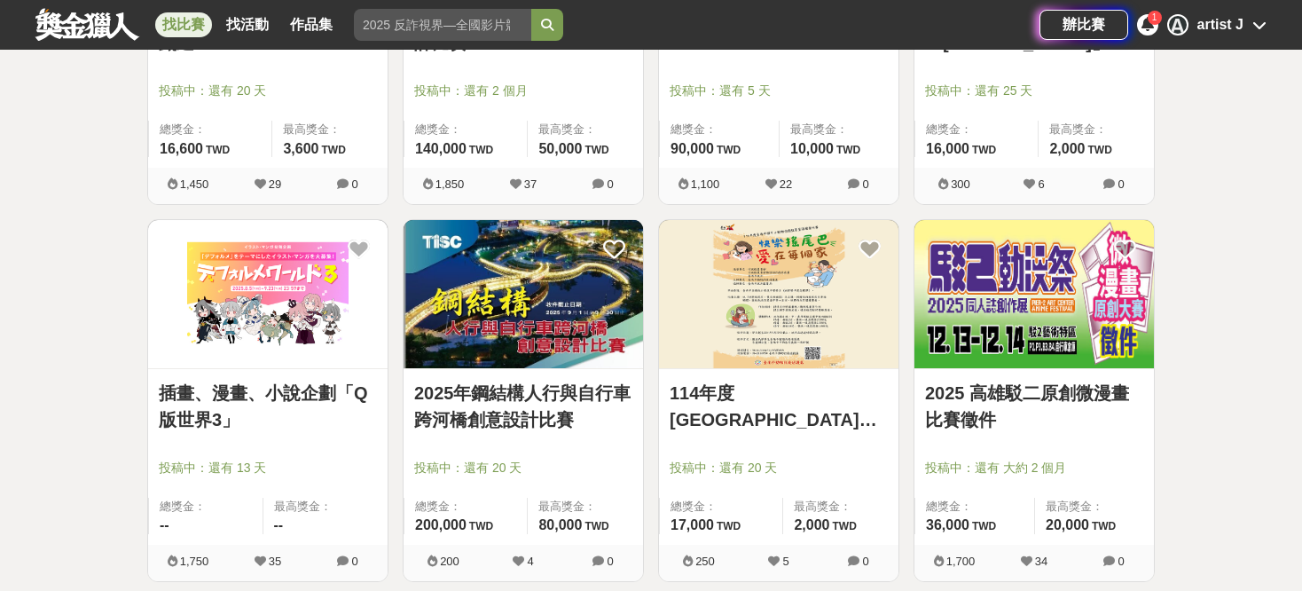
click at [296, 312] on img at bounding box center [267, 294] width 239 height 148
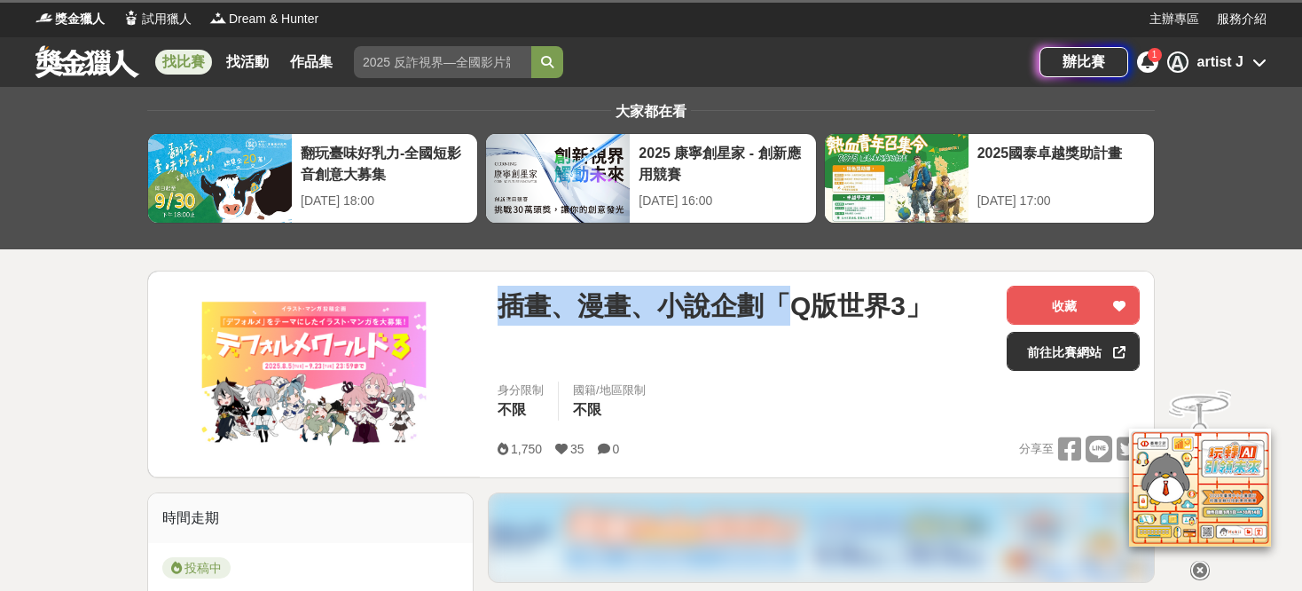
drag, startPoint x: 492, startPoint y: 301, endPoint x: 787, endPoint y: 312, distance: 294.6
click at [787, 312] on div "插畫、漫畫、小說企劃「Q版世界3」 收藏 前往比賽網站 身分限制 不限 國籍/地區限制 不限 1,750 35 0 分享至 收藏 前往比賽網站" at bounding box center [818, 374] width 670 height 206
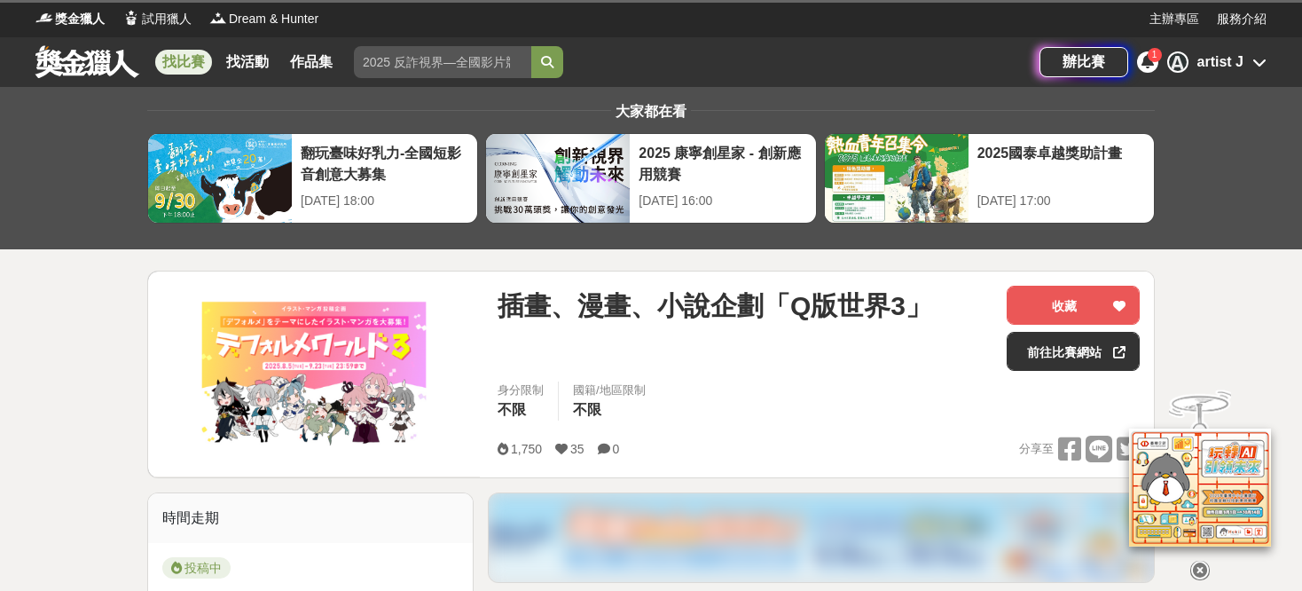
click at [794, 381] on div "身分限制 不限 國籍/地區限制 不限" at bounding box center [818, 406] width 670 height 50
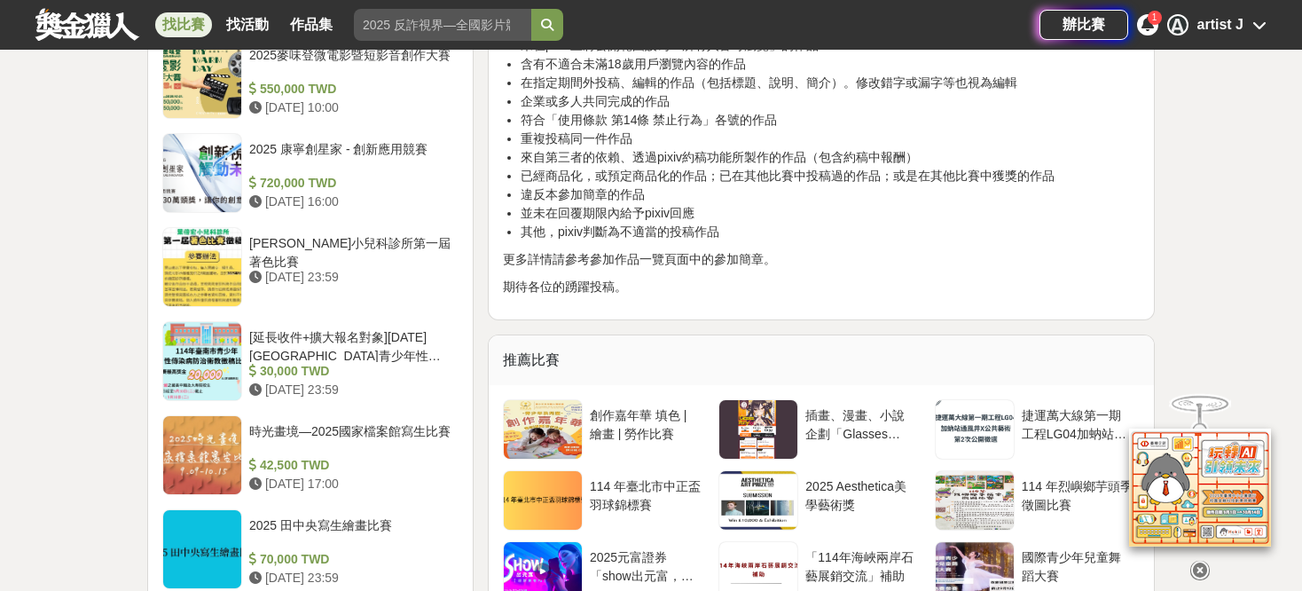
scroll to position [1596, 0]
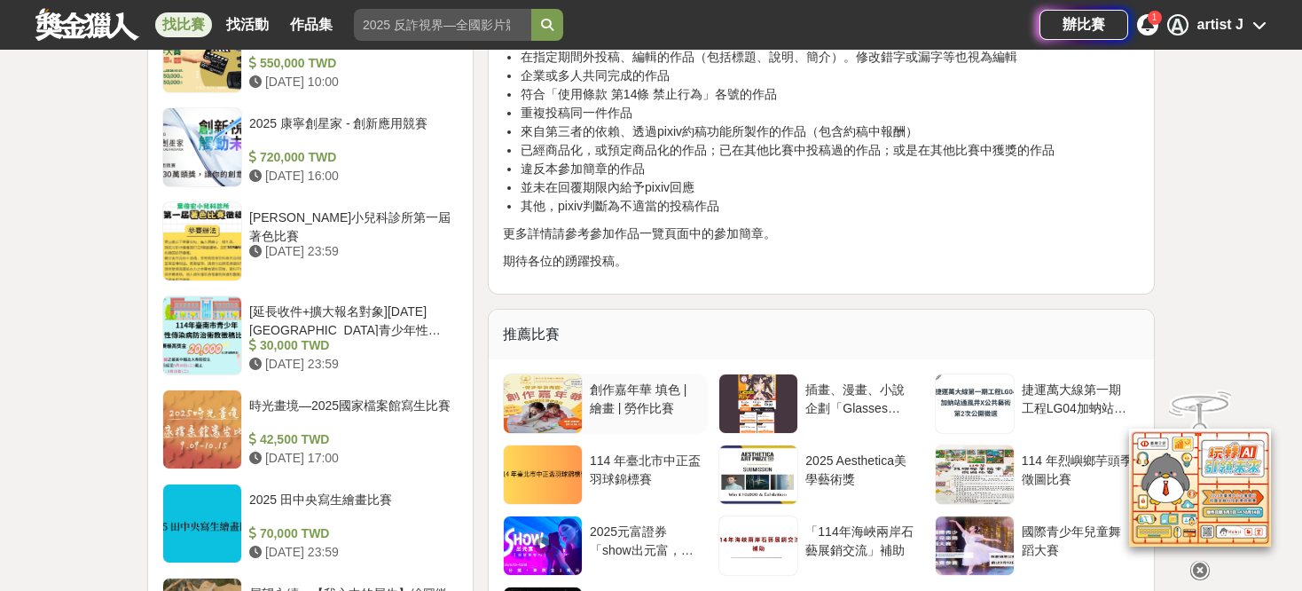
drag, startPoint x: 641, startPoint y: 399, endPoint x: 652, endPoint y: 396, distance: 11.2
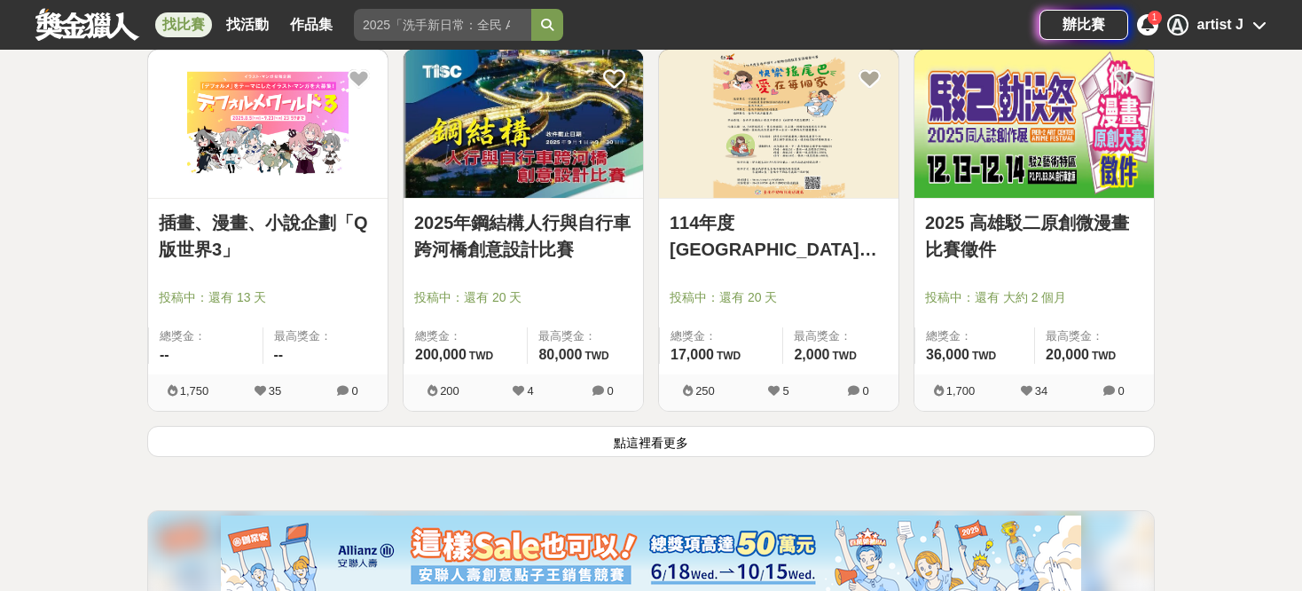
scroll to position [15873, 0]
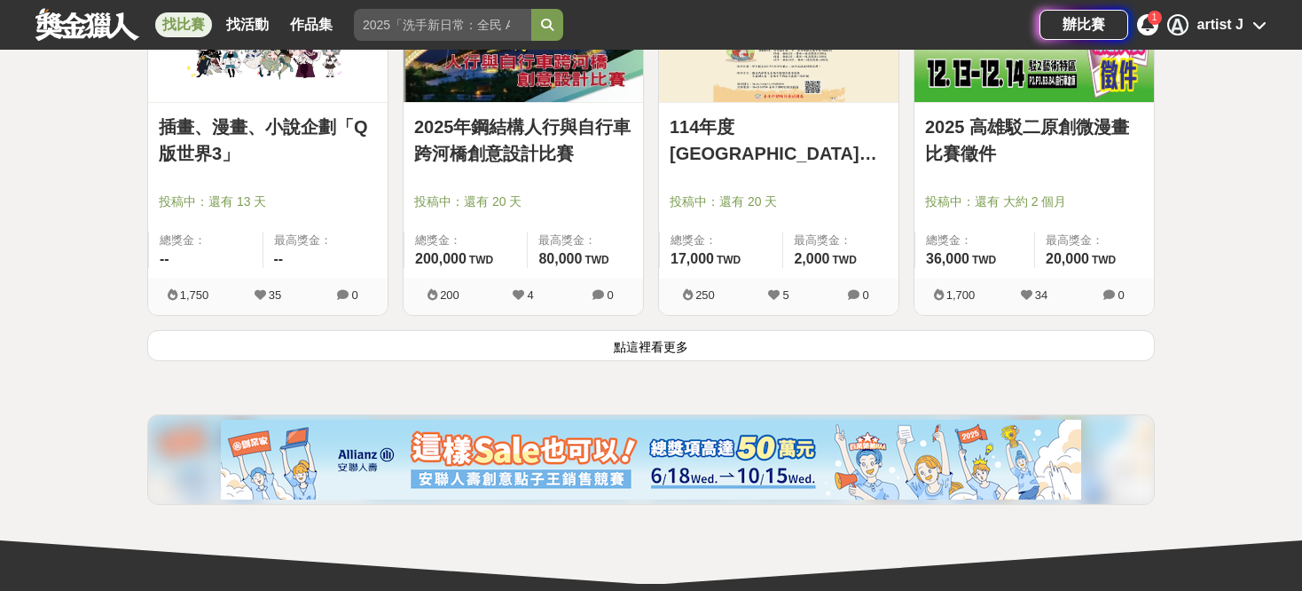
click at [658, 330] on button "點這裡看更多" at bounding box center [650, 345] width 1007 height 31
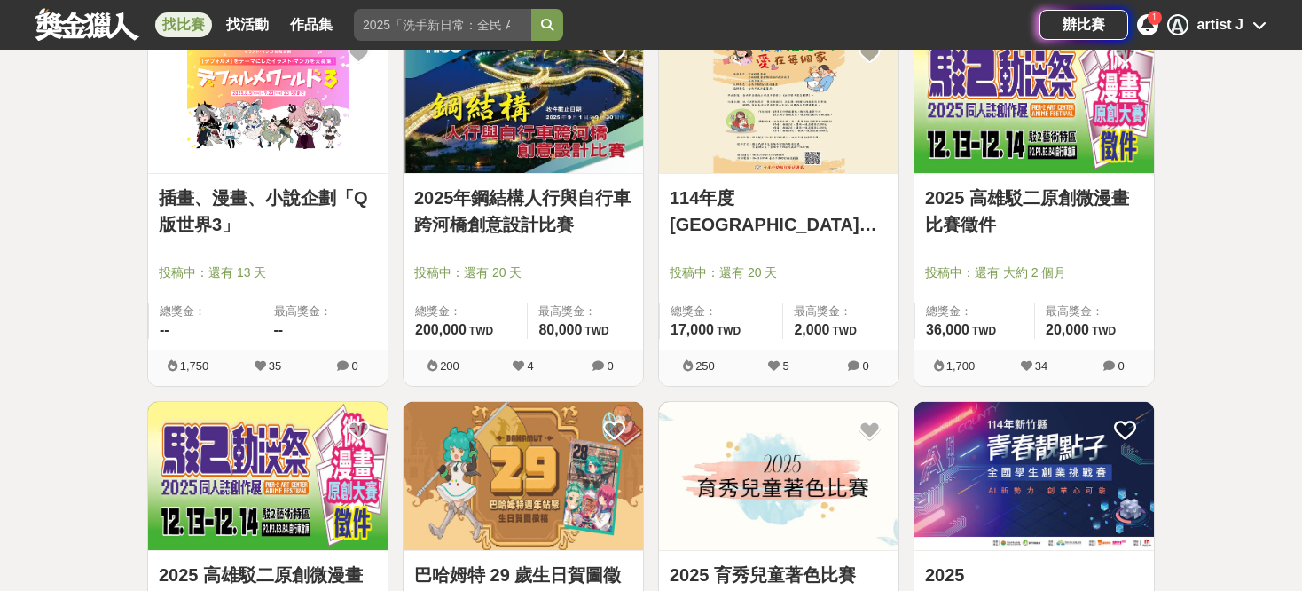
scroll to position [15785, 0]
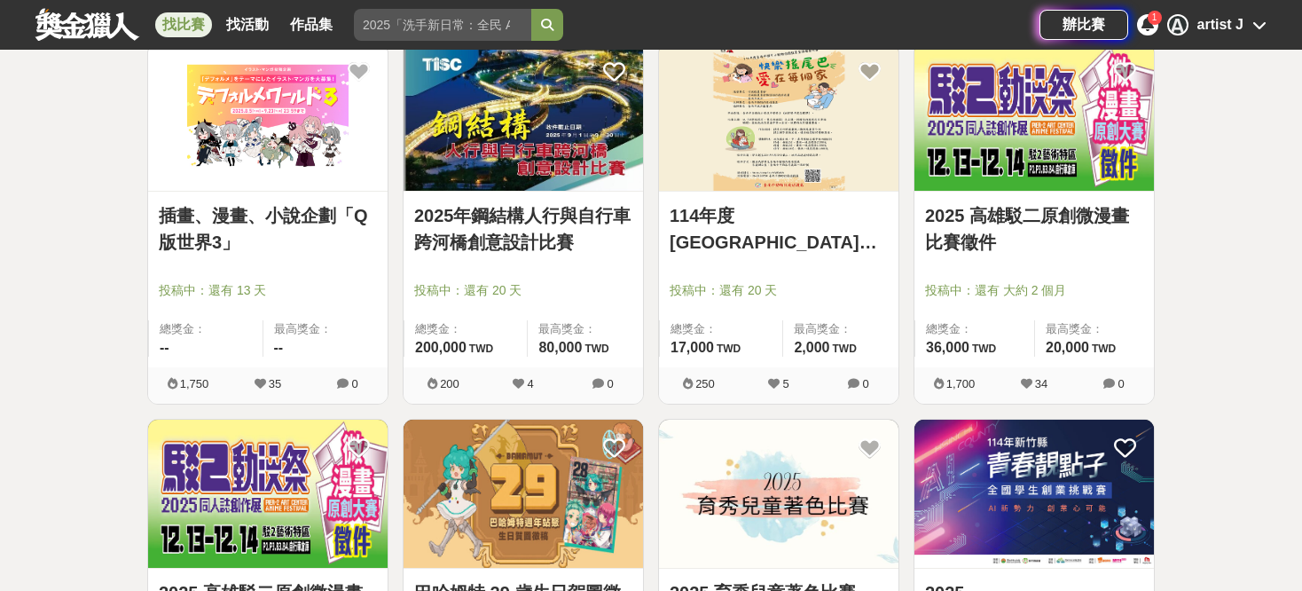
click at [1029, 228] on link "2025 高雄駁二原創微漫畫比賽徵件" at bounding box center [1034, 228] width 218 height 53
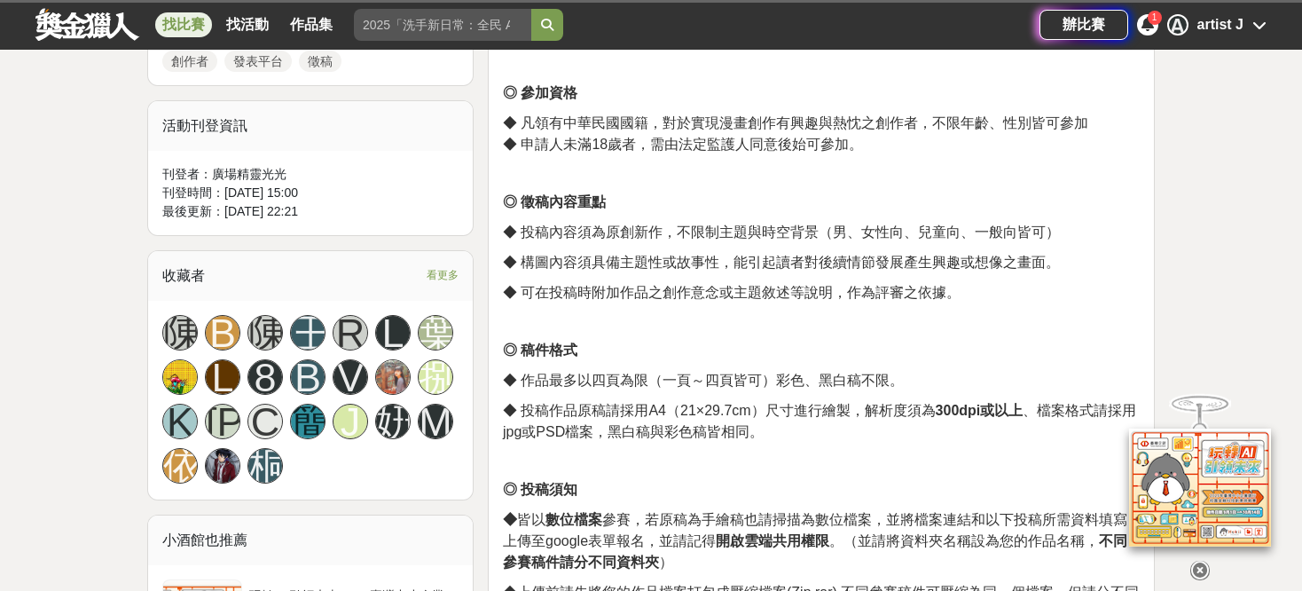
scroll to position [887, 0]
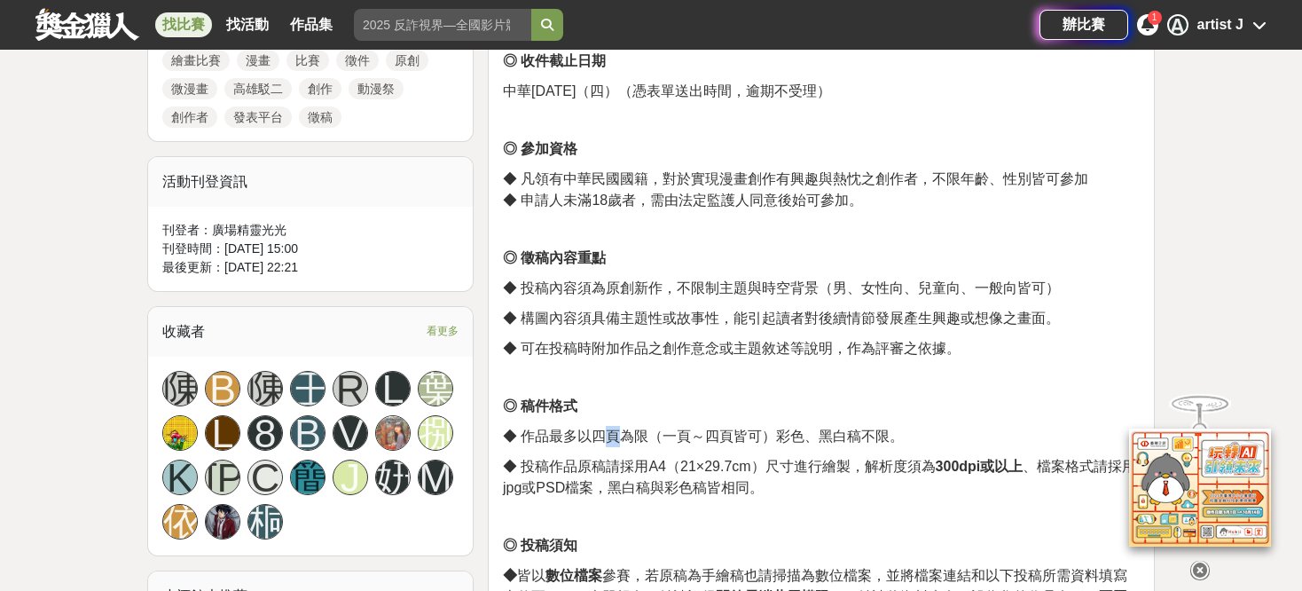
drag, startPoint x: 609, startPoint y: 436, endPoint x: 626, endPoint y: 435, distance: 16.9
click at [626, 435] on span "◆ 作品最多以四頁為限（一頁～四頁皆可）彩色、黑白稿不限。" at bounding box center [703, 435] width 401 height 15
drag, startPoint x: 667, startPoint y: 438, endPoint x: 758, endPoint y: 438, distance: 91.3
click at [758, 438] on span "◆ 作品最多以四頁為限（一頁～四頁皆可）彩色、黑白稿不限。" at bounding box center [703, 435] width 401 height 15
drag, startPoint x: 775, startPoint y: 443, endPoint x: 805, endPoint y: 442, distance: 30.2
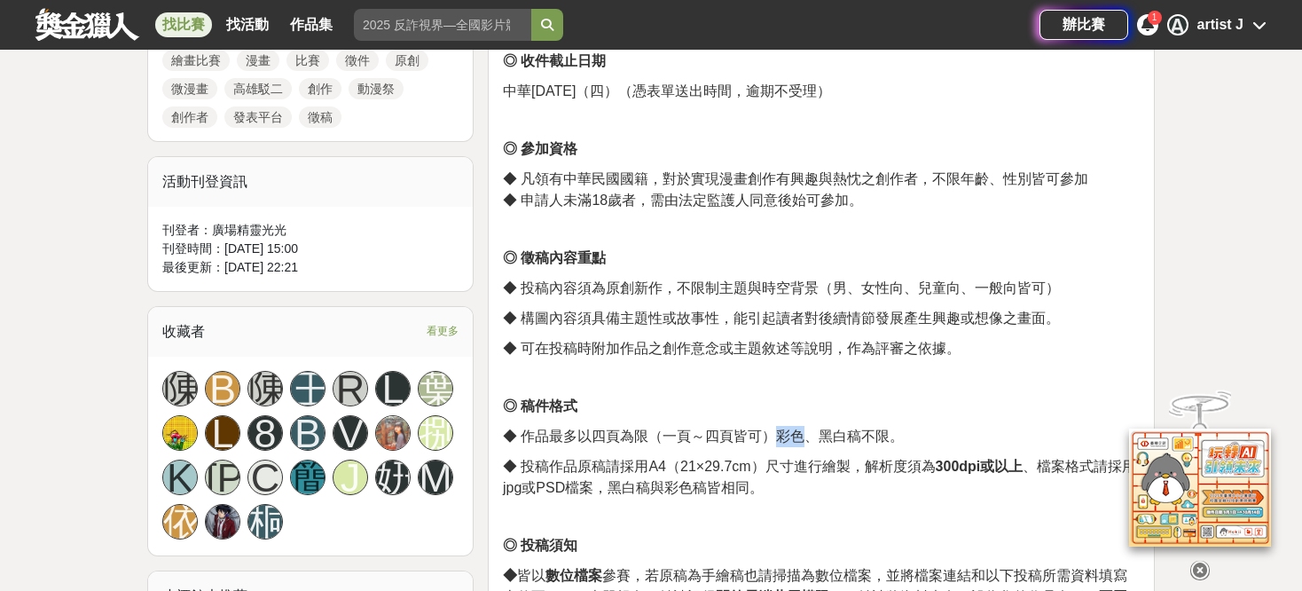
click at [805, 442] on span "◆ 作品最多以四頁為限（一頁～四頁皆可）彩色、黑白稿不限。" at bounding box center [703, 435] width 401 height 15
click at [822, 438] on p "◆ 作品最多以四頁為限（一頁～四頁皆可）彩色、黑白稿不限。" at bounding box center [821, 436] width 637 height 21
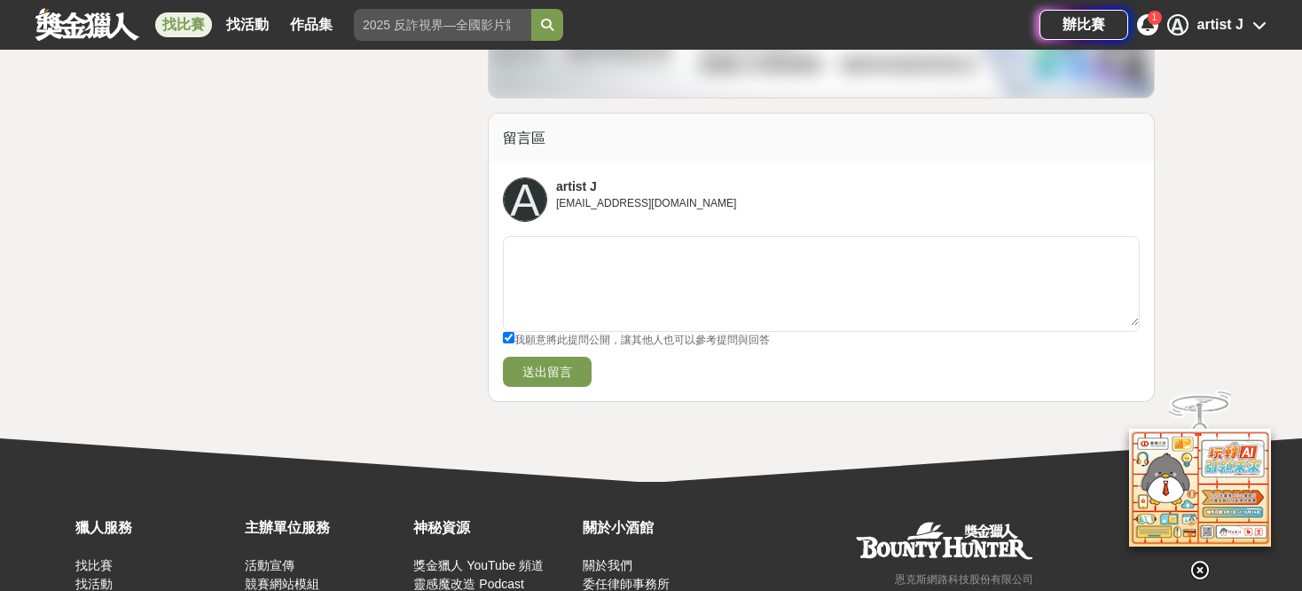
scroll to position [3104, 0]
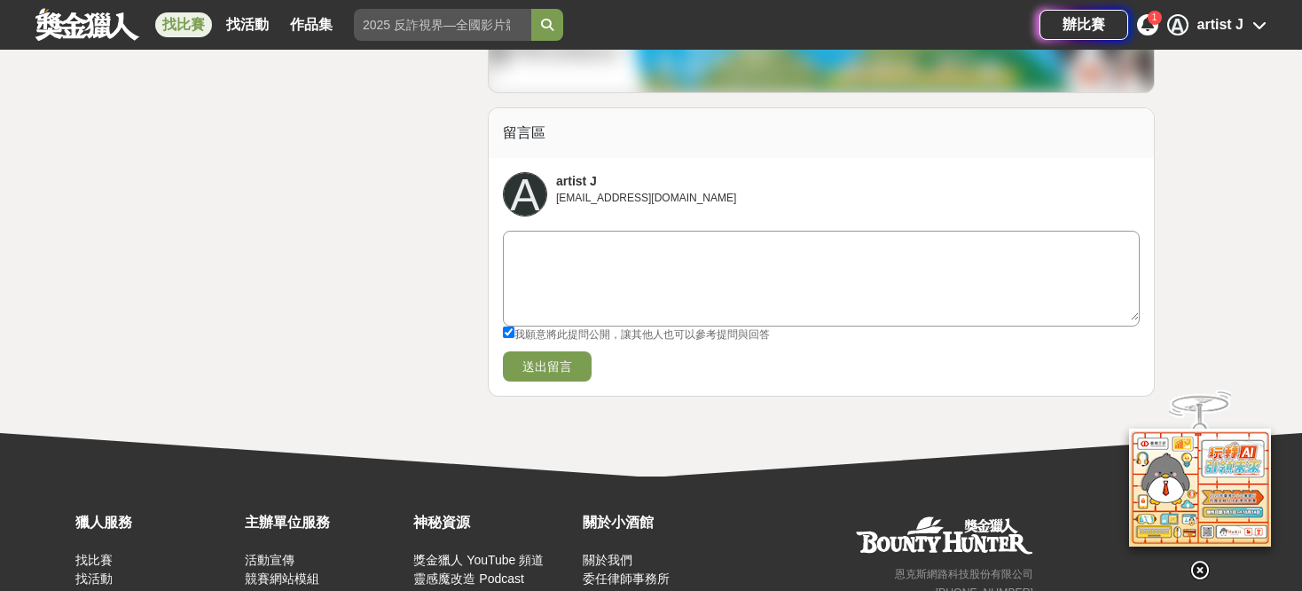
drag, startPoint x: 946, startPoint y: 307, endPoint x: 929, endPoint y: 294, distance: 20.9
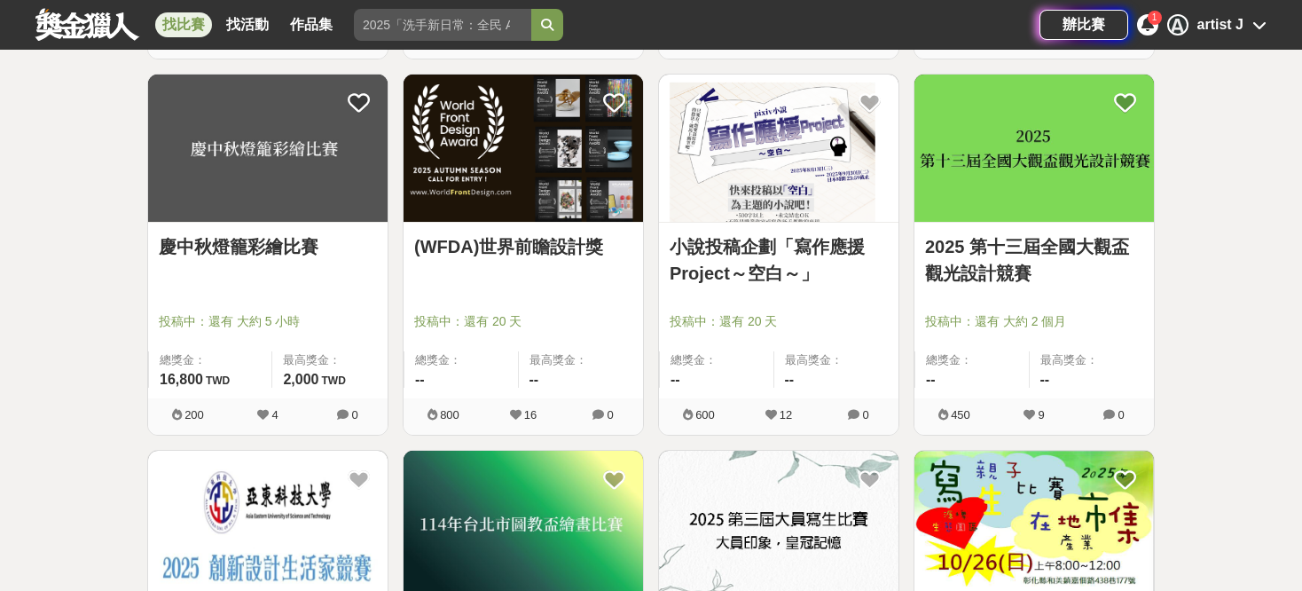
scroll to position [15785, 0]
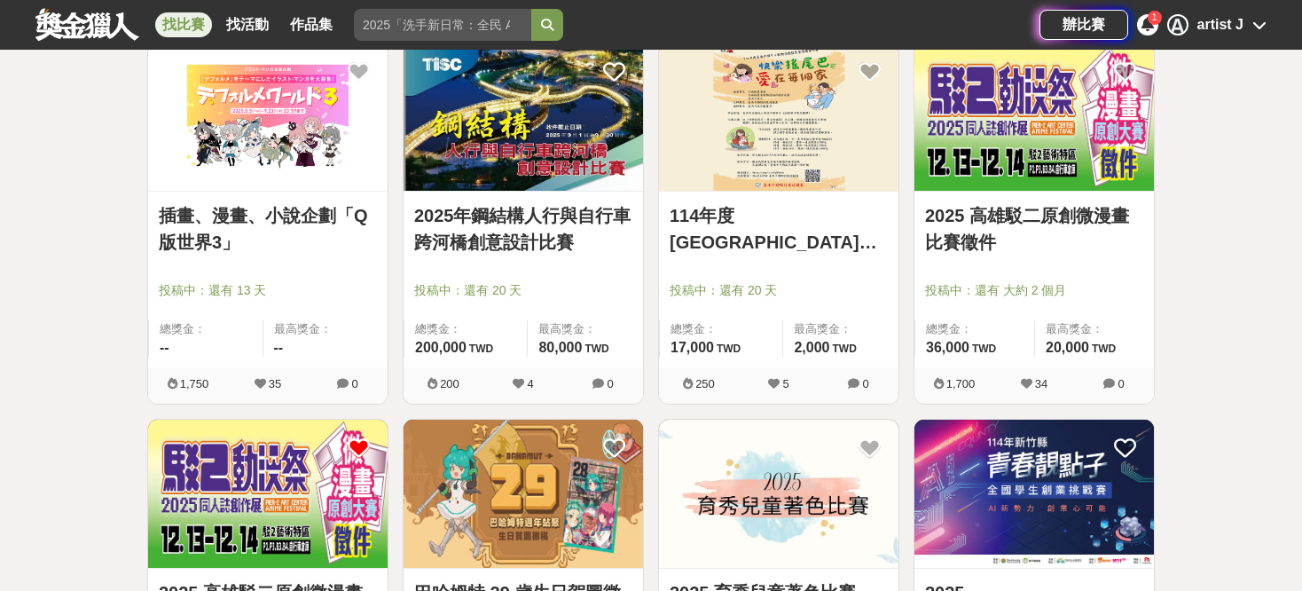
click at [358, 437] on icon at bounding box center [359, 448] width 22 height 22
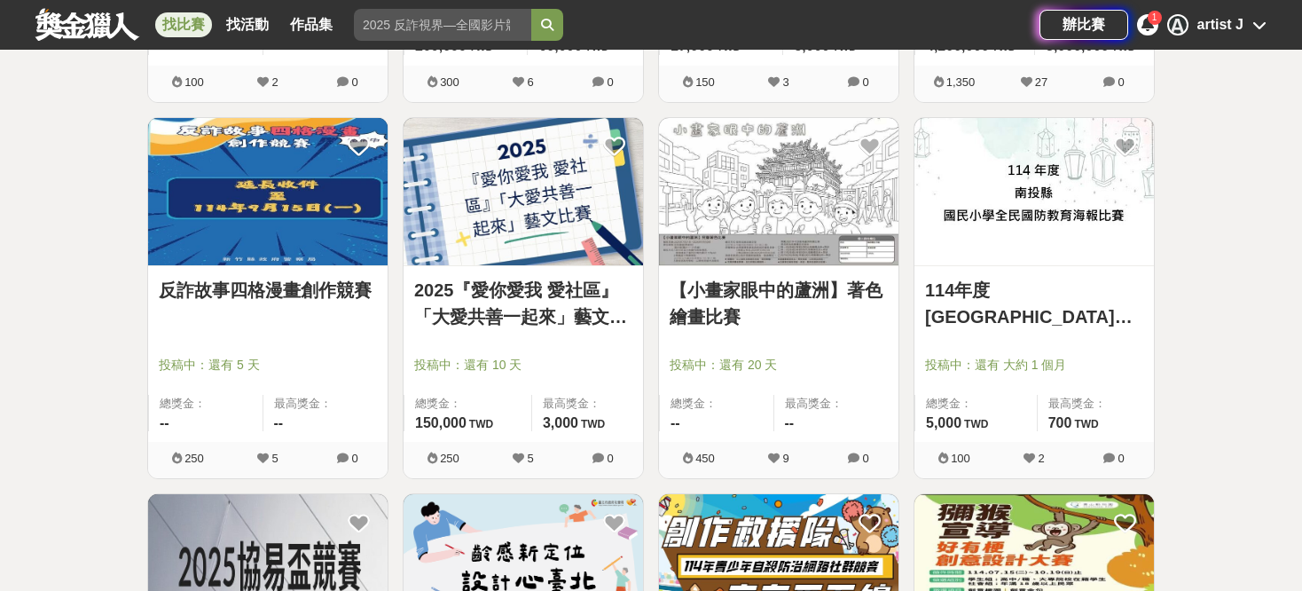
scroll to position [17204, 0]
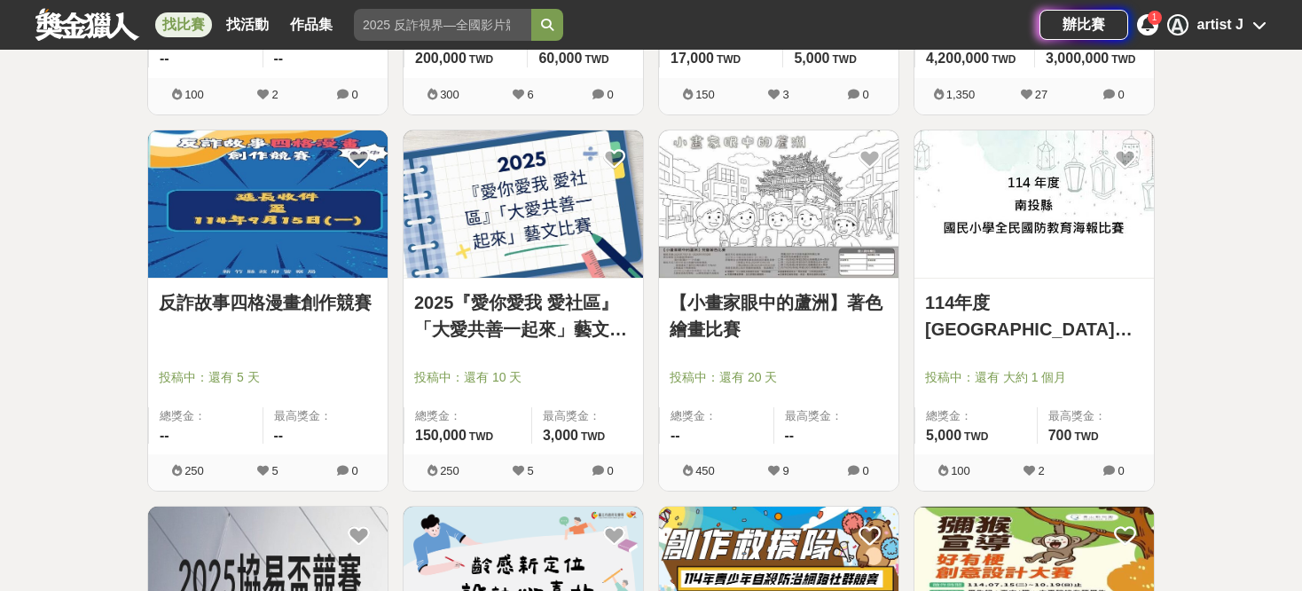
click at [1014, 219] on img at bounding box center [1033, 204] width 239 height 148
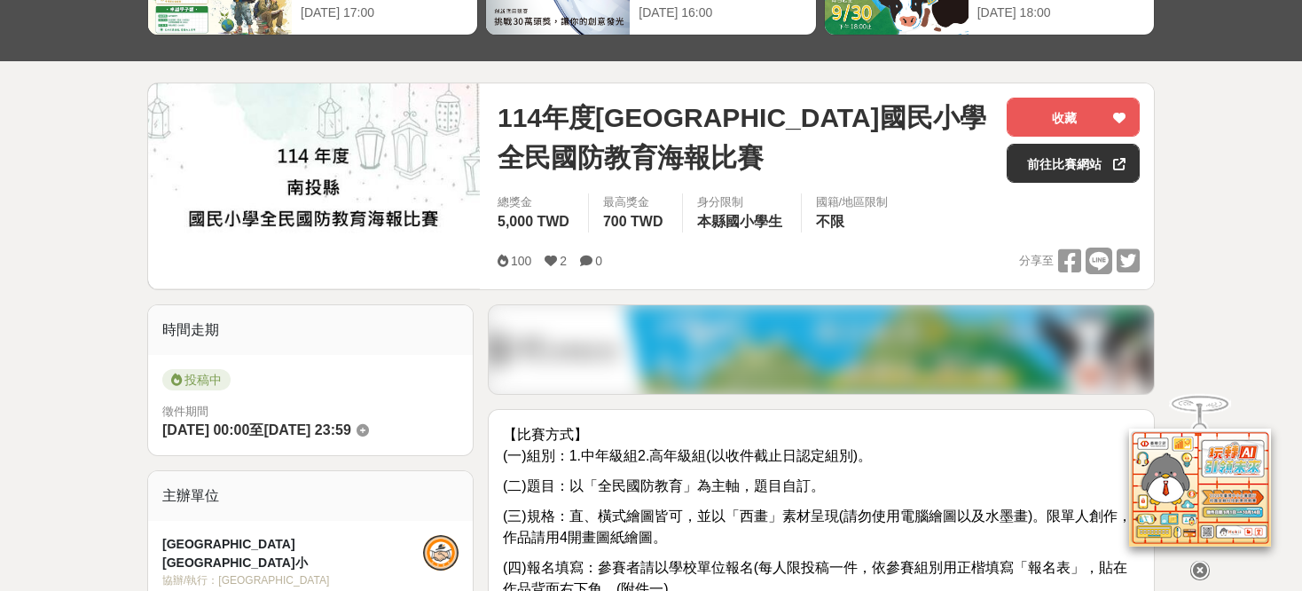
scroll to position [266, 0]
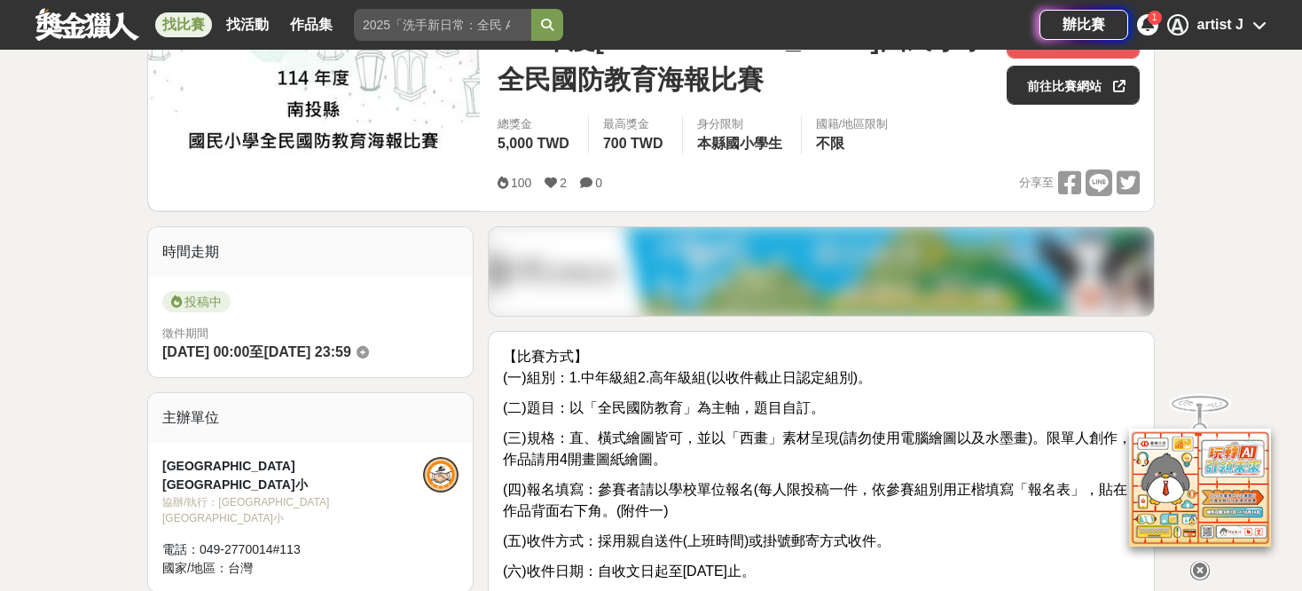
drag, startPoint x: 763, startPoint y: 403, endPoint x: 761, endPoint y: 374, distance: 28.4
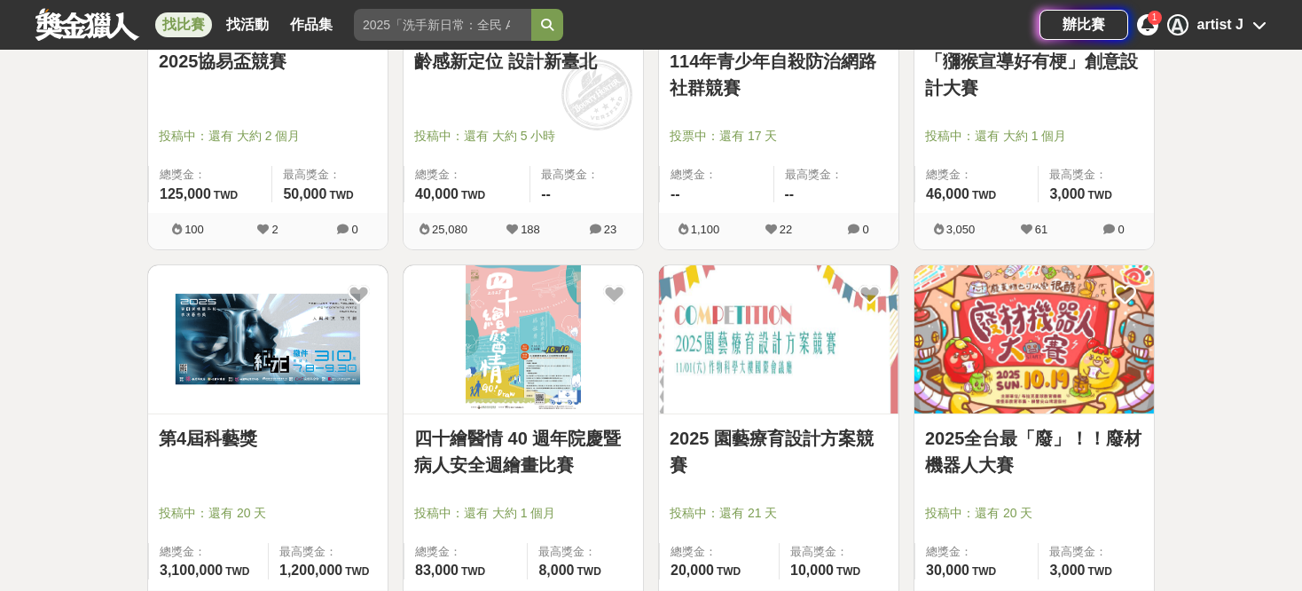
scroll to position [17824, 0]
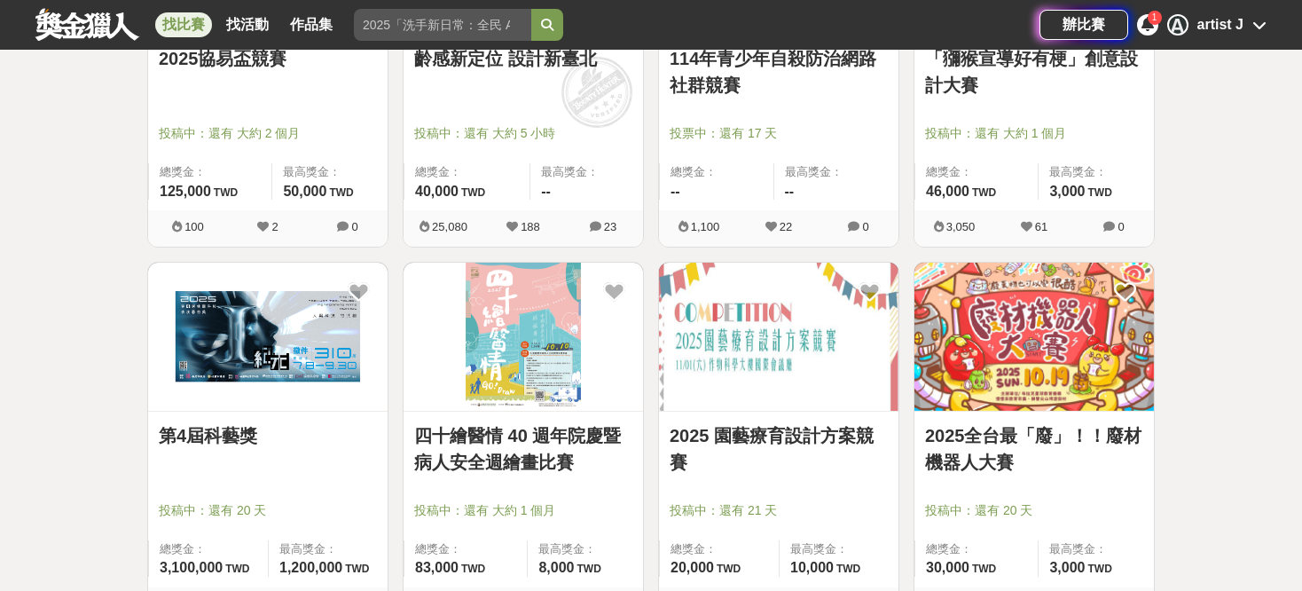
click at [1042, 396] on link at bounding box center [1033, 336] width 239 height 149
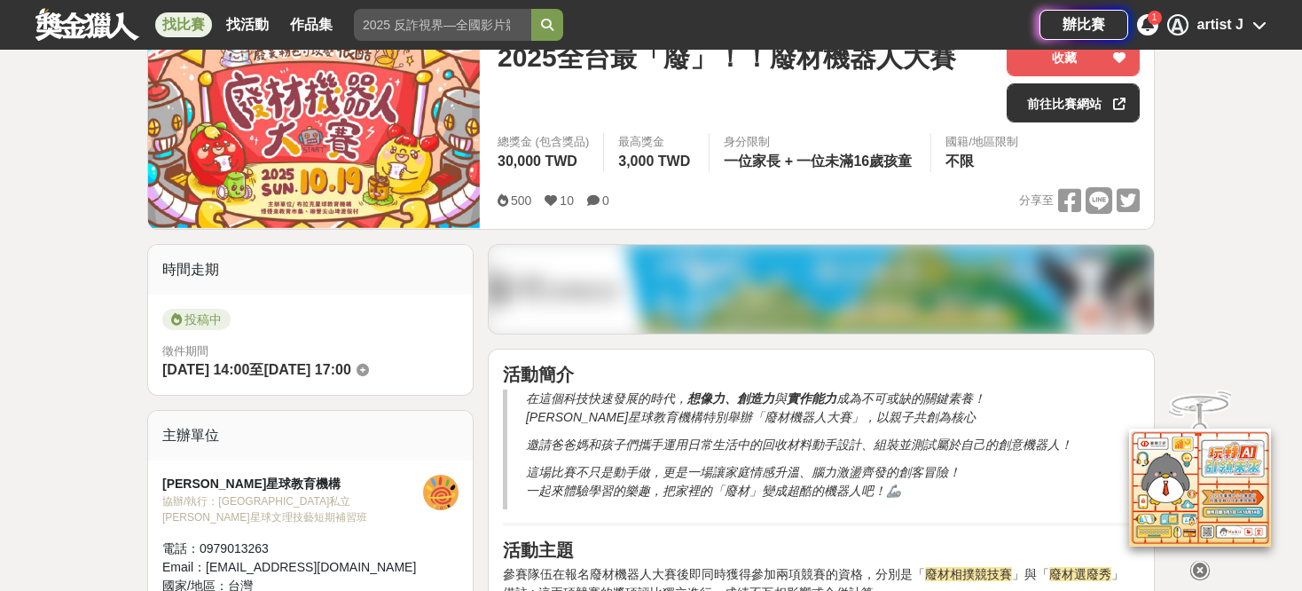
scroll to position [266, 0]
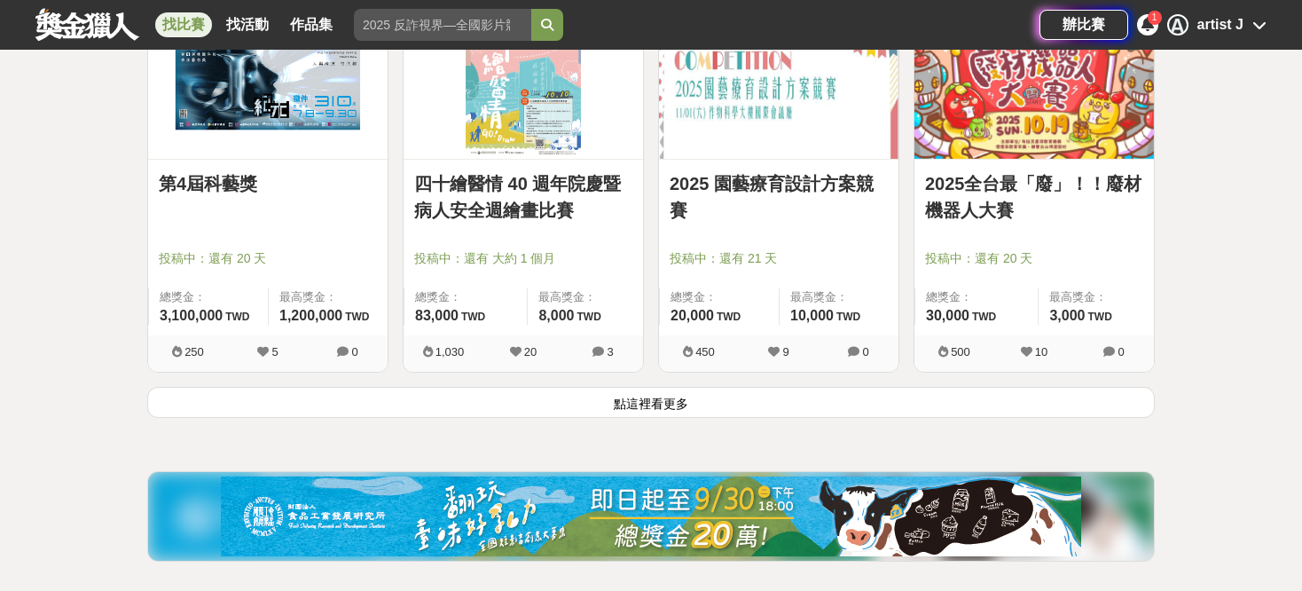
scroll to position [18090, 0]
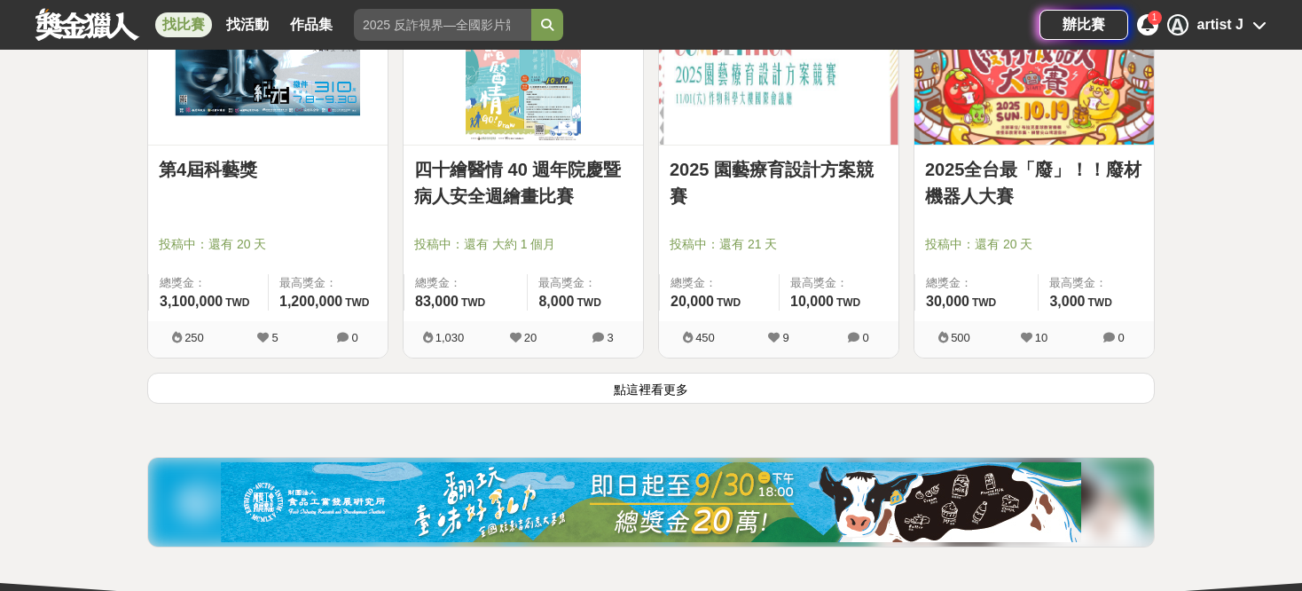
click at [850, 372] on button "點這裡看更多" at bounding box center [650, 387] width 1007 height 31
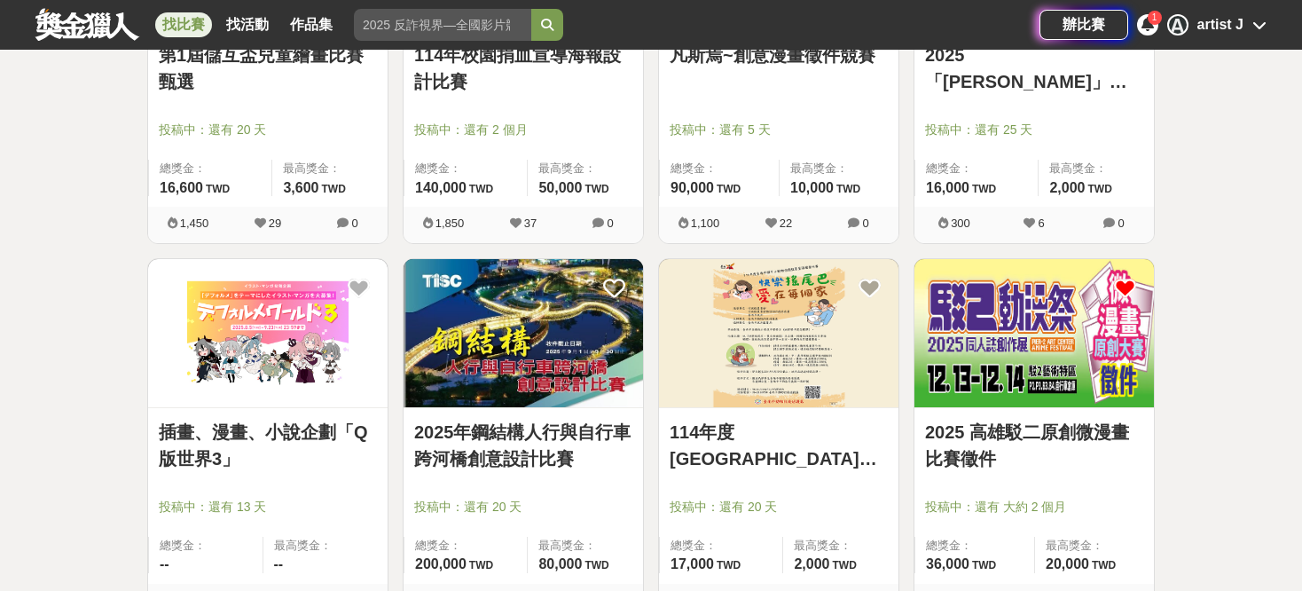
scroll to position [15519, 0]
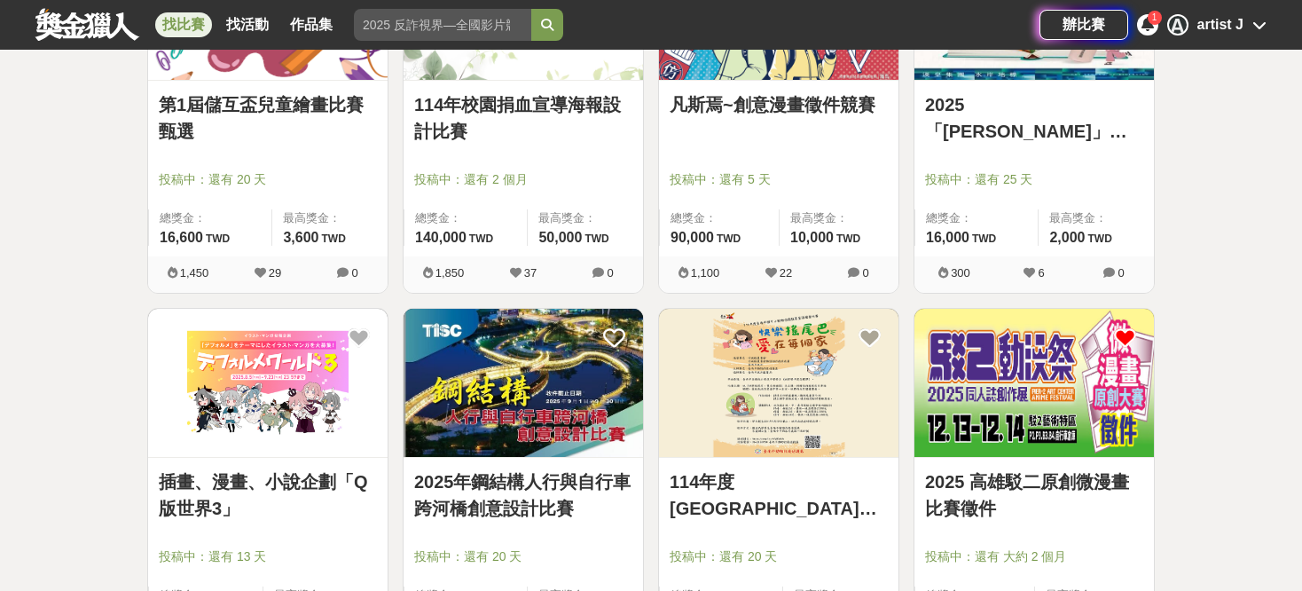
click at [568, 403] on img at bounding box center [522, 383] width 239 height 148
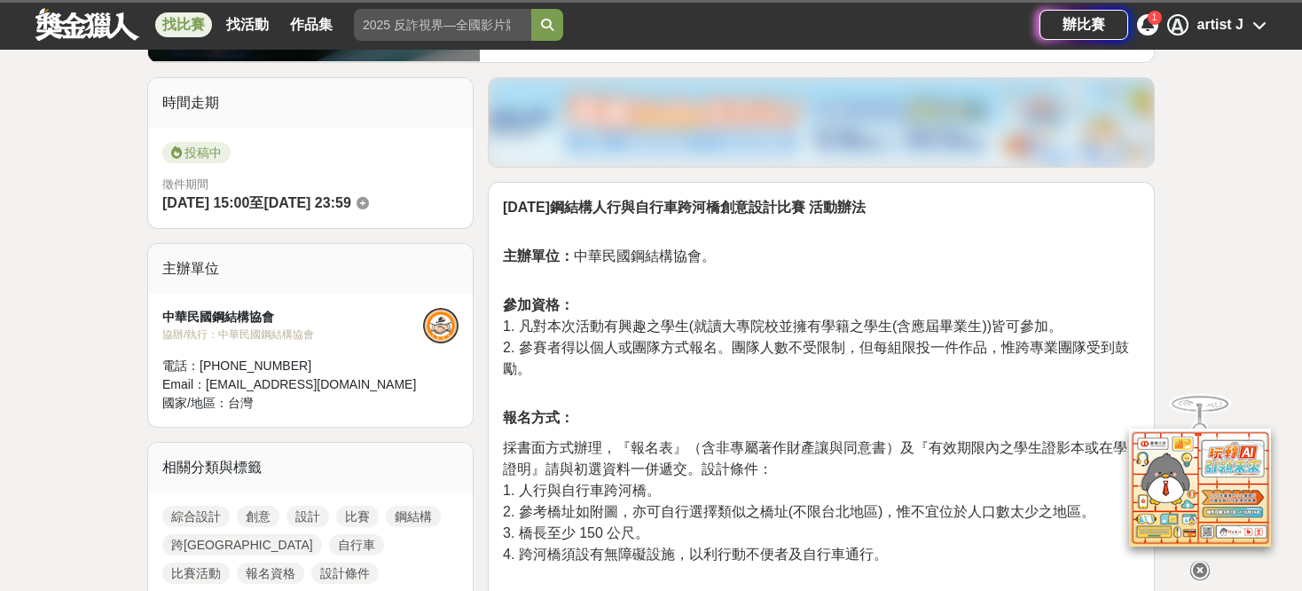
scroll to position [532, 0]
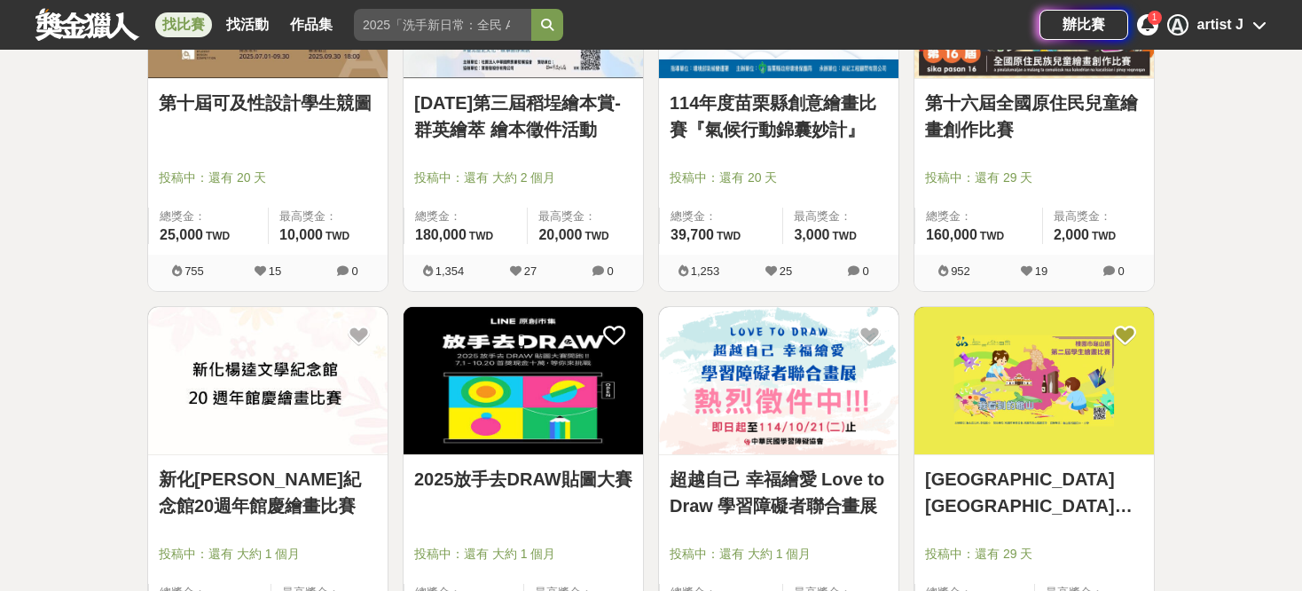
scroll to position [6828, 0]
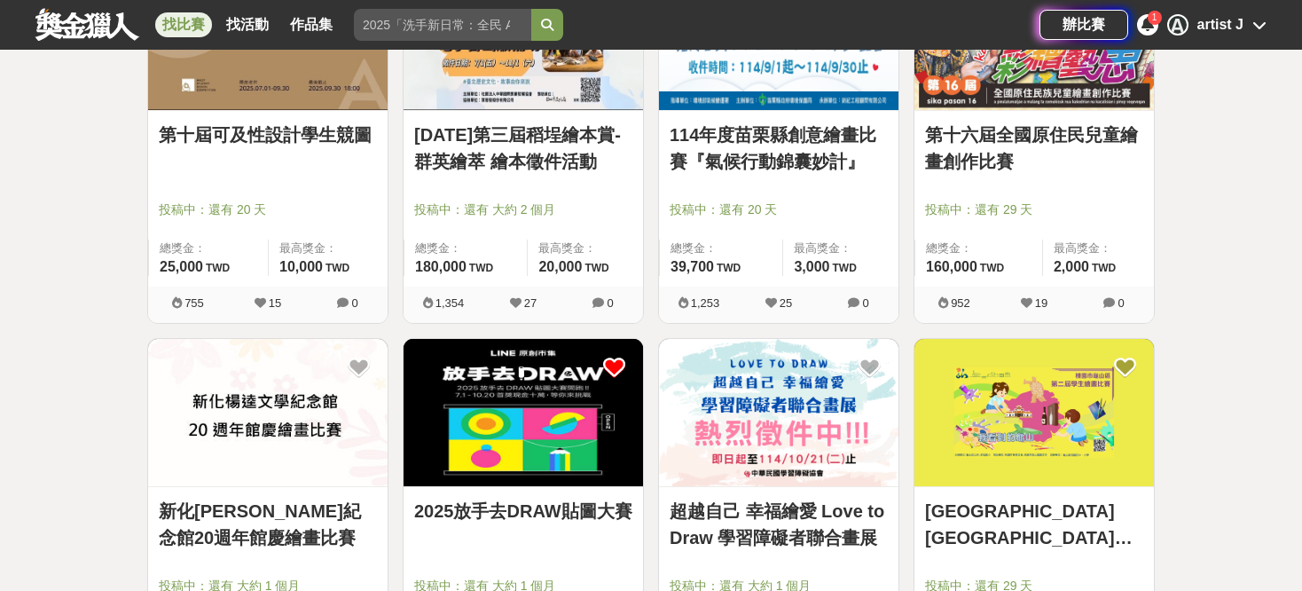
click at [616, 356] on icon at bounding box center [614, 367] width 22 height 22
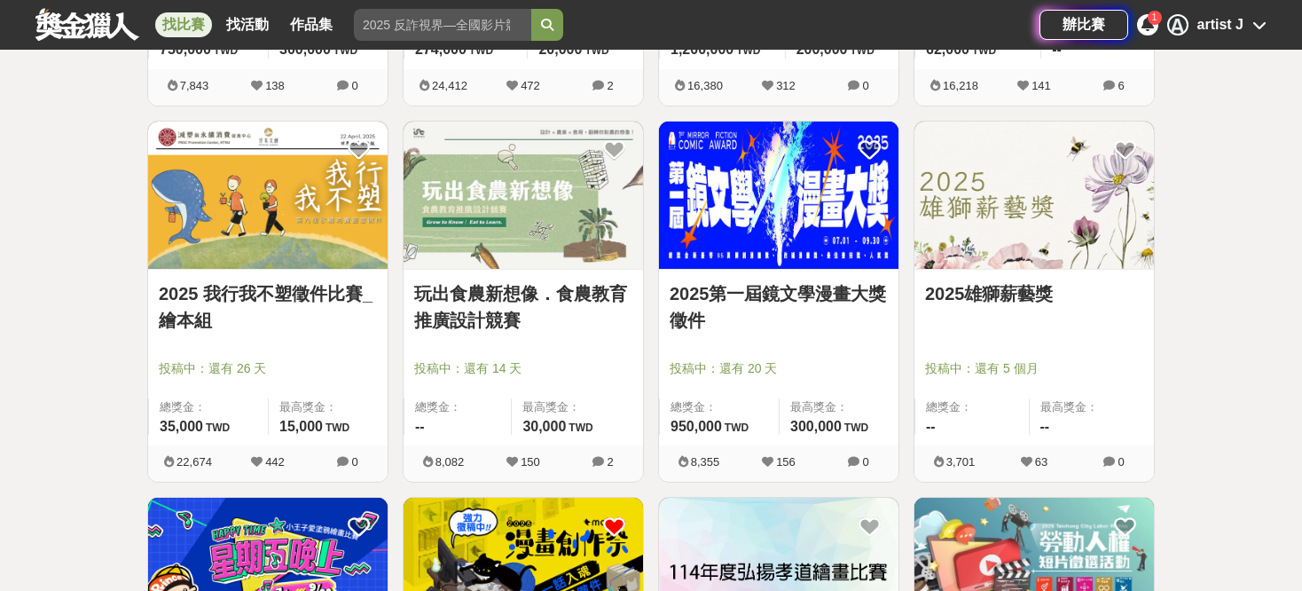
scroll to position [2128, 0]
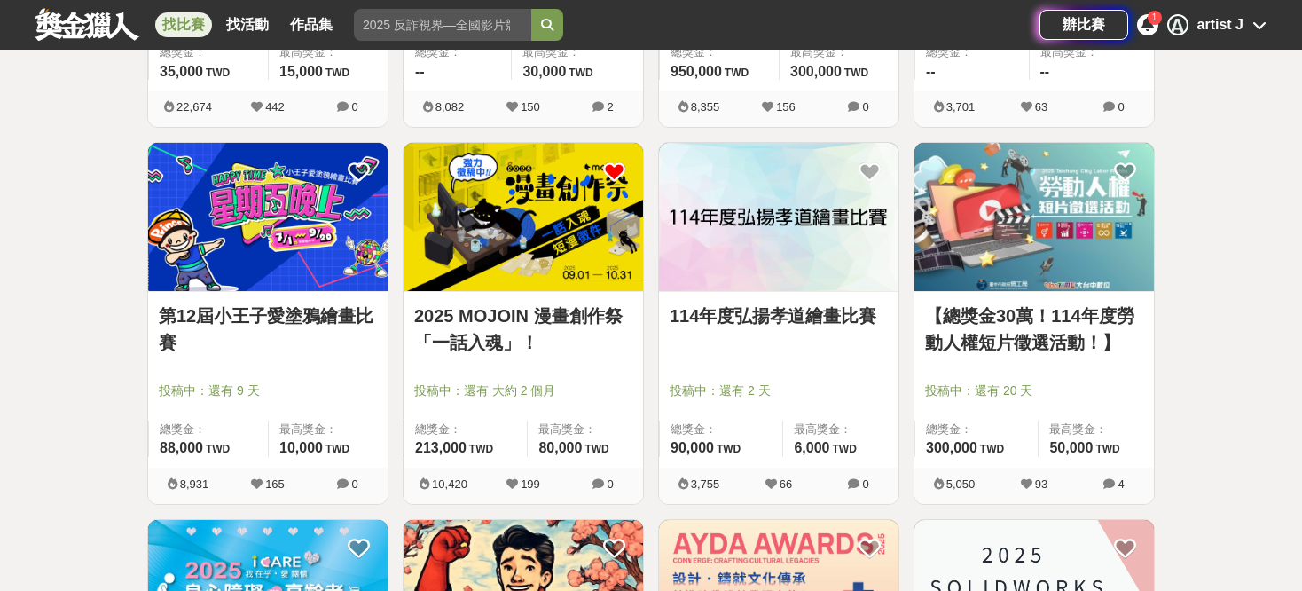
click at [505, 281] on img at bounding box center [522, 217] width 239 height 148
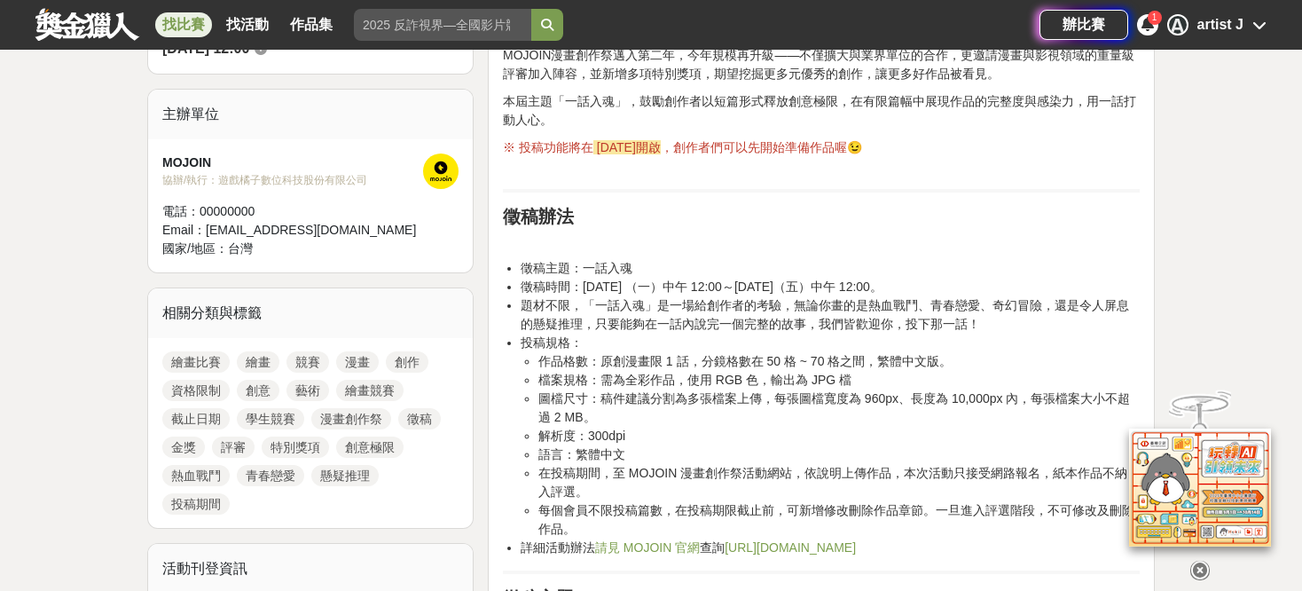
scroll to position [621, 0]
